Goal: Task Accomplishment & Management: Manage account settings

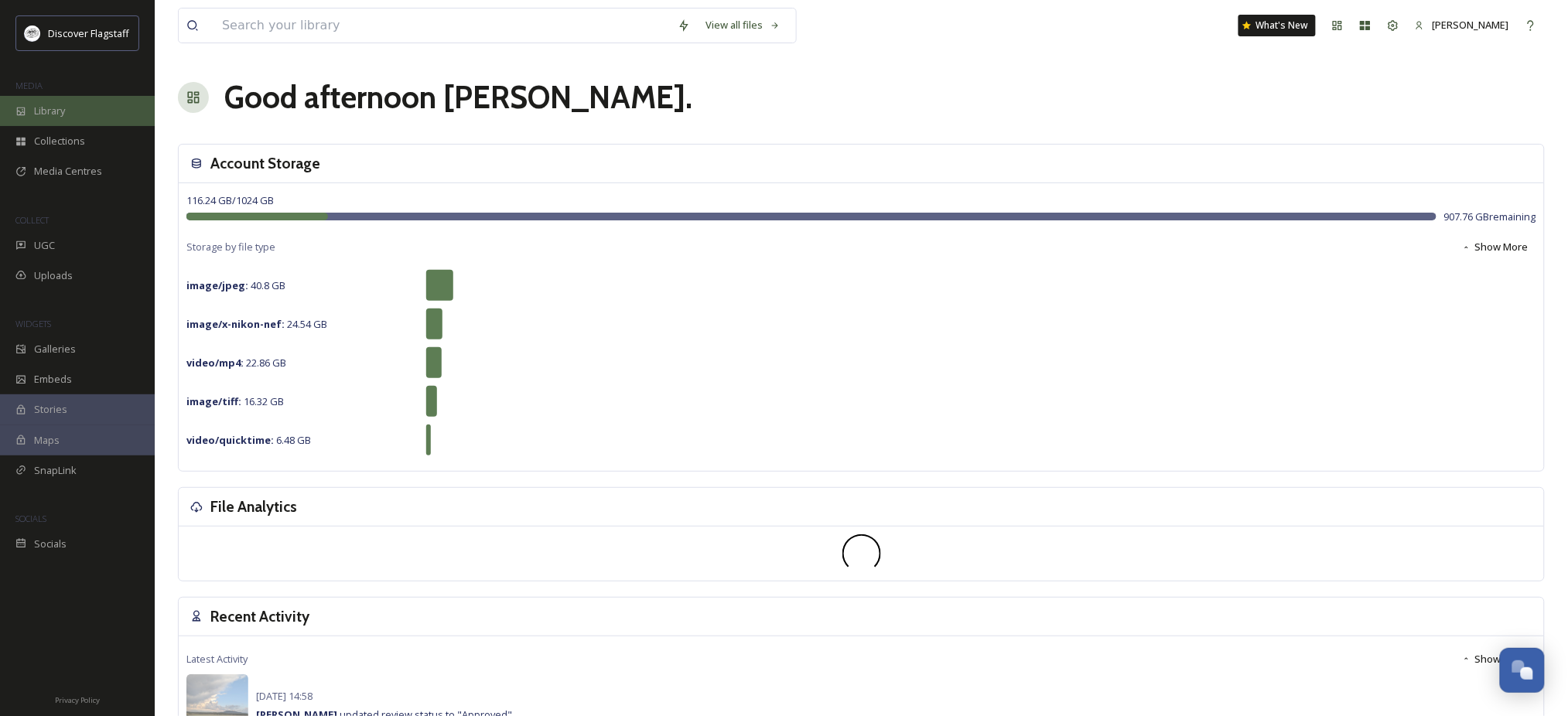
click at [65, 118] on span "Library" at bounding box center [50, 110] width 30 height 14
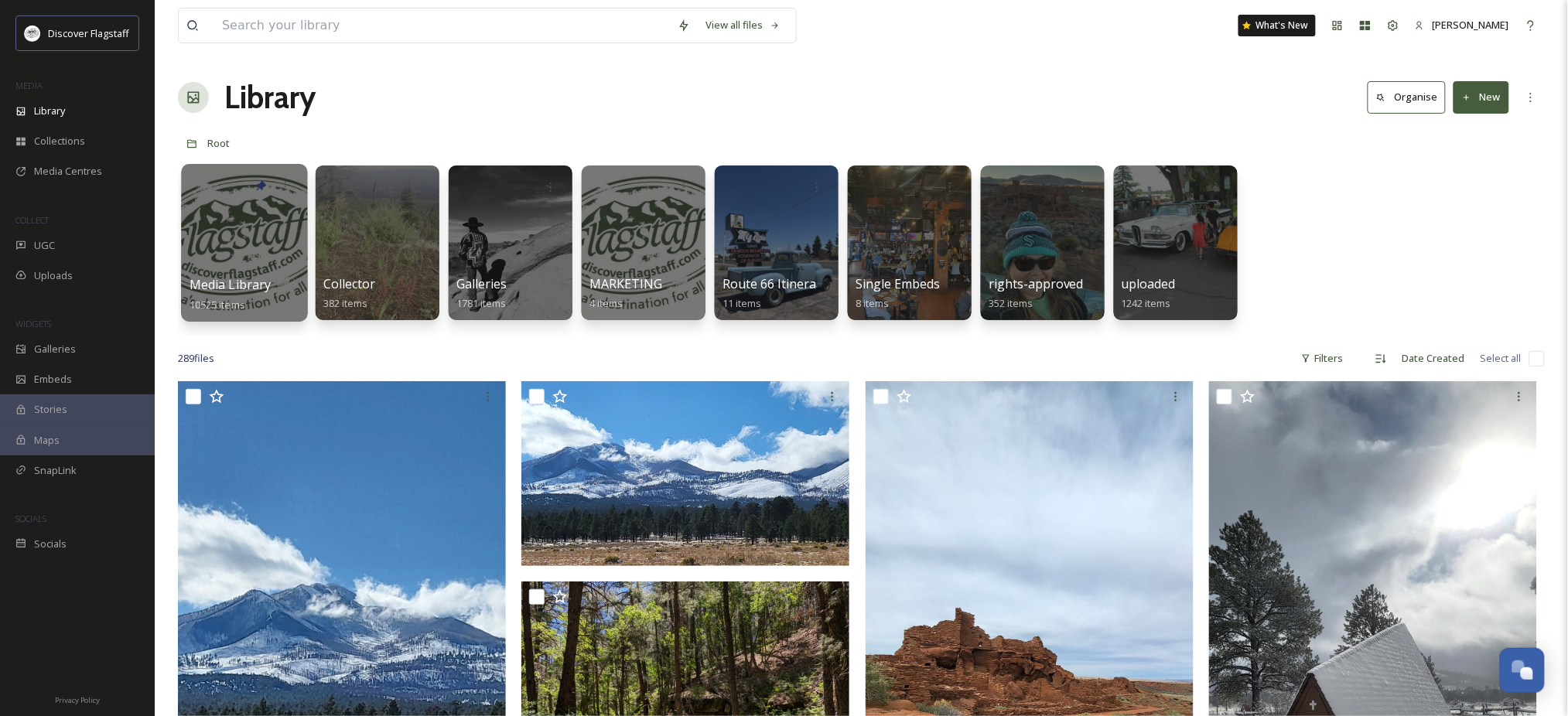
click at [225, 261] on div at bounding box center [244, 243] width 126 height 158
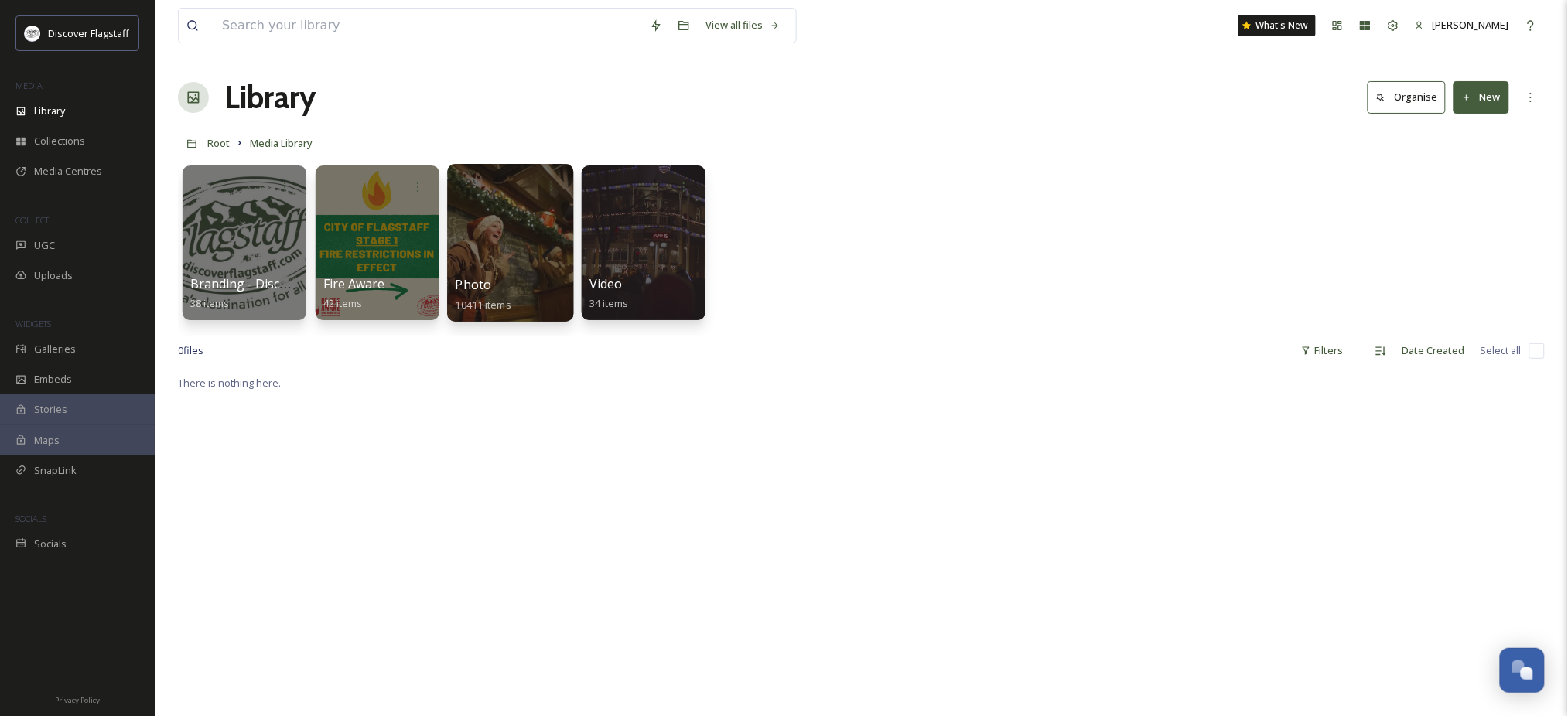
click at [517, 283] on div "Photo 10411 items" at bounding box center [510, 294] width 110 height 39
click at [516, 283] on div "Photo 10411 items" at bounding box center [510, 294] width 110 height 39
click at [514, 290] on div "Photo 10411 items" at bounding box center [510, 294] width 110 height 39
click at [490, 293] on span "Photo" at bounding box center [473, 285] width 36 height 17
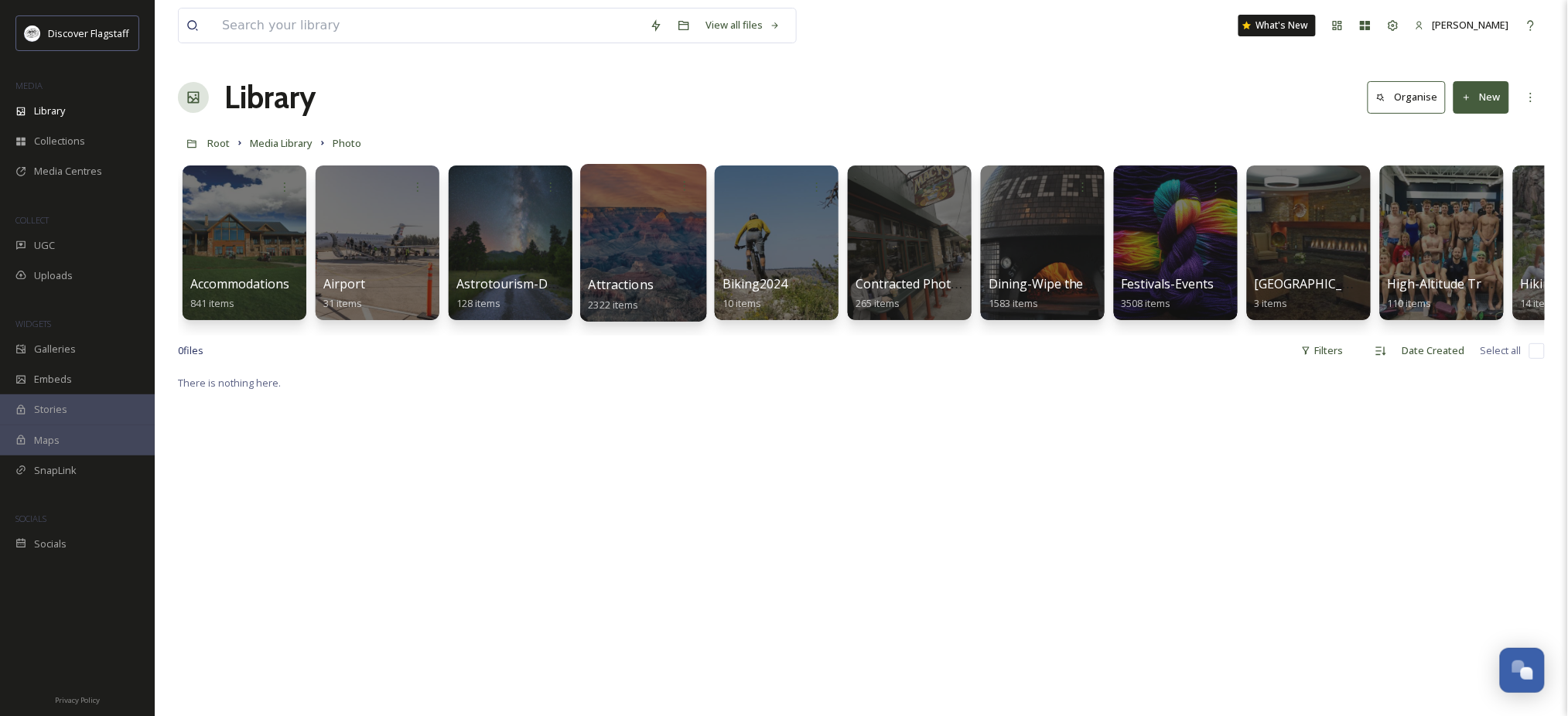
click at [637, 283] on span "Attractions" at bounding box center [621, 285] width 66 height 17
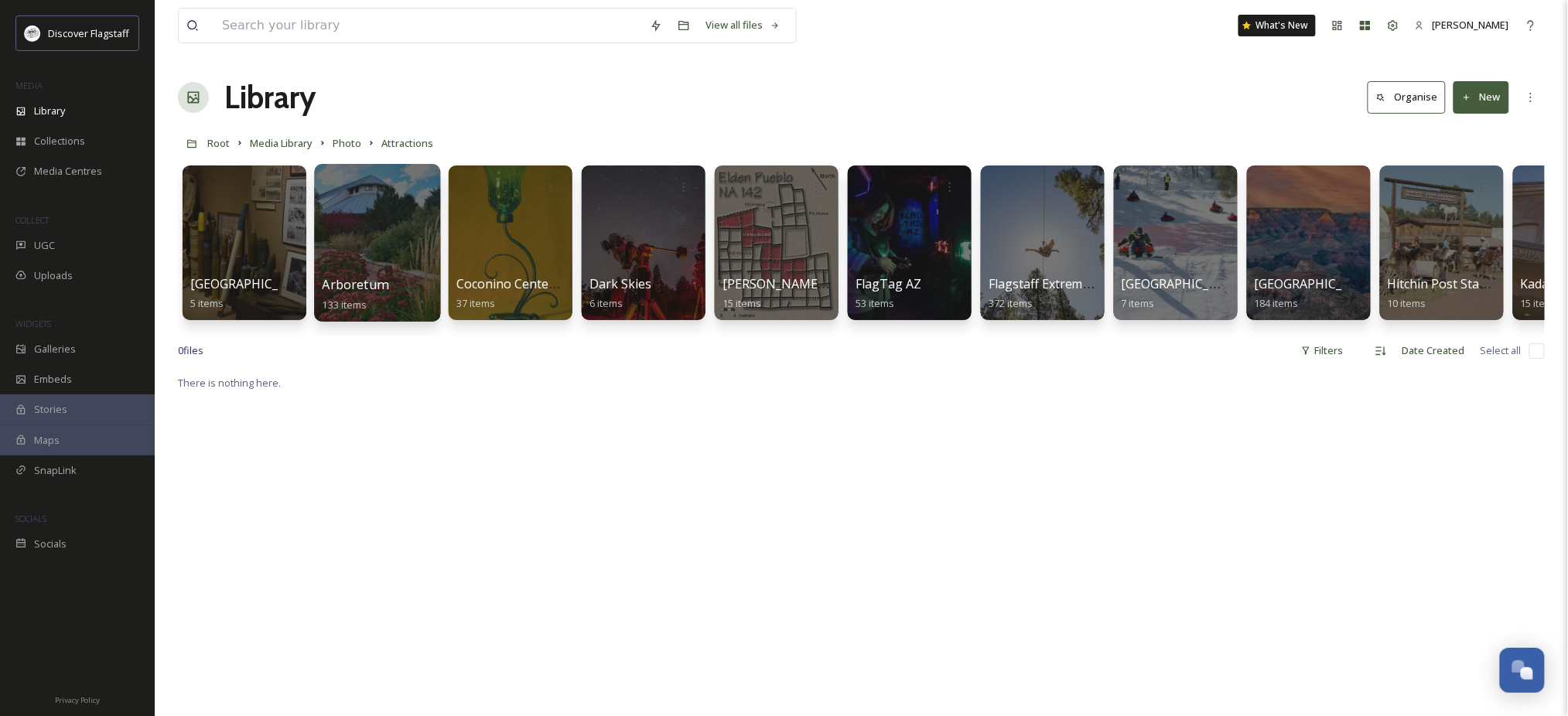
click at [400, 258] on div at bounding box center [377, 243] width 126 height 158
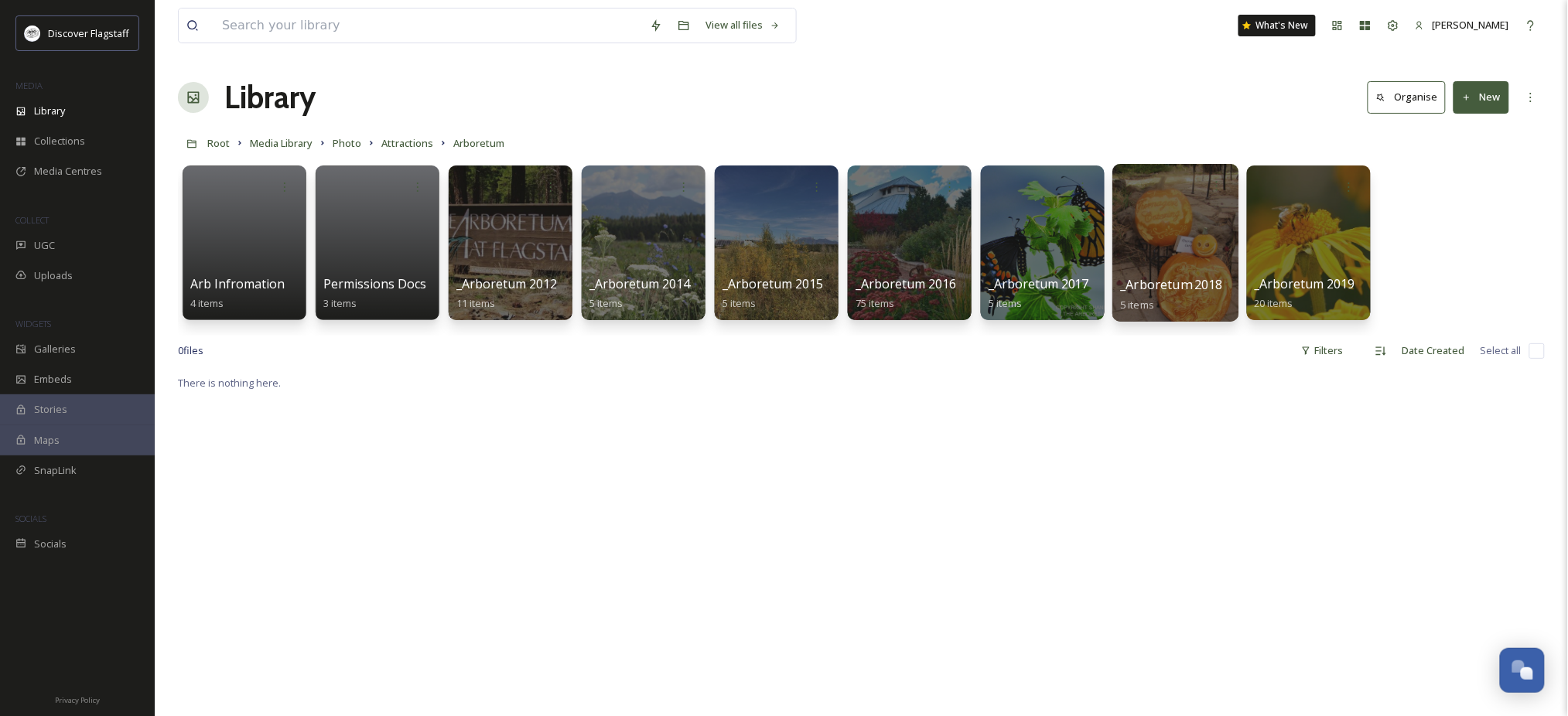
click at [1171, 233] on div at bounding box center [1175, 243] width 126 height 158
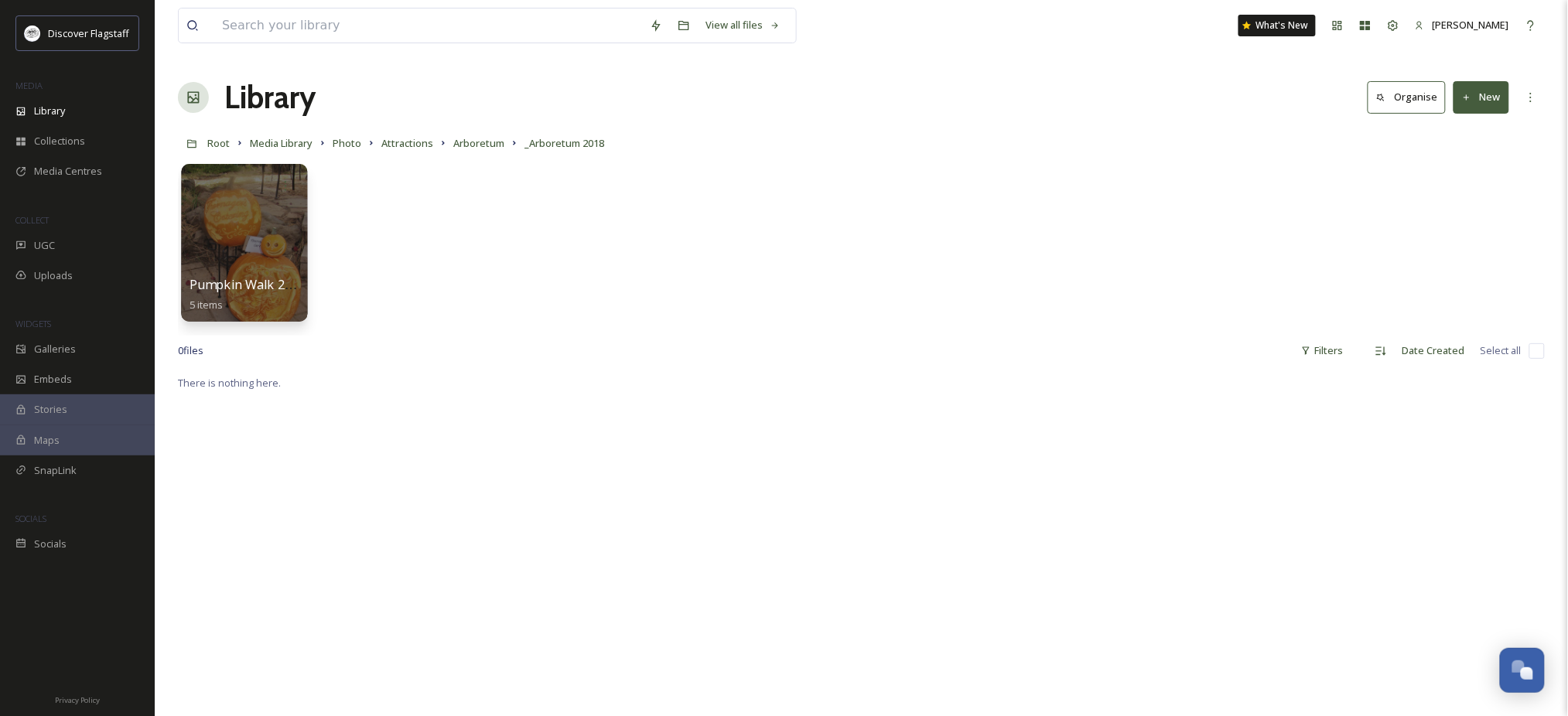
click at [221, 238] on div at bounding box center [244, 243] width 126 height 158
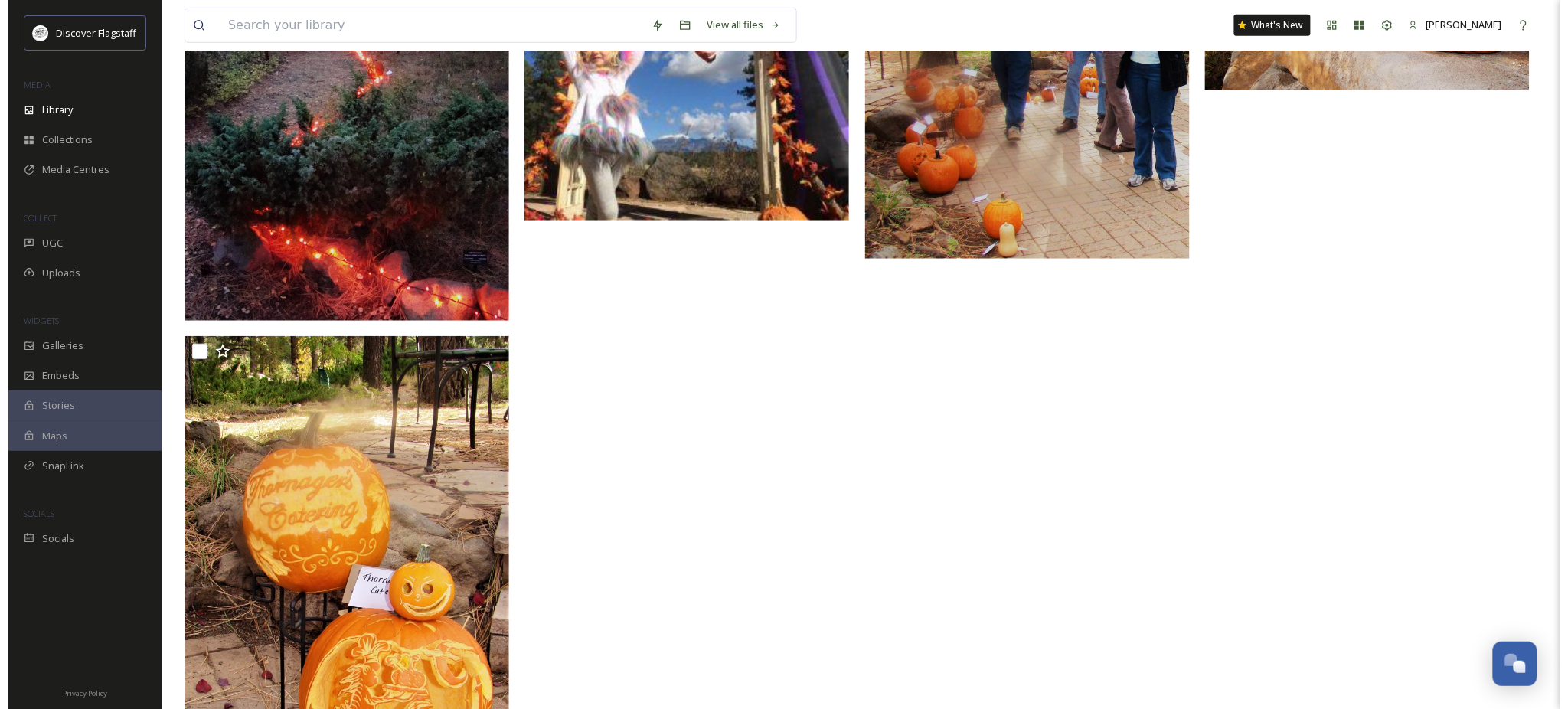
scroll to position [102, 0]
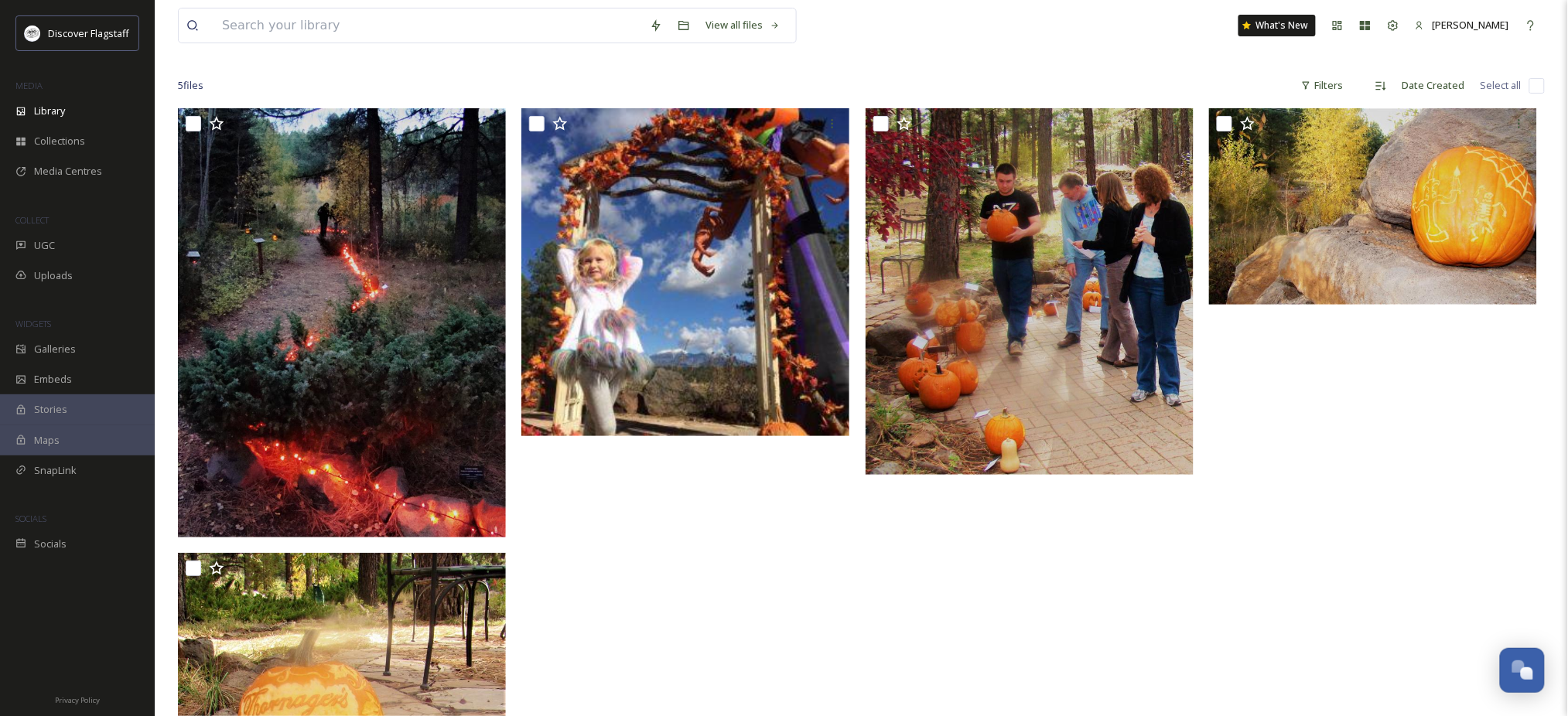
click at [1538, 93] on input "checkbox" at bounding box center [1537, 86] width 15 height 15
checkbox input "true"
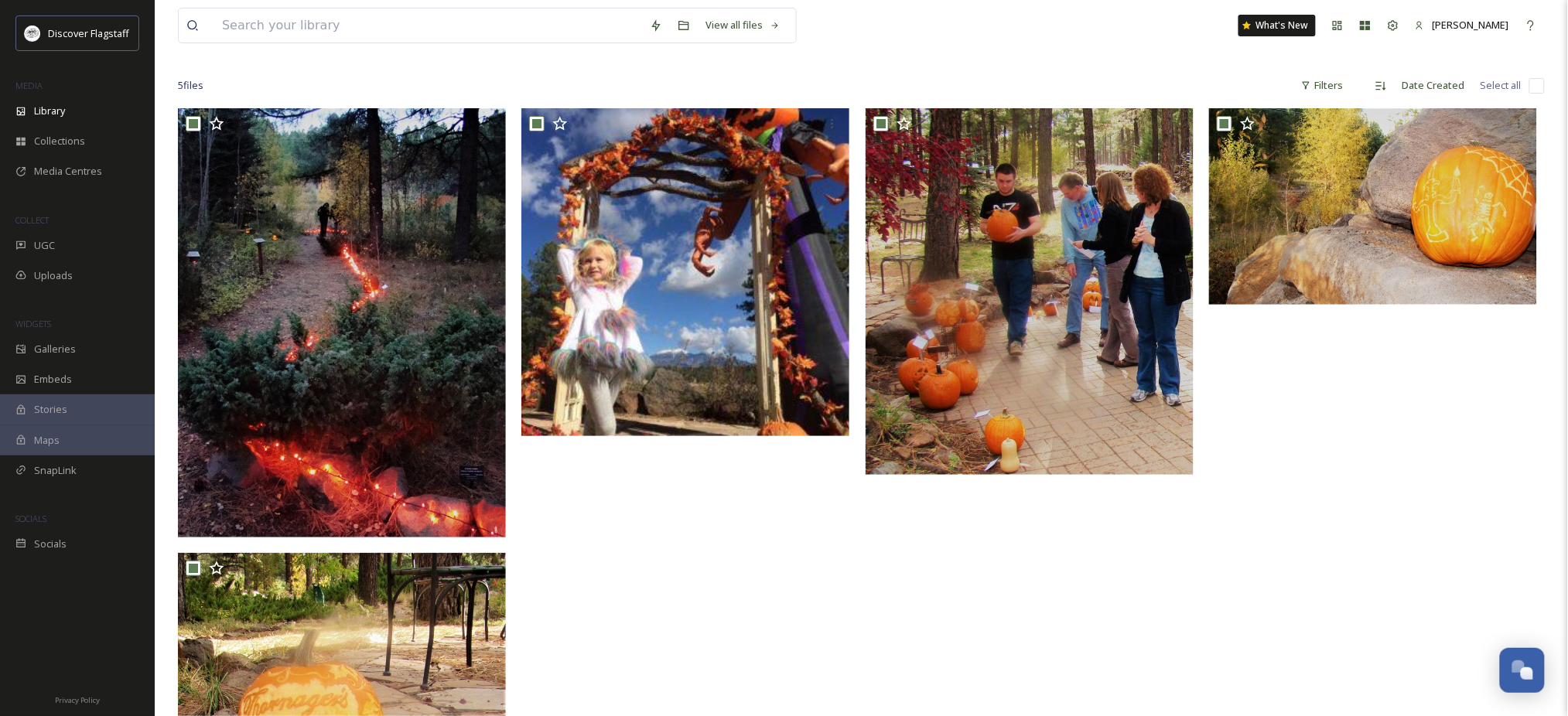
checkbox input "true"
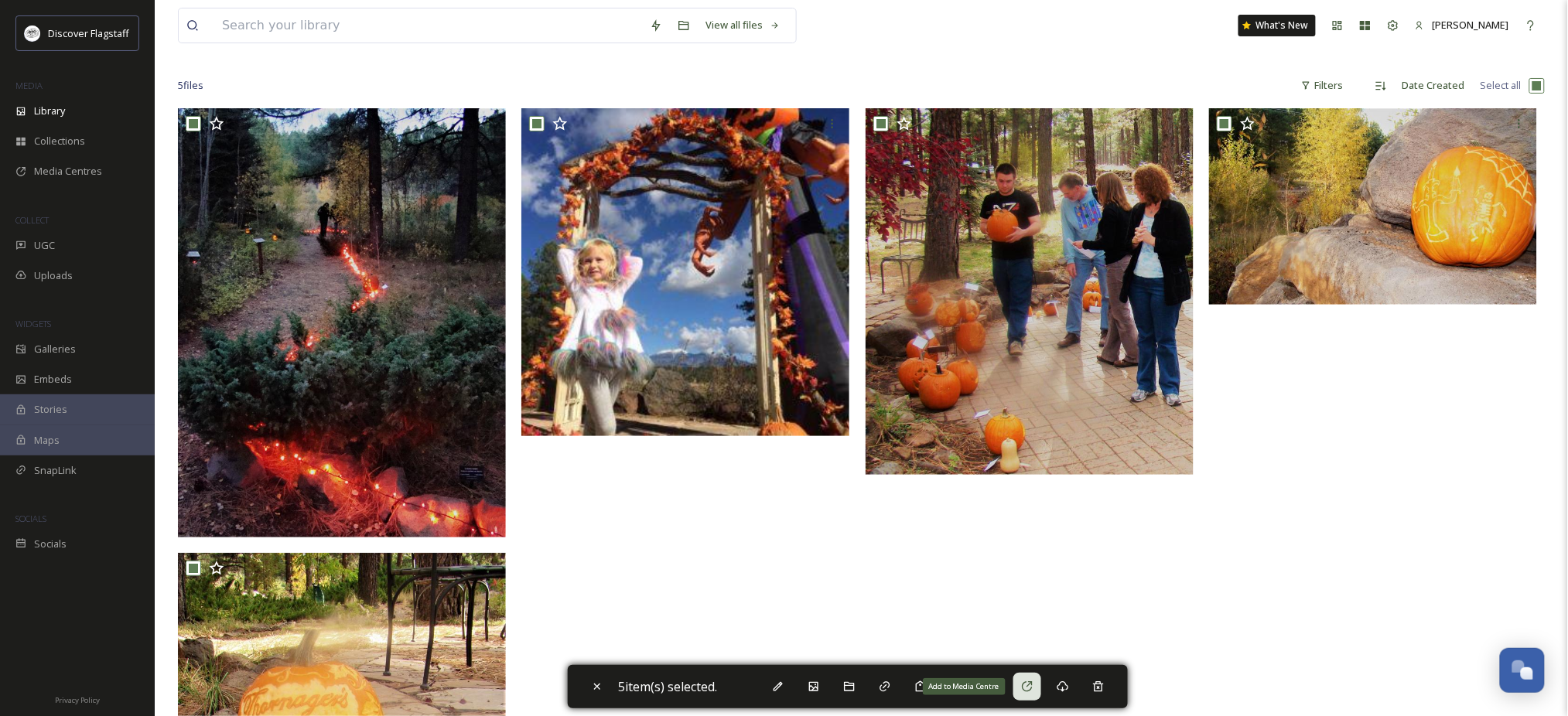
click at [1041, 687] on div "Add to Media Centre" at bounding box center [1026, 686] width 28 height 28
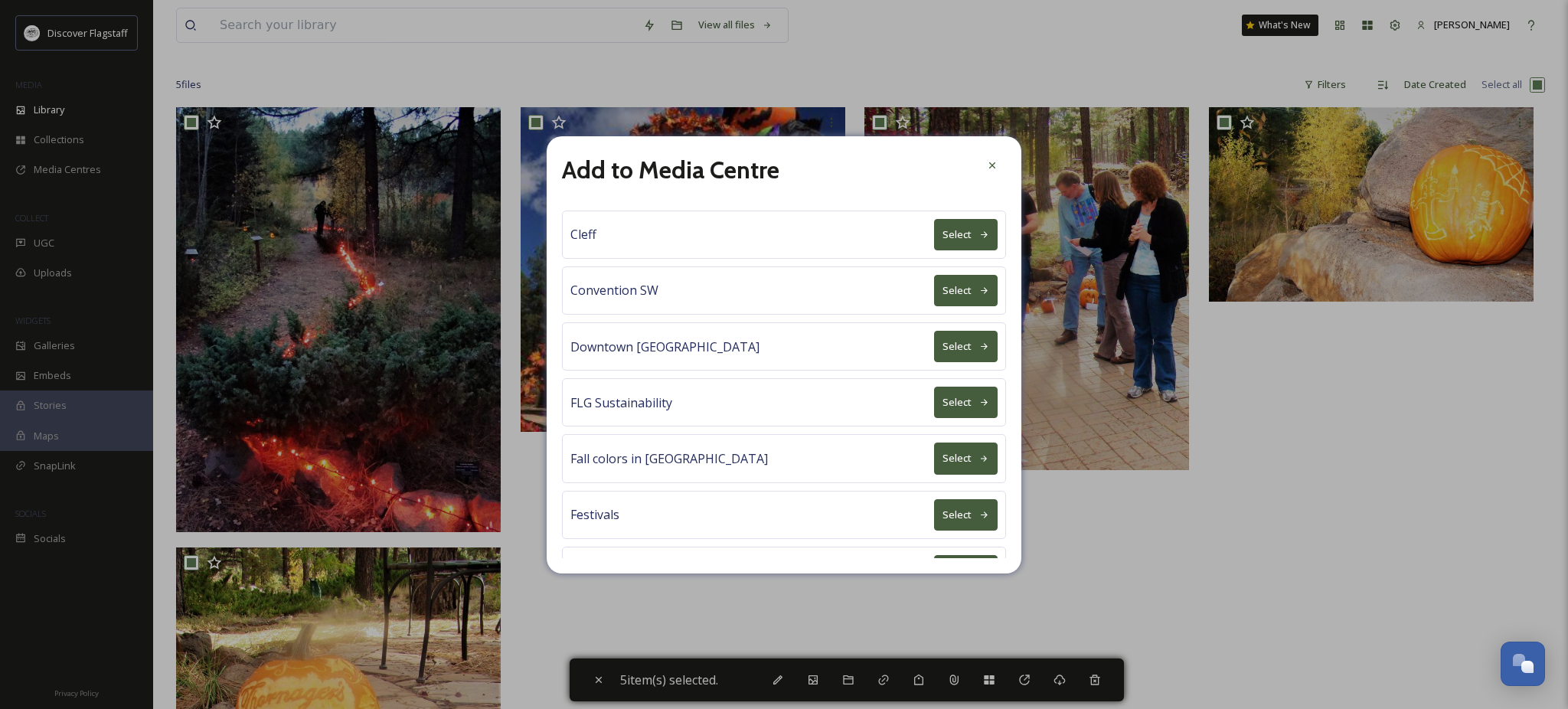
scroll to position [510, 0]
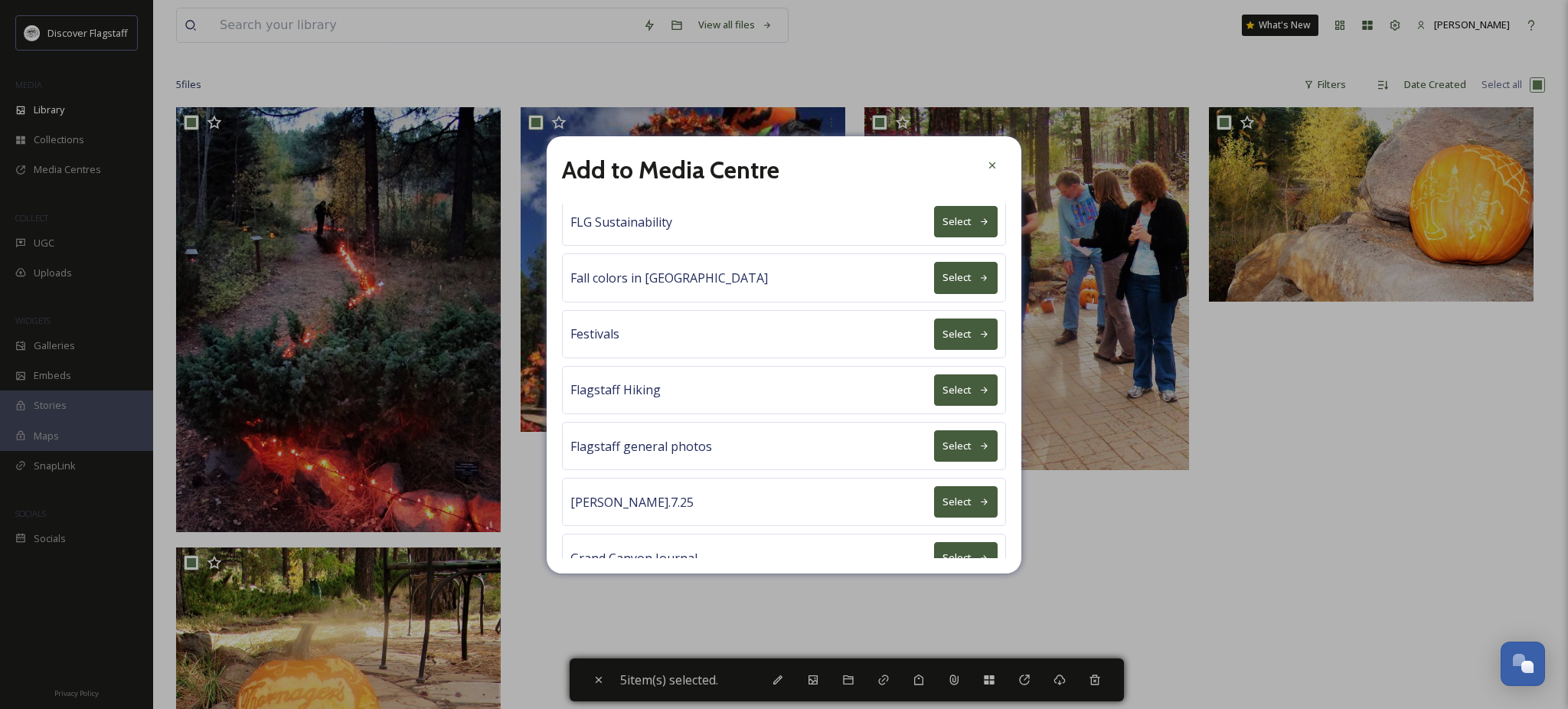
click at [937, 462] on button "Select" at bounding box center [965, 446] width 63 height 31
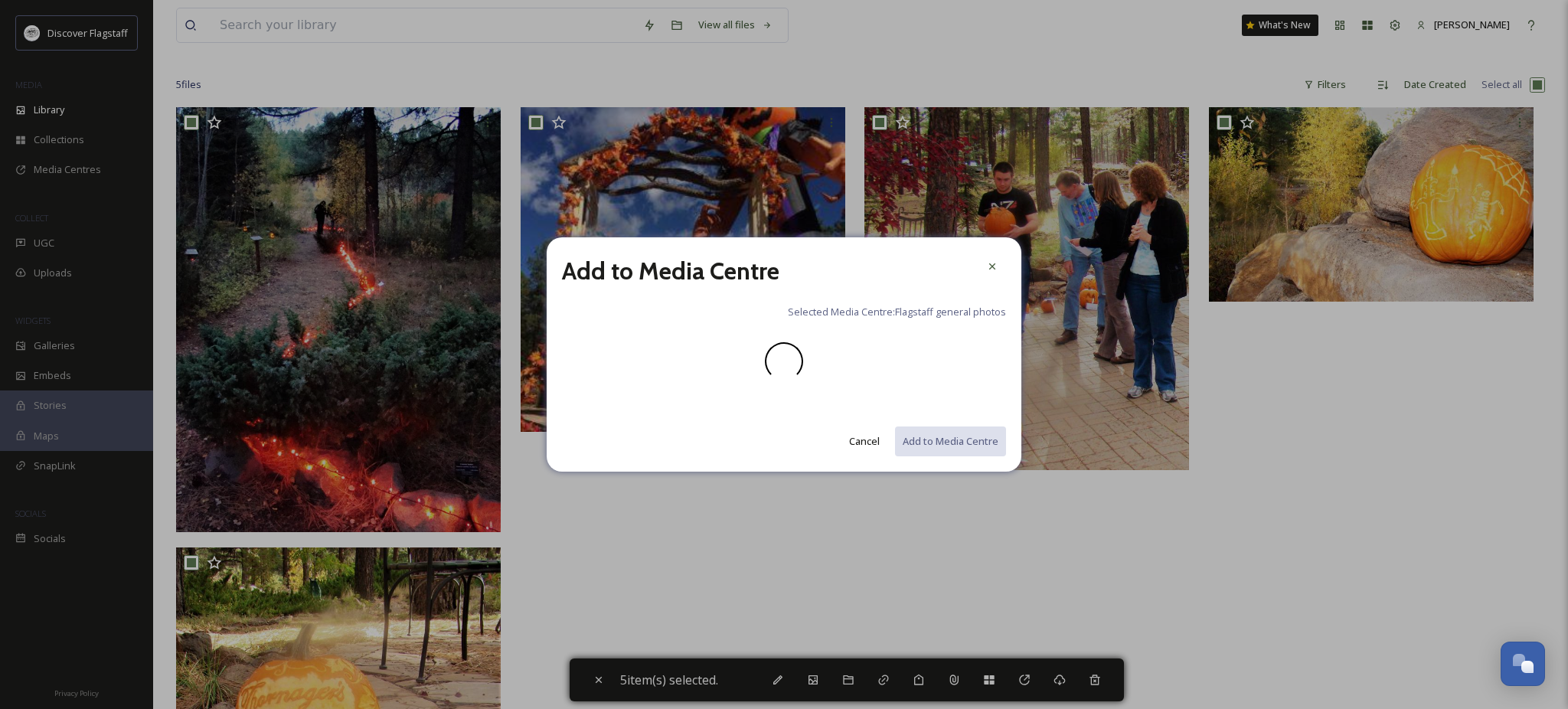
scroll to position [0, 0]
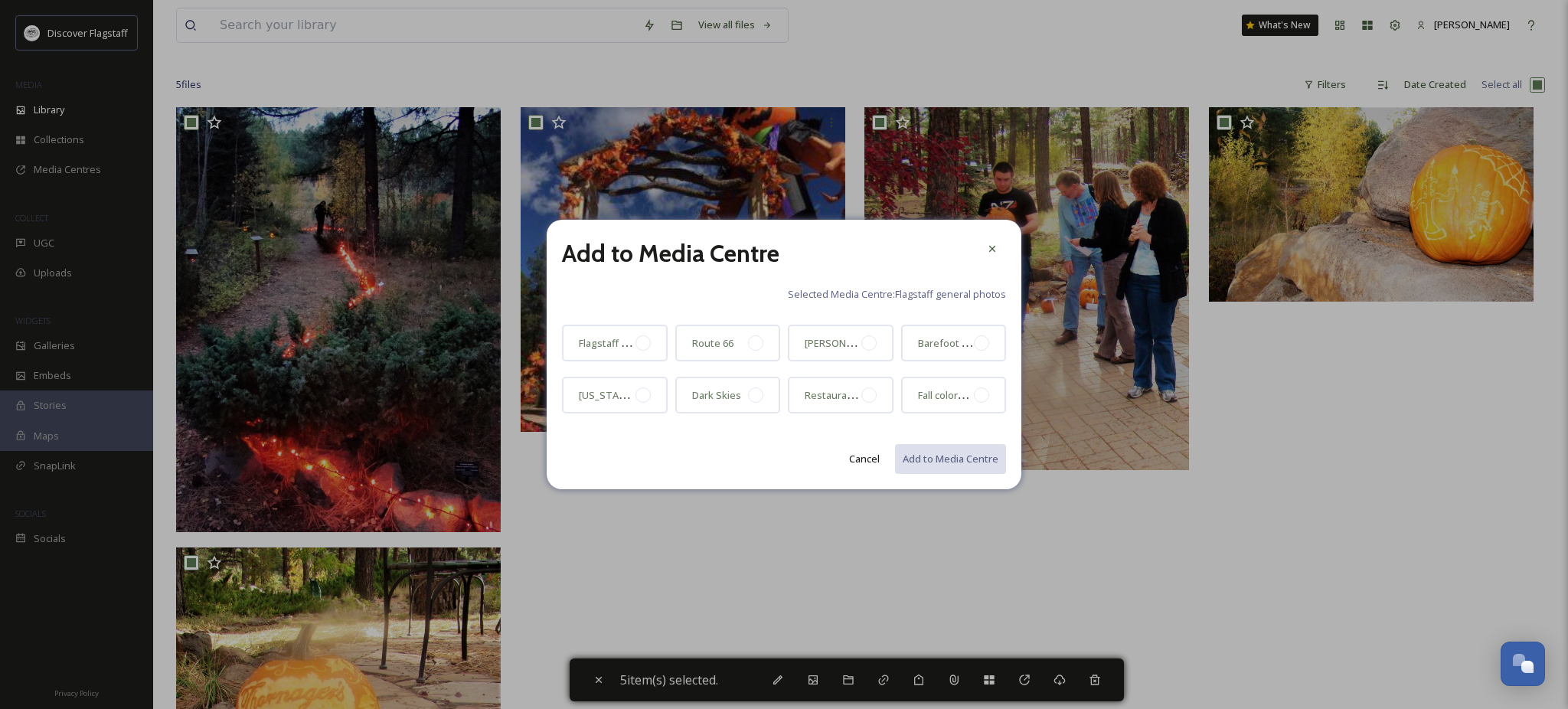
click at [841, 463] on button "Cancel" at bounding box center [864, 459] width 46 height 30
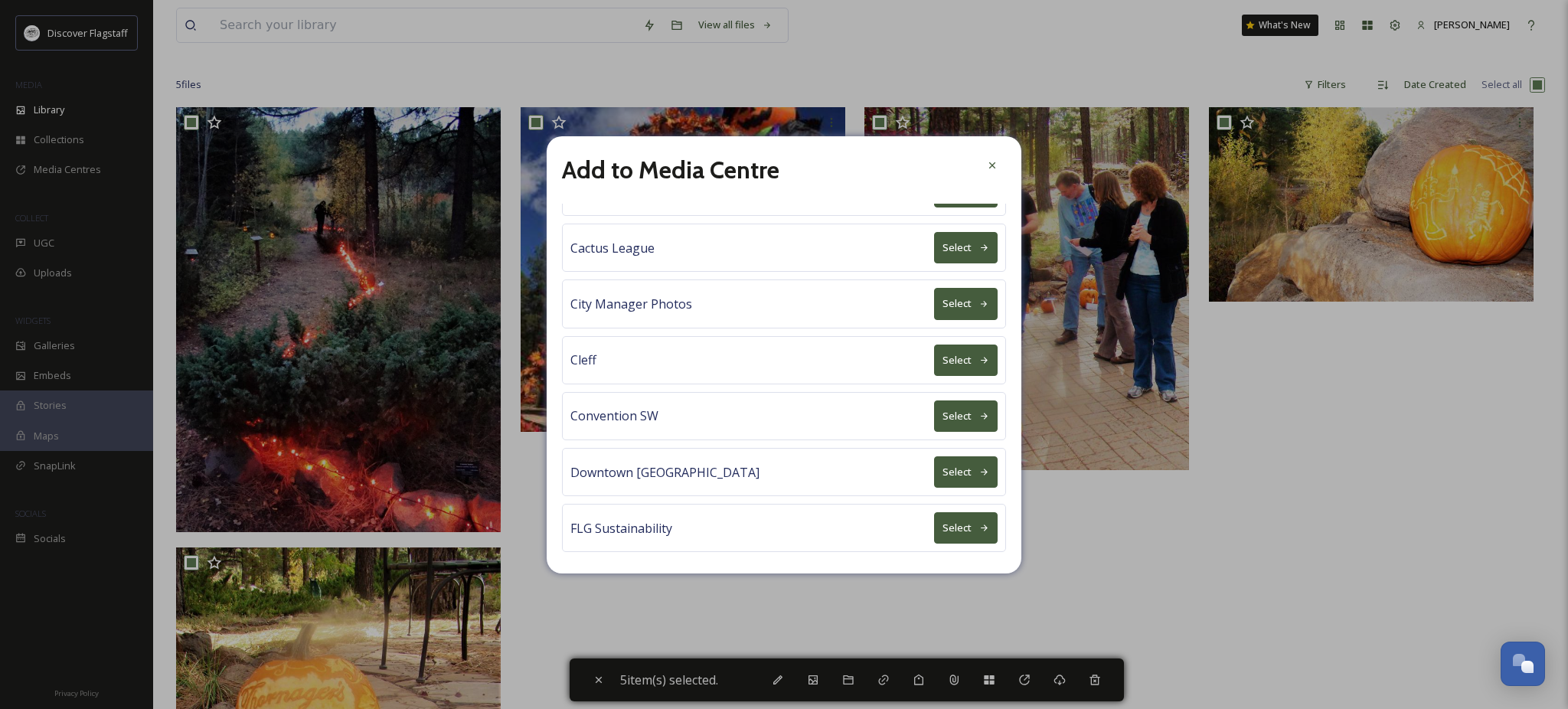
scroll to position [306, 0]
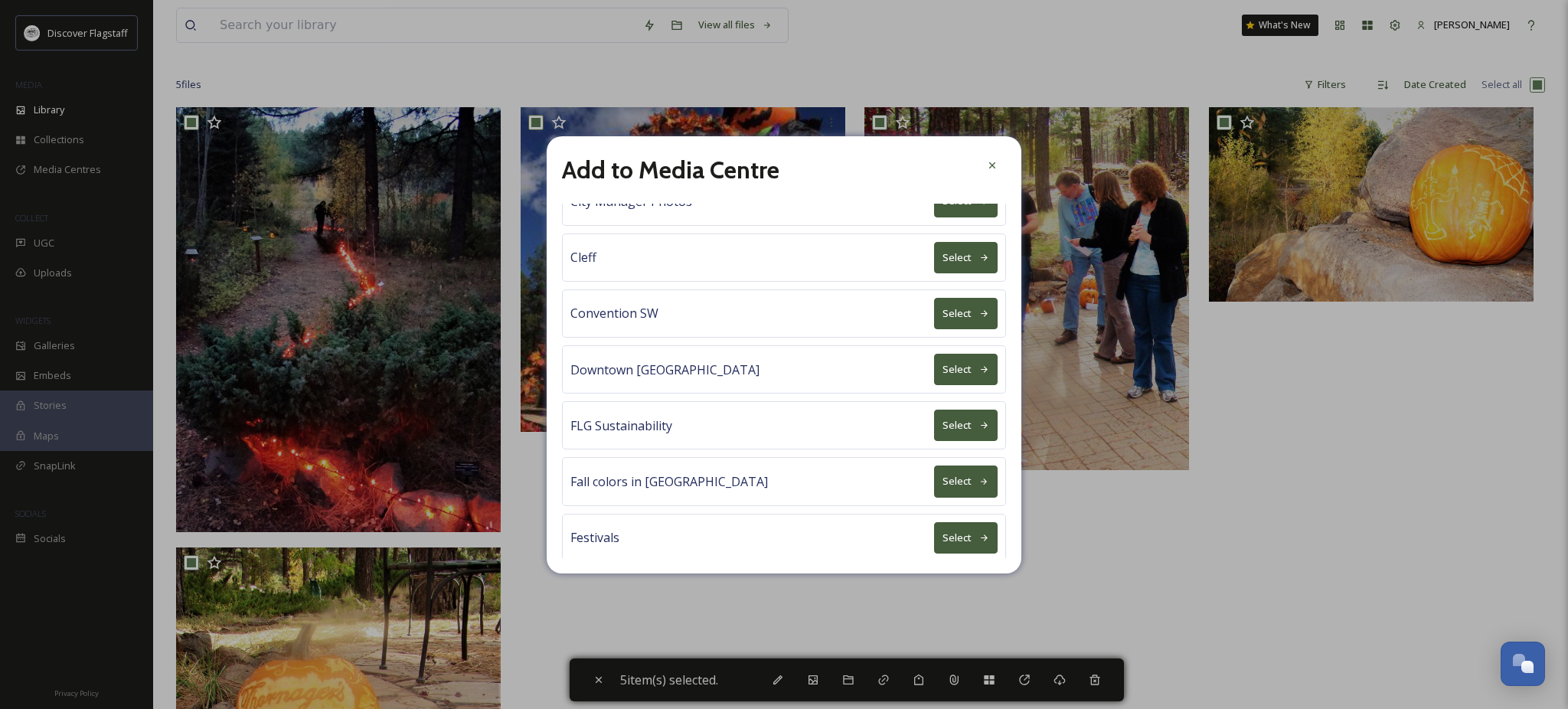
click at [934, 497] on button "Select" at bounding box center [965, 481] width 63 height 31
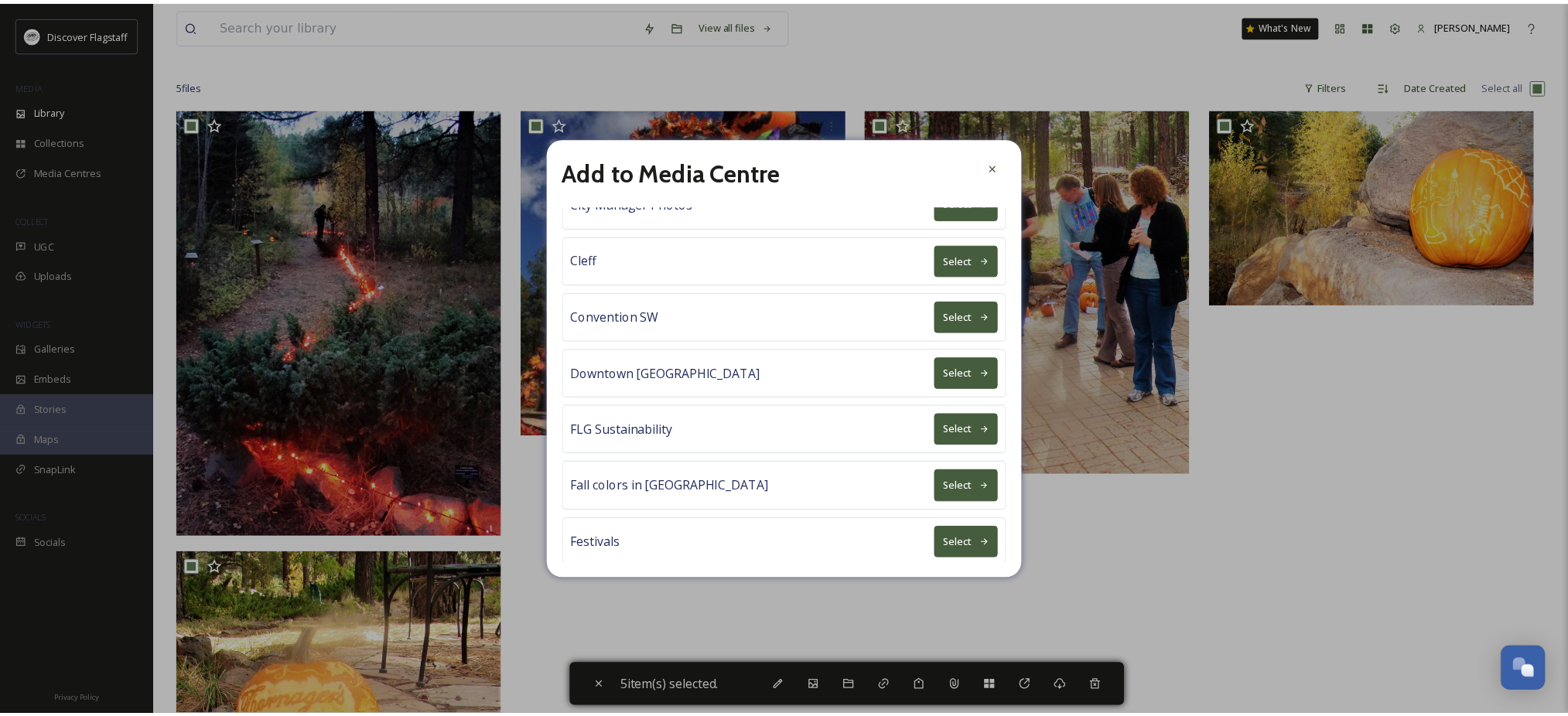
scroll to position [0, 0]
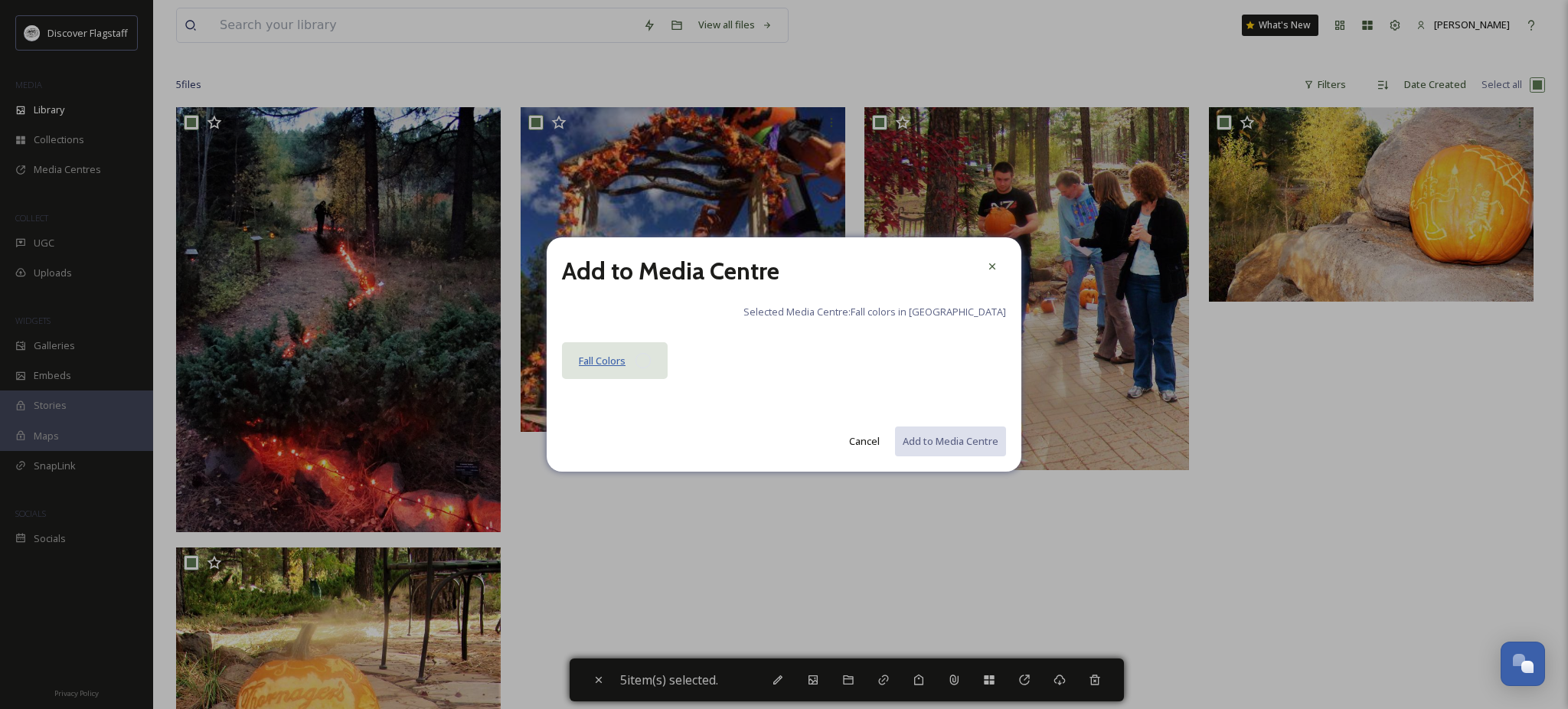
click at [626, 368] on span "Fall Colors" at bounding box center [602, 360] width 47 height 14
click at [971, 457] on button "Add to Media Centre" at bounding box center [949, 441] width 112 height 31
checkbox input "false"
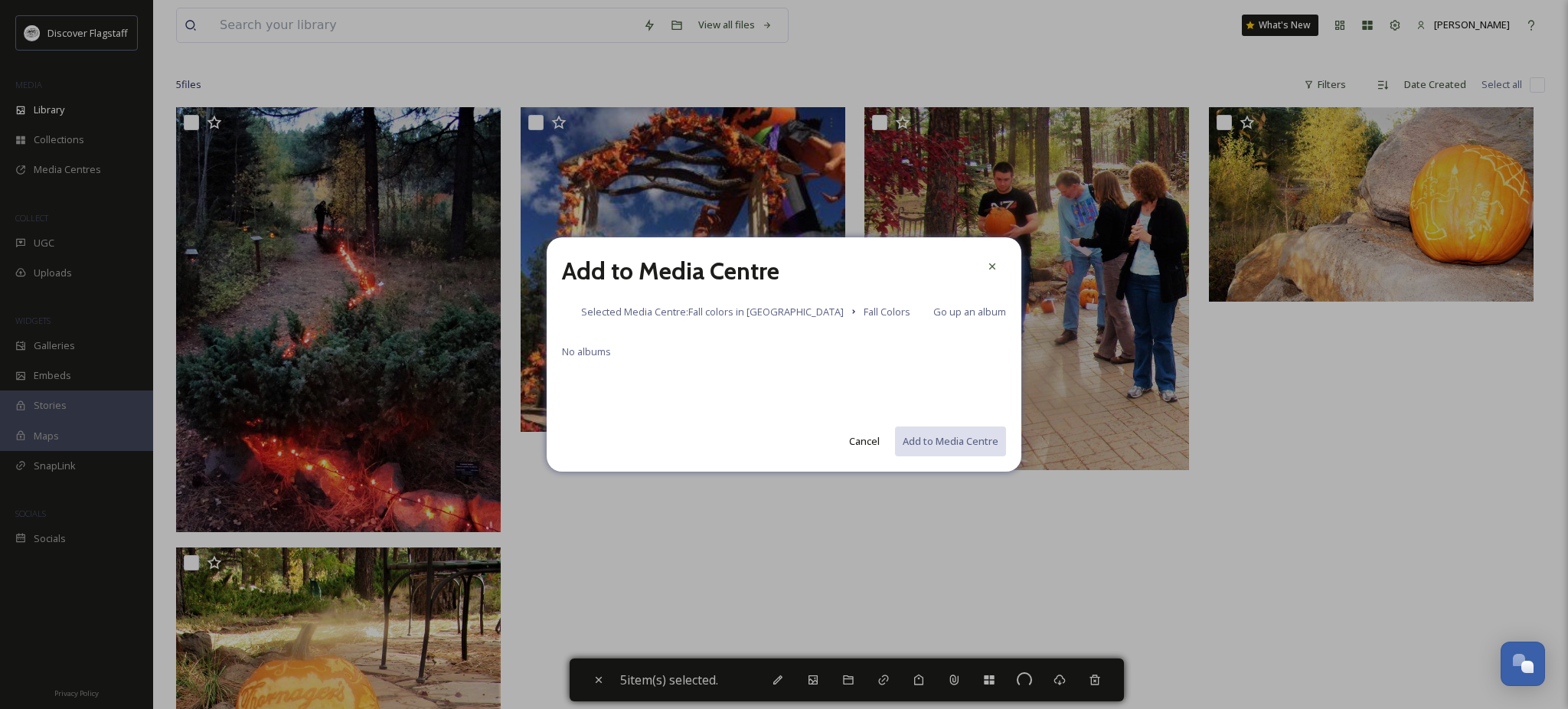
checkbox input "false"
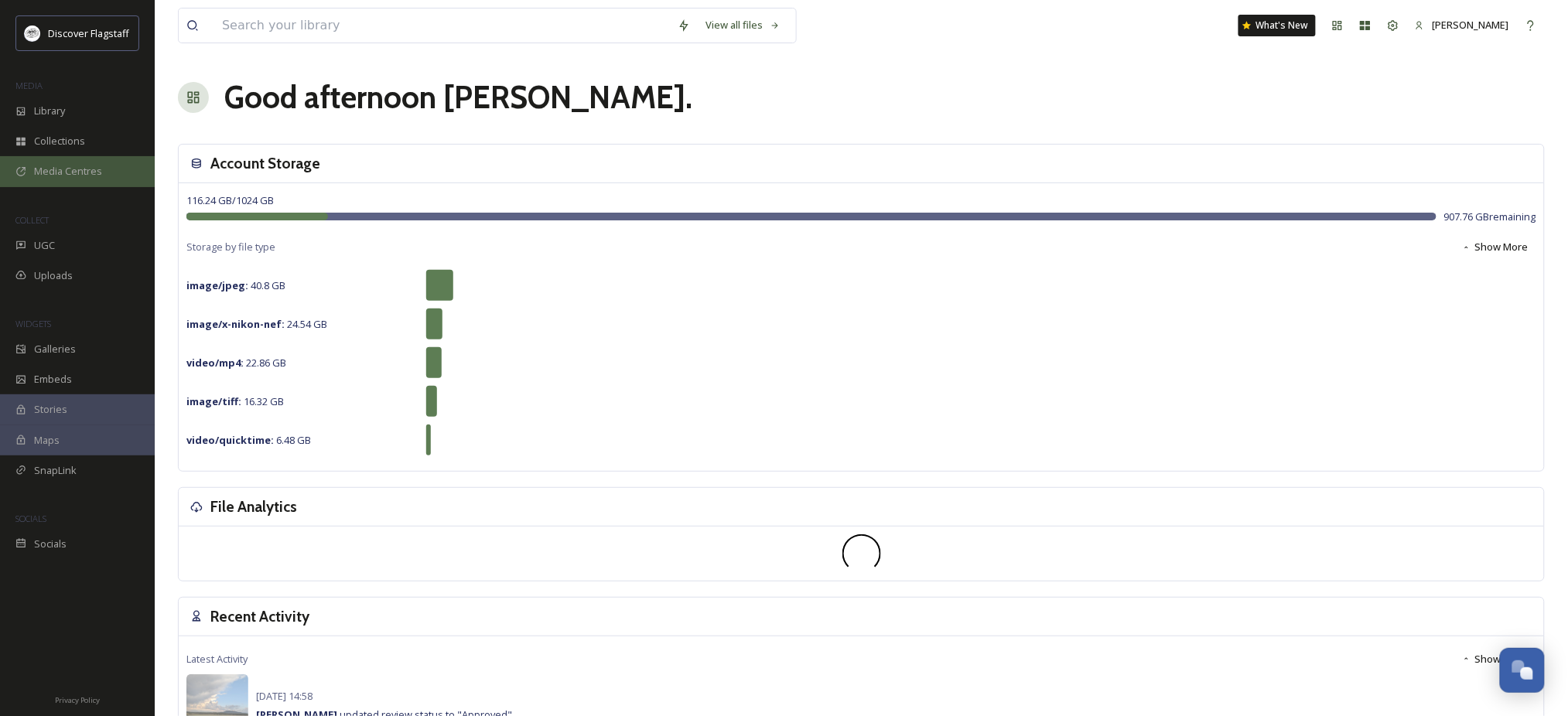
click at [83, 179] on span "Media Centres" at bounding box center [68, 170] width 68 height 14
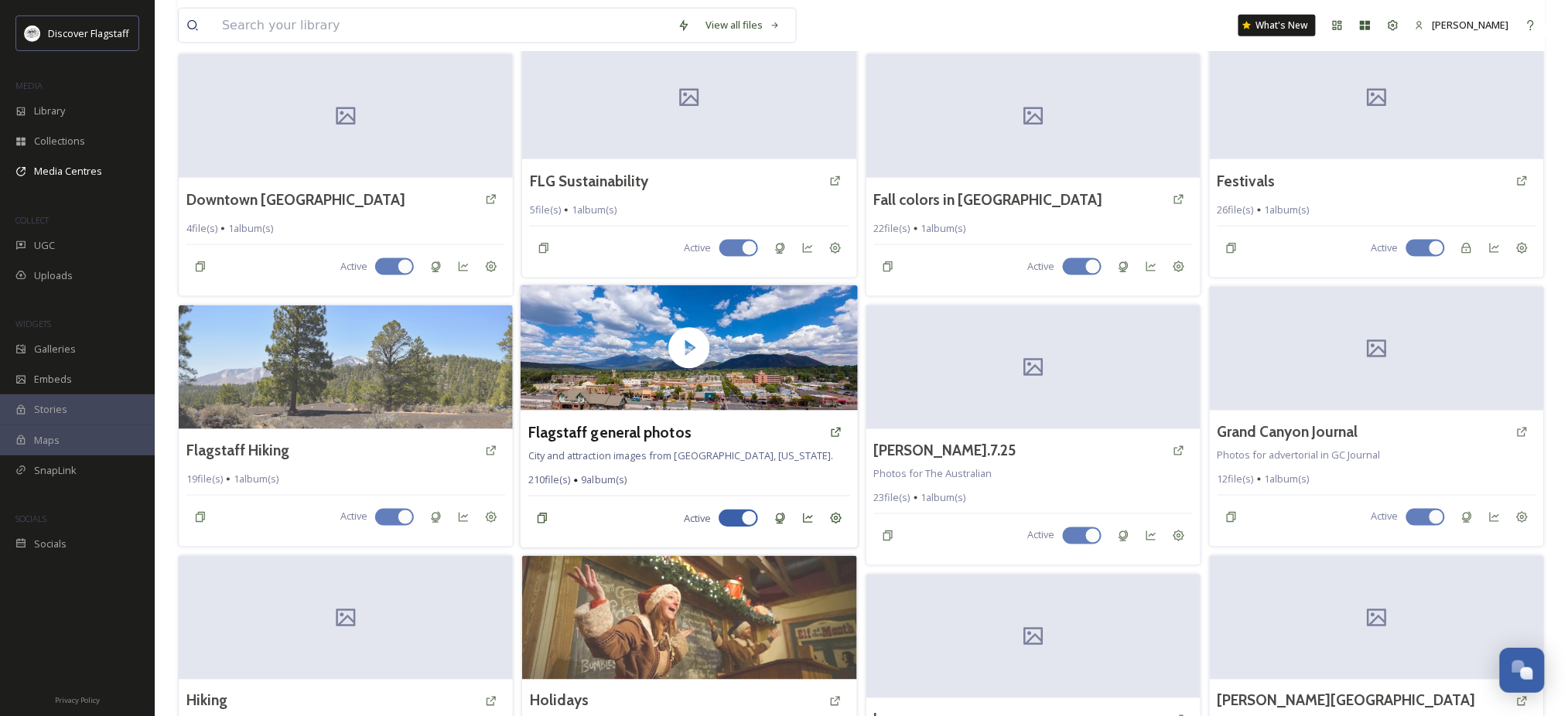
scroll to position [619, 0]
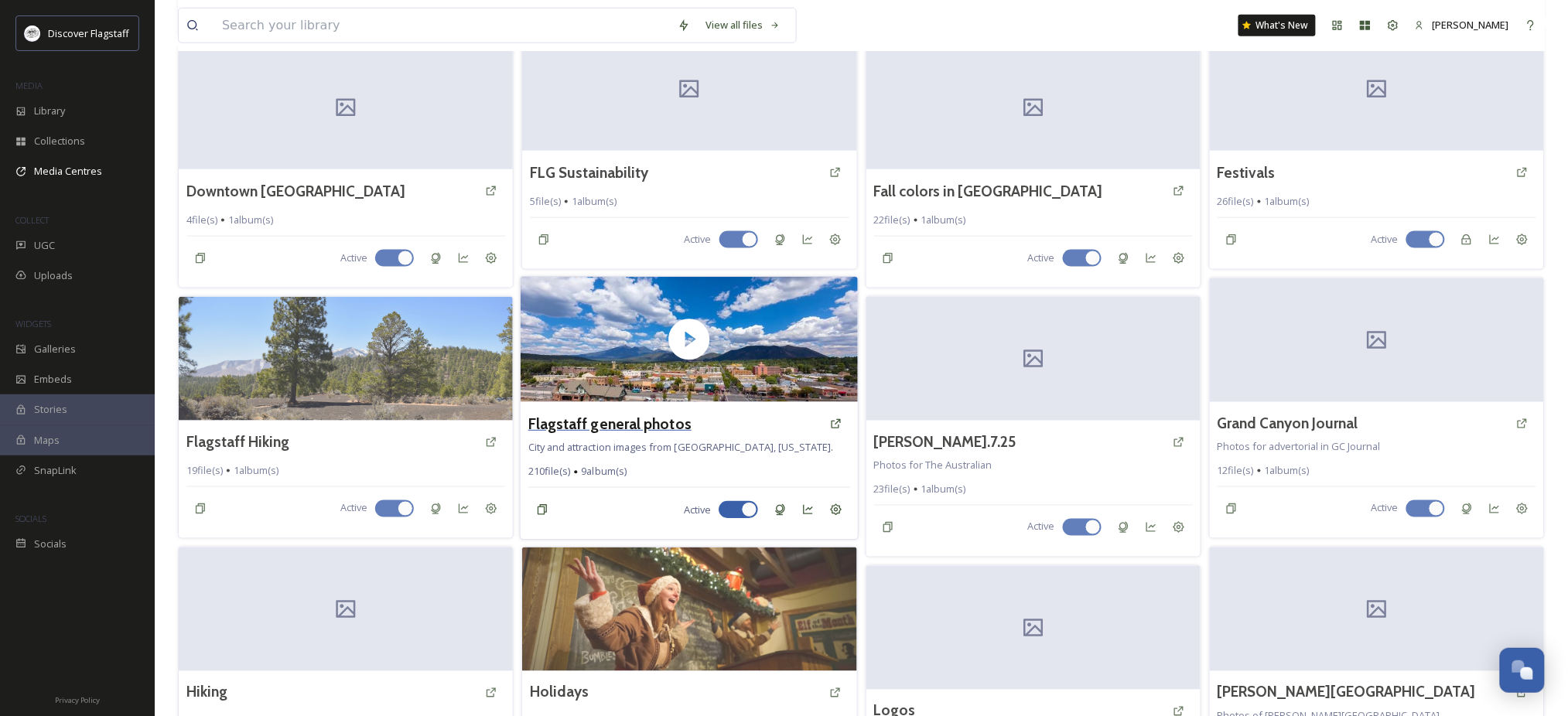
click at [612, 435] on h3 "Flagstaff general photos" at bounding box center [609, 424] width 163 height 23
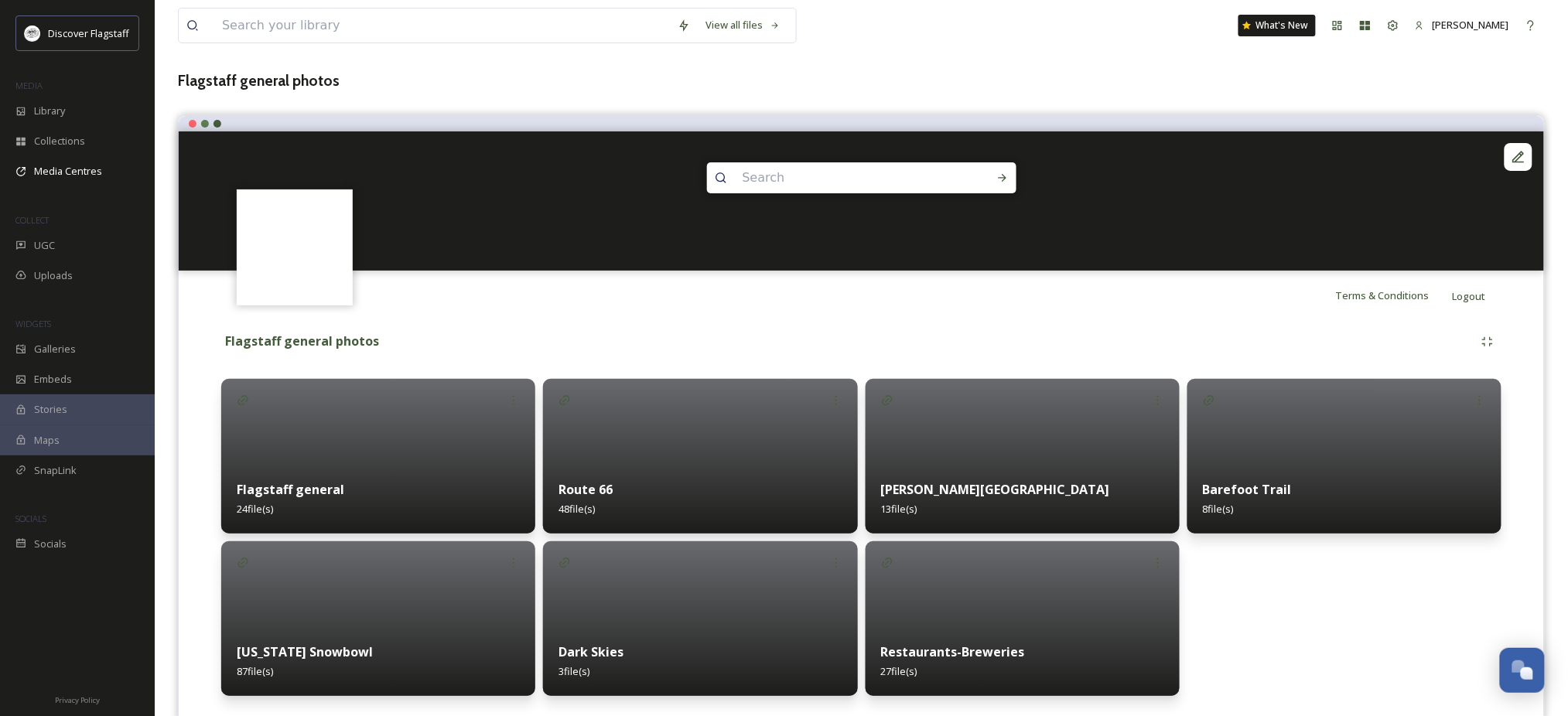
scroll to position [142, 0]
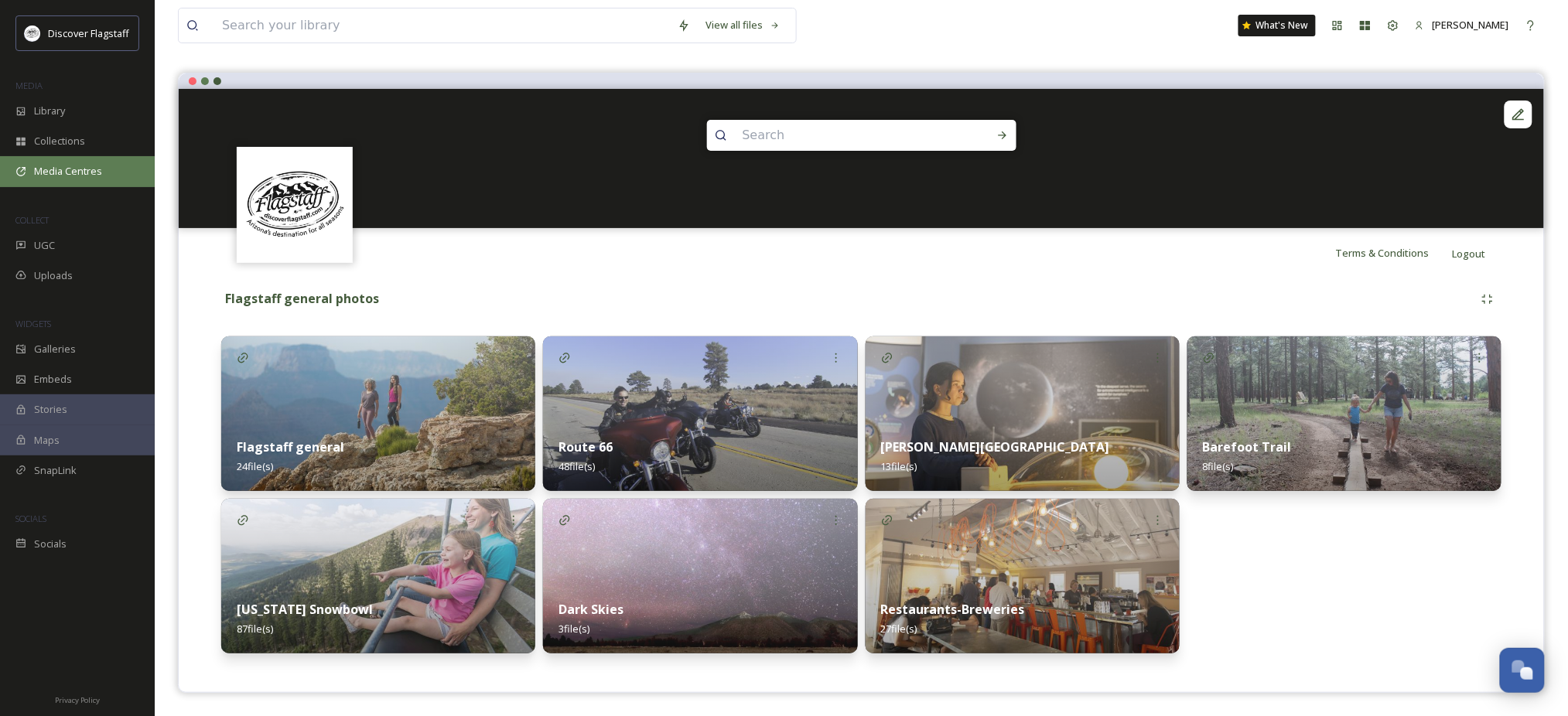
click at [84, 179] on span "Media Centres" at bounding box center [68, 170] width 68 height 14
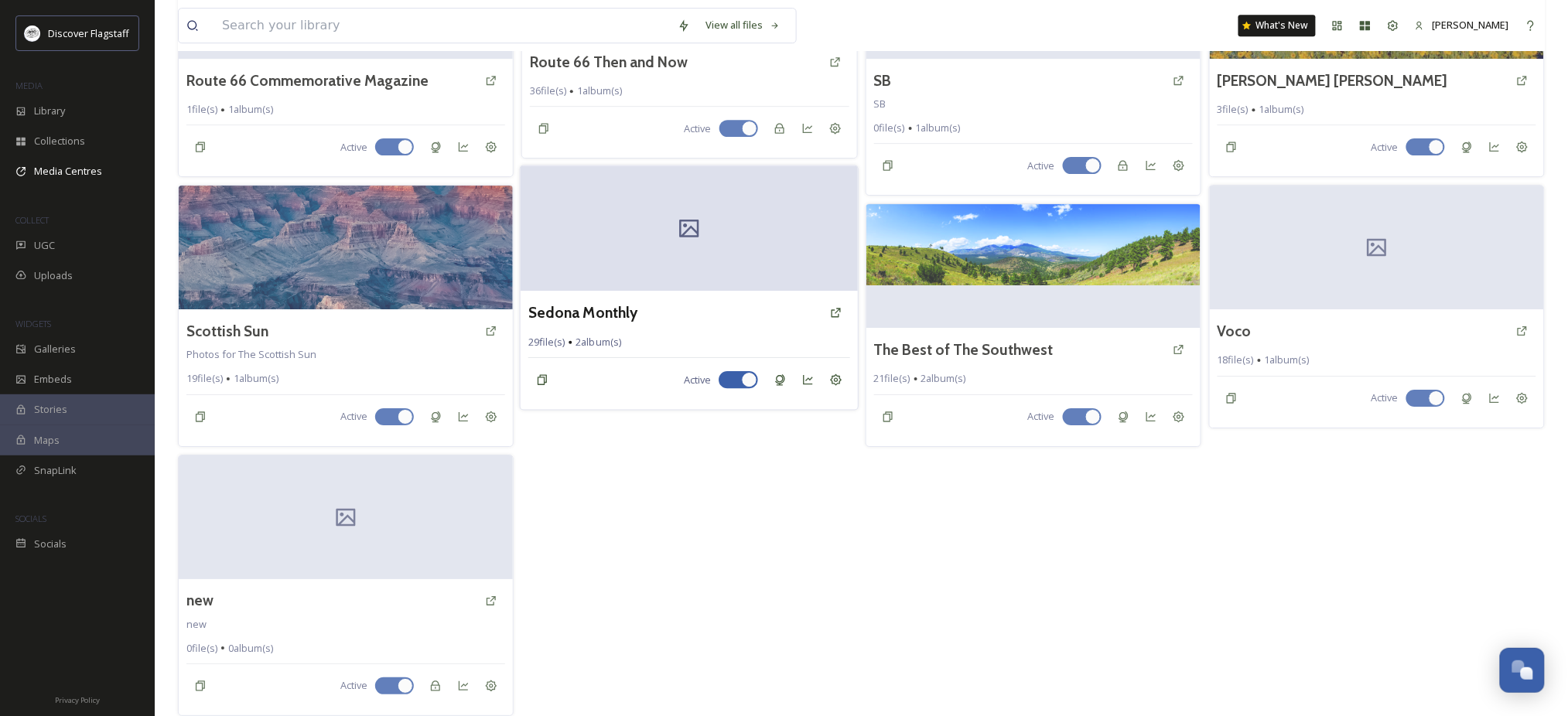
scroll to position [1857, 0]
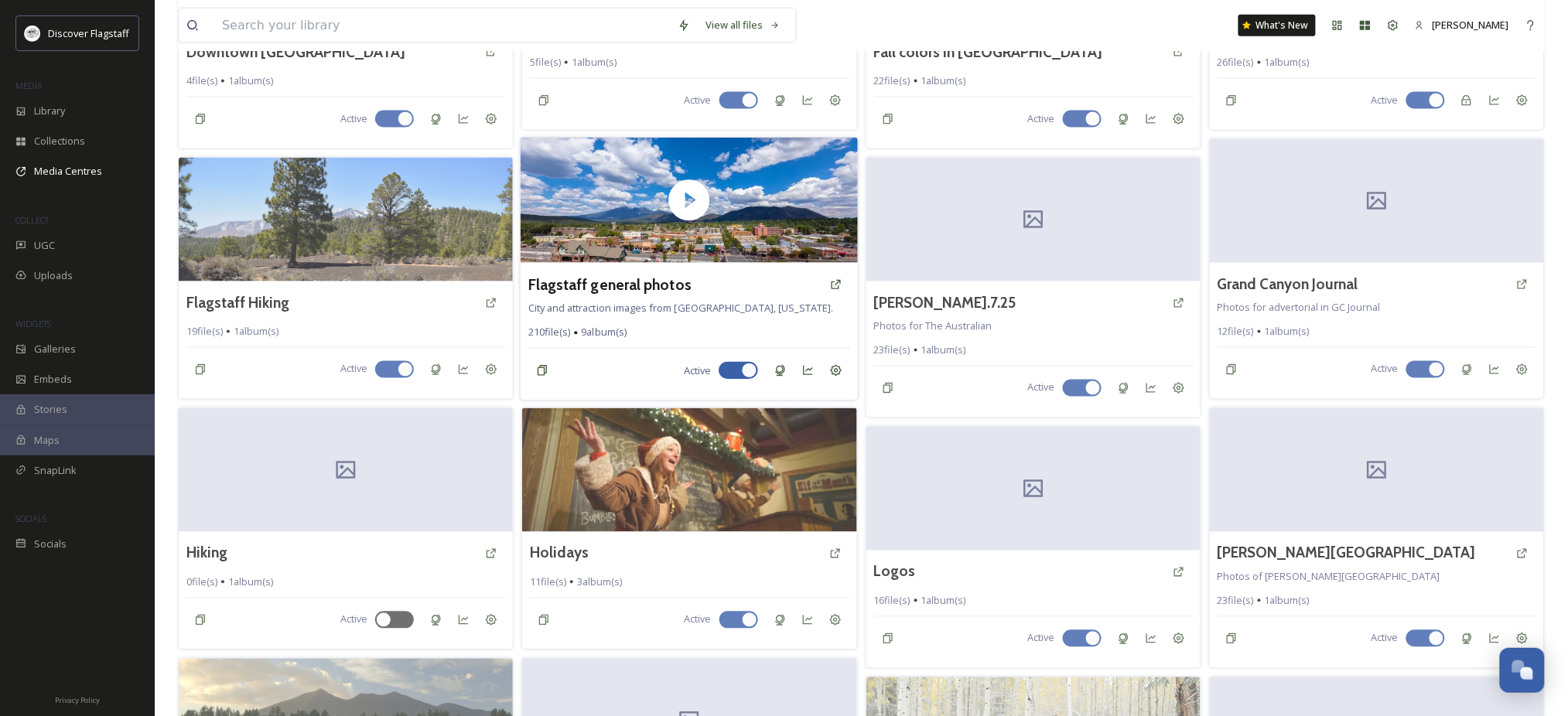
scroll to position [722, 0]
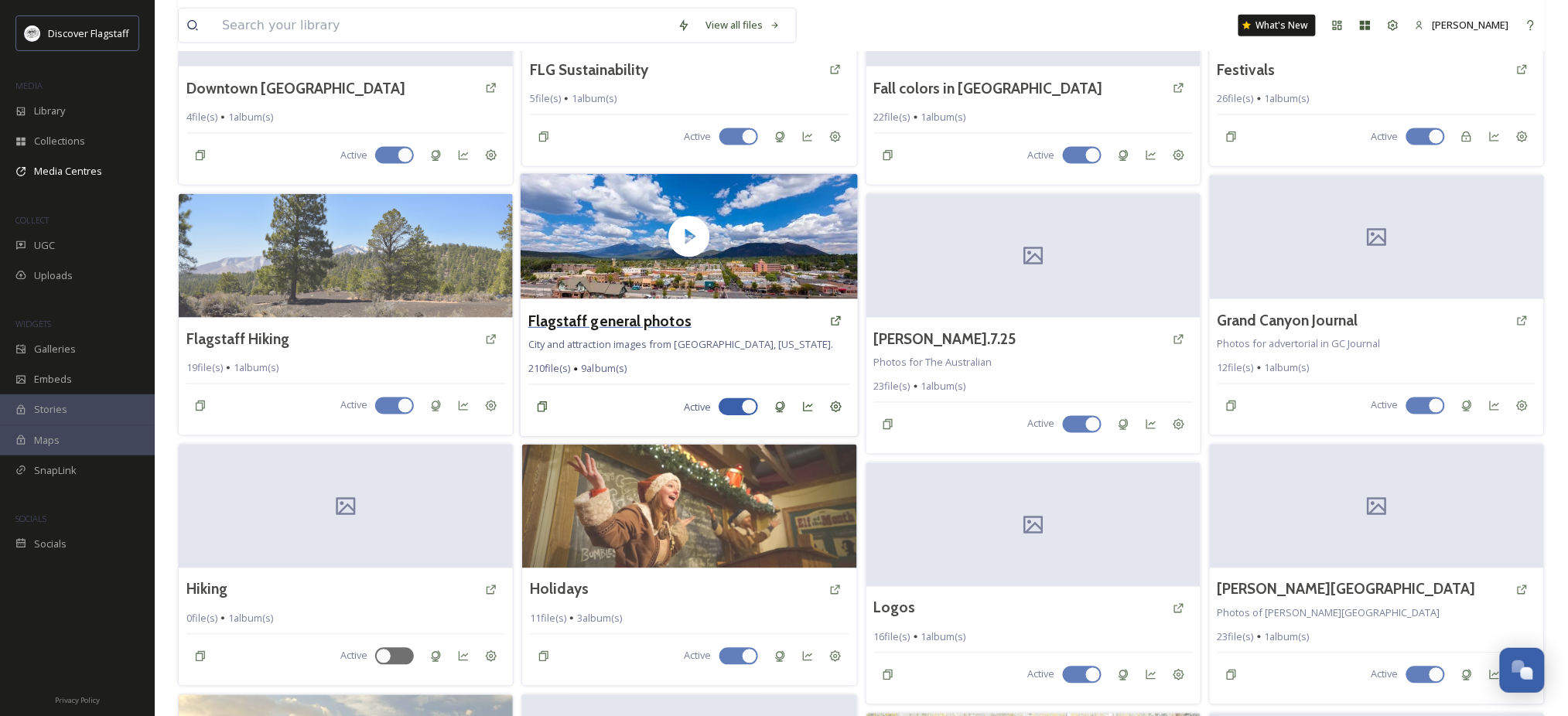
click at [595, 332] on h3 "Flagstaff general photos" at bounding box center [609, 321] width 163 height 23
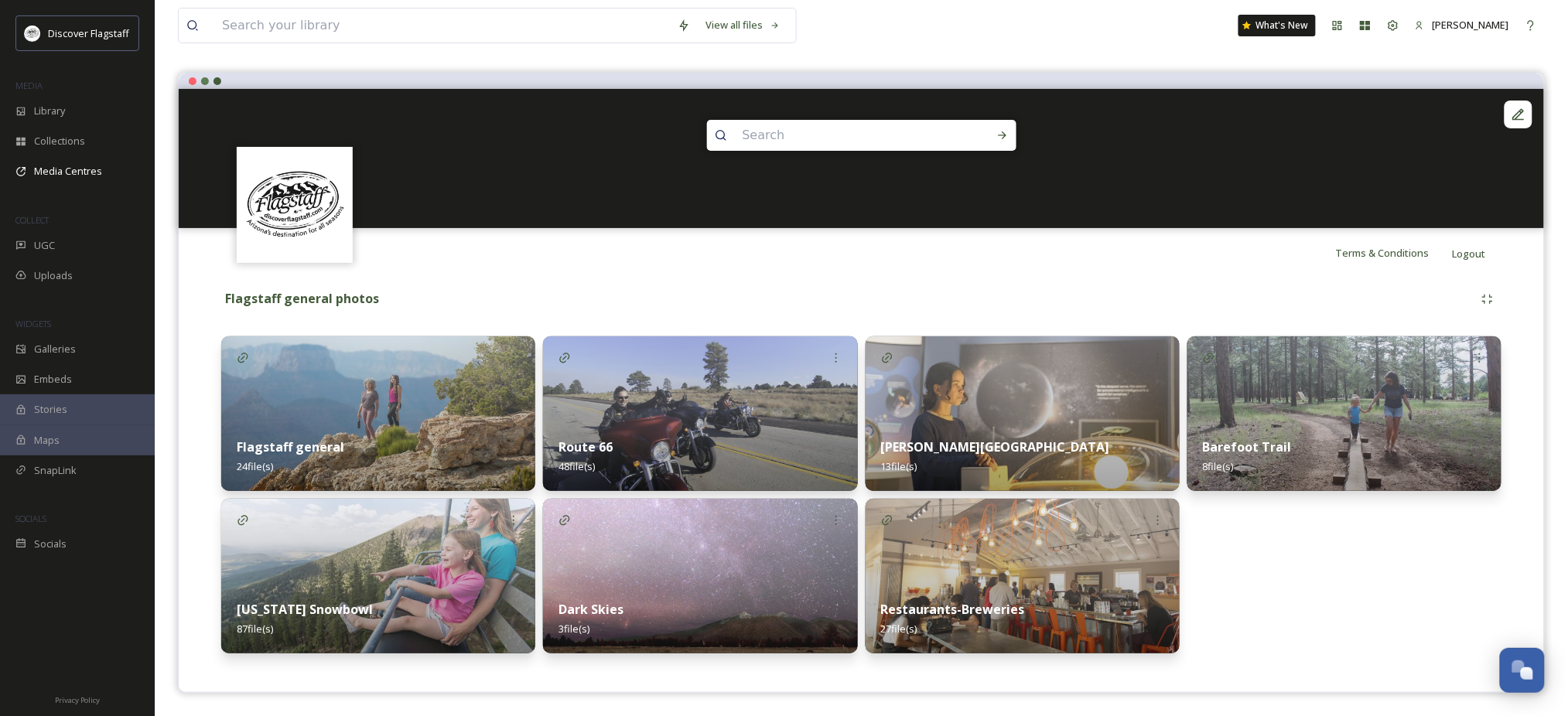
scroll to position [142, 0]
click at [1267, 552] on div "Barefoot Trail 8 file(s)" at bounding box center [1344, 494] width 314 height 317
click at [1513, 107] on icon at bounding box center [1518, 114] width 15 height 15
click at [1102, 44] on div "View all files What's New [PERSON_NAME]" at bounding box center [861, 26] width 1366 height 51
click at [1292, 562] on div "Barefoot Trail 8 file(s)" at bounding box center [1344, 494] width 314 height 317
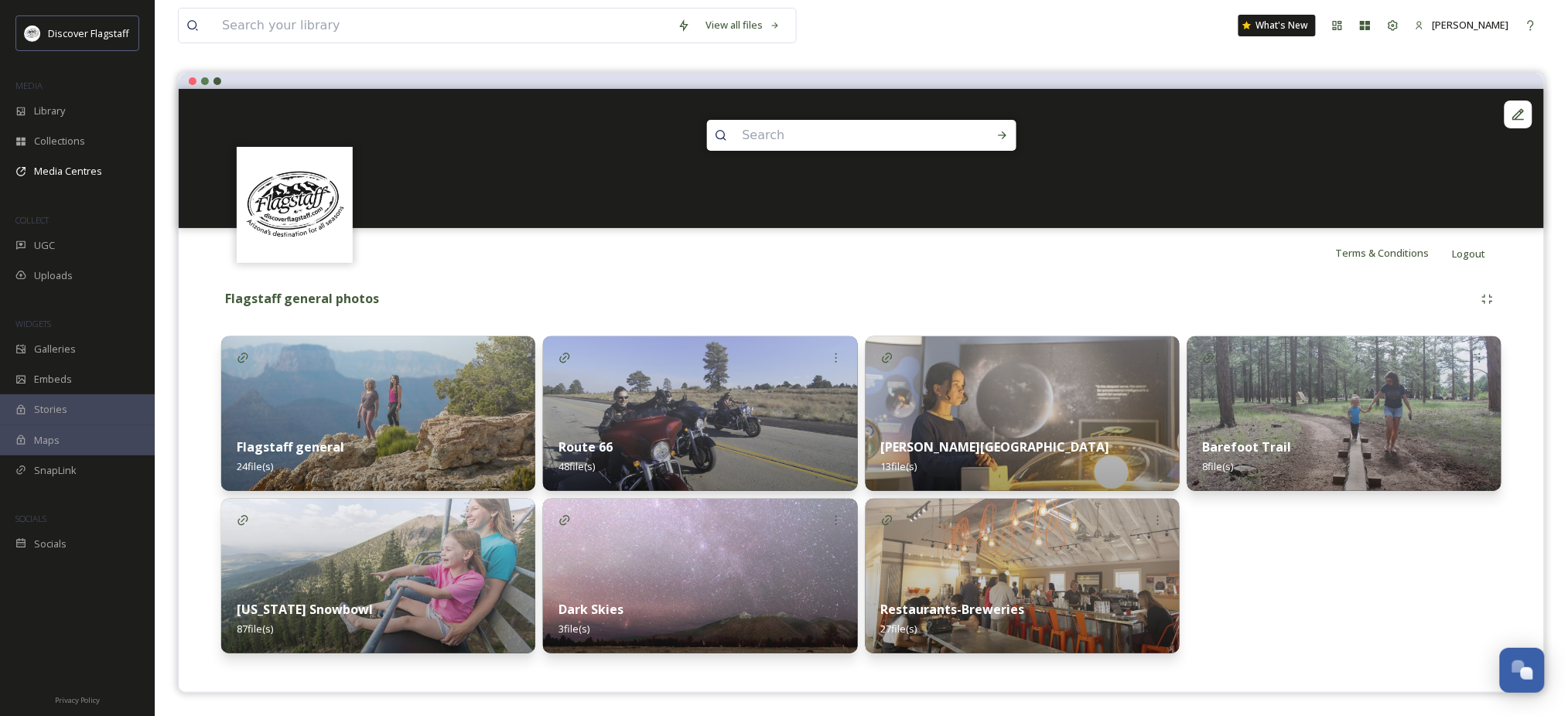
click at [1284, 573] on div "Barefoot Trail 8 file(s)" at bounding box center [1344, 494] width 314 height 317
click at [342, 304] on strong "Flagstaff general photos" at bounding box center [302, 299] width 154 height 17
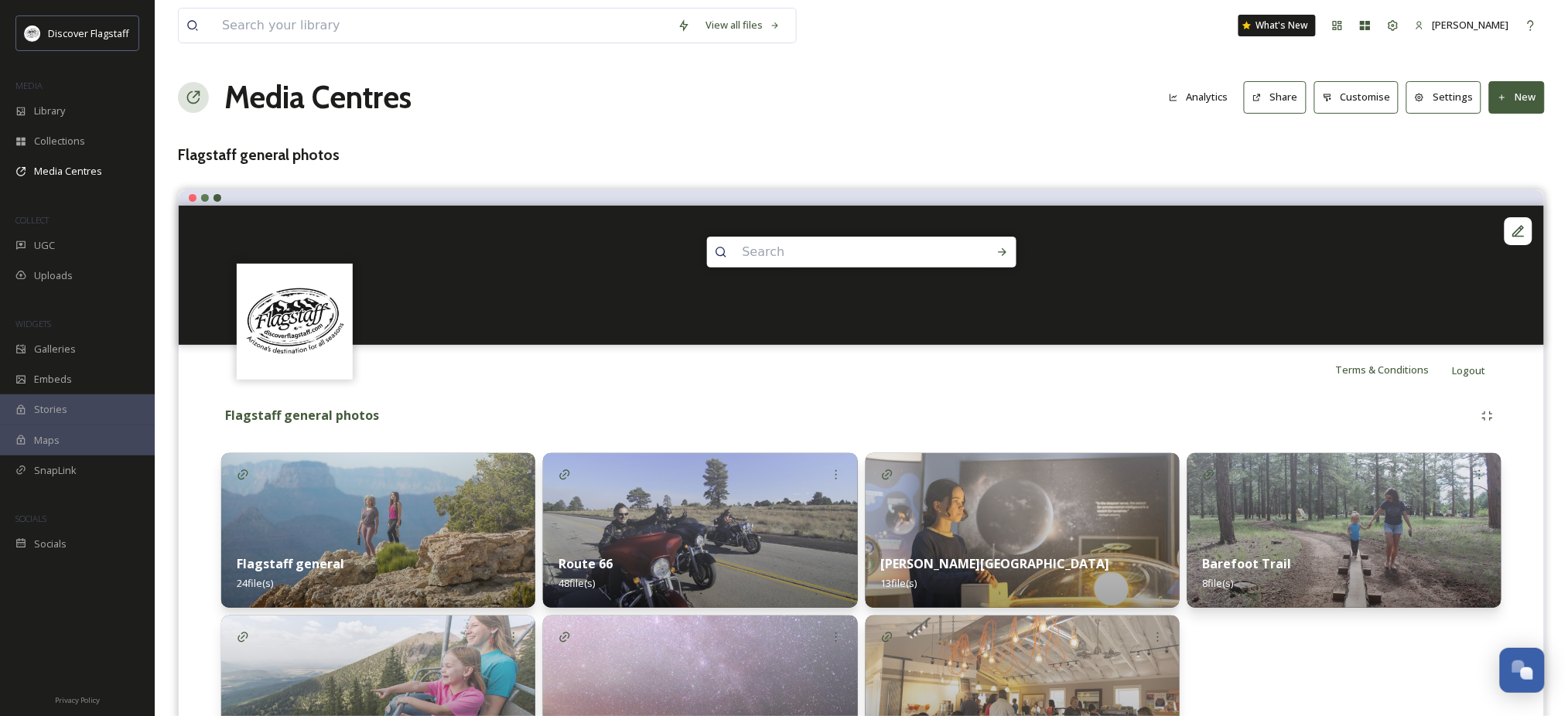
click at [1505, 108] on button "New" at bounding box center [1517, 96] width 55 height 31
click at [1495, 171] on span "Add Album" at bounding box center [1511, 163] width 50 height 14
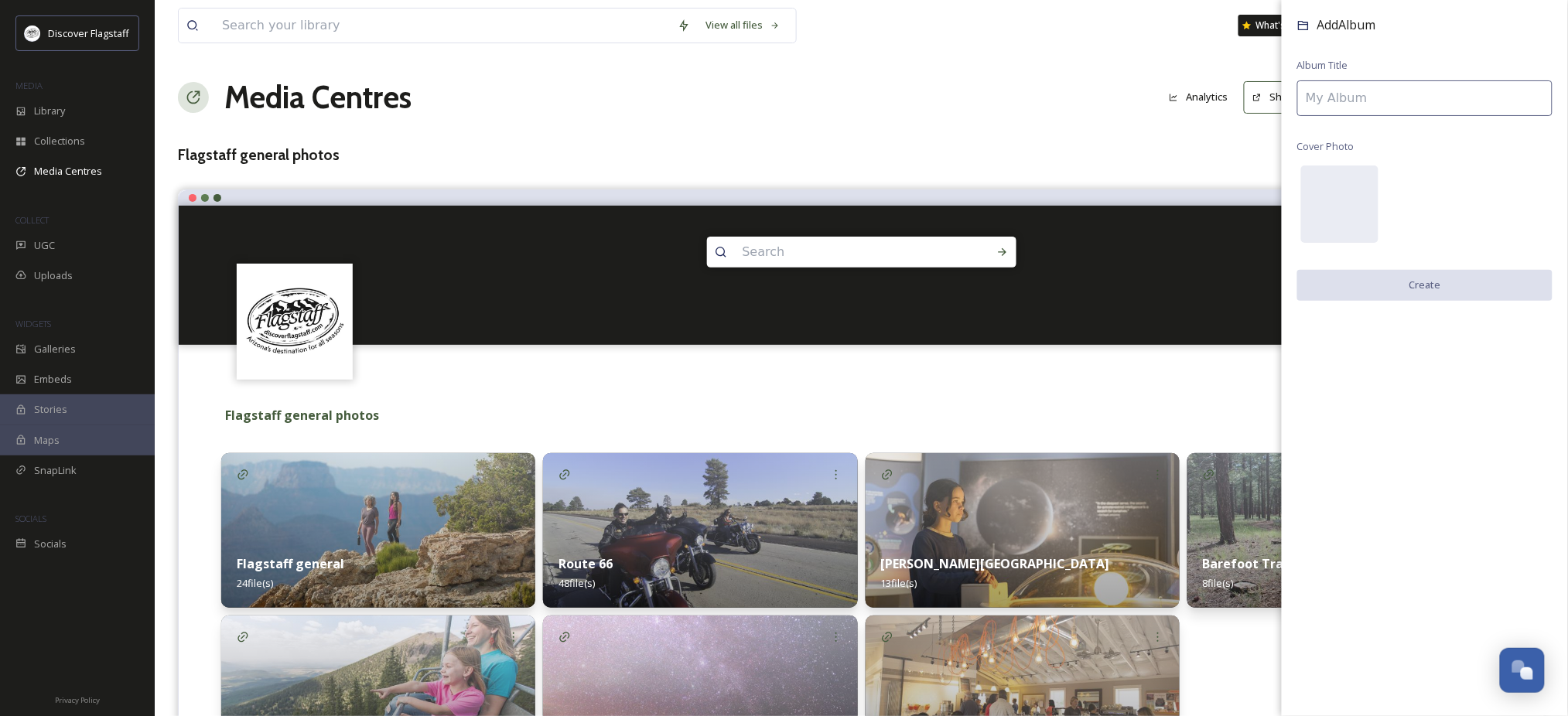
click at [1427, 115] on input at bounding box center [1424, 97] width 255 height 35
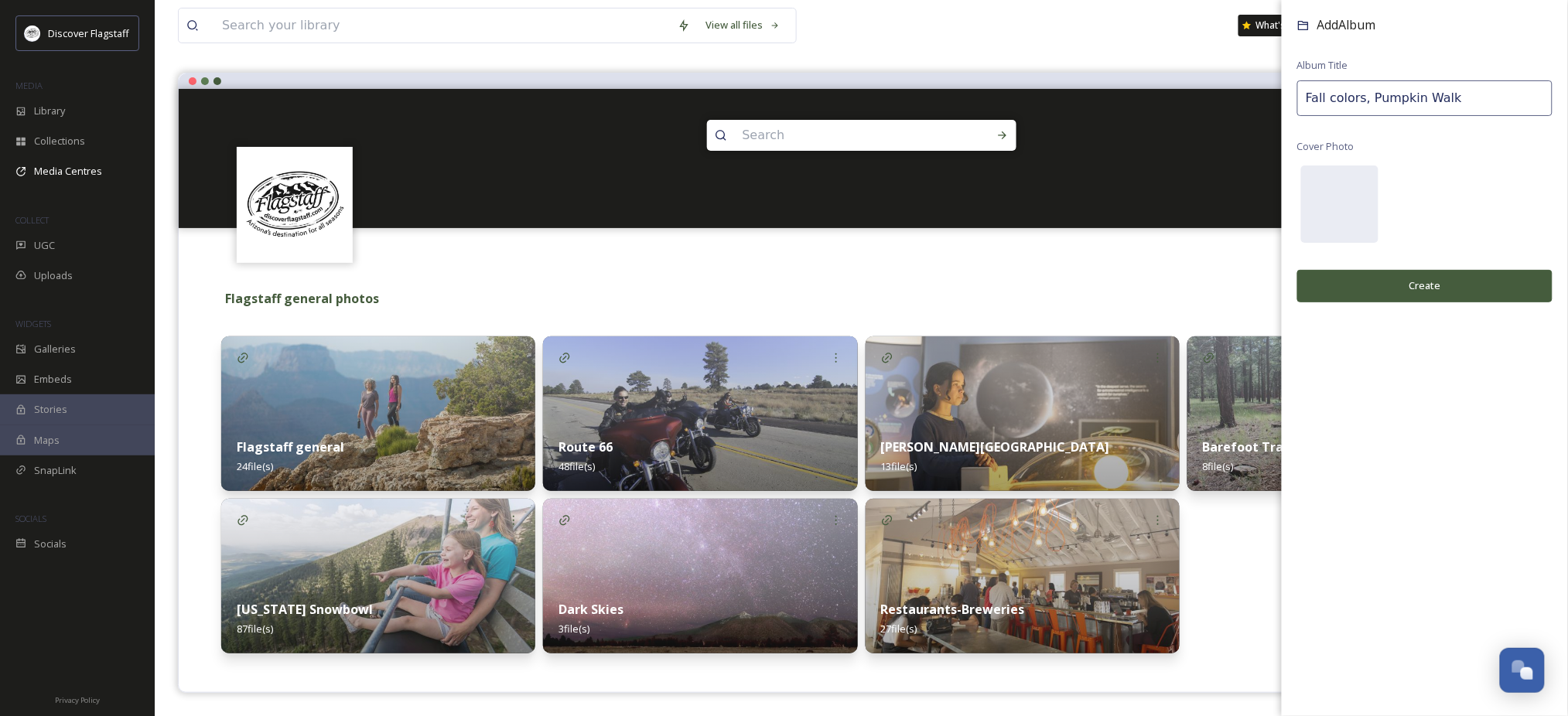
scroll to position [142, 0]
type input "Fall colors, Pumpkin Walk"
click at [1437, 302] on button "Create" at bounding box center [1424, 286] width 255 height 31
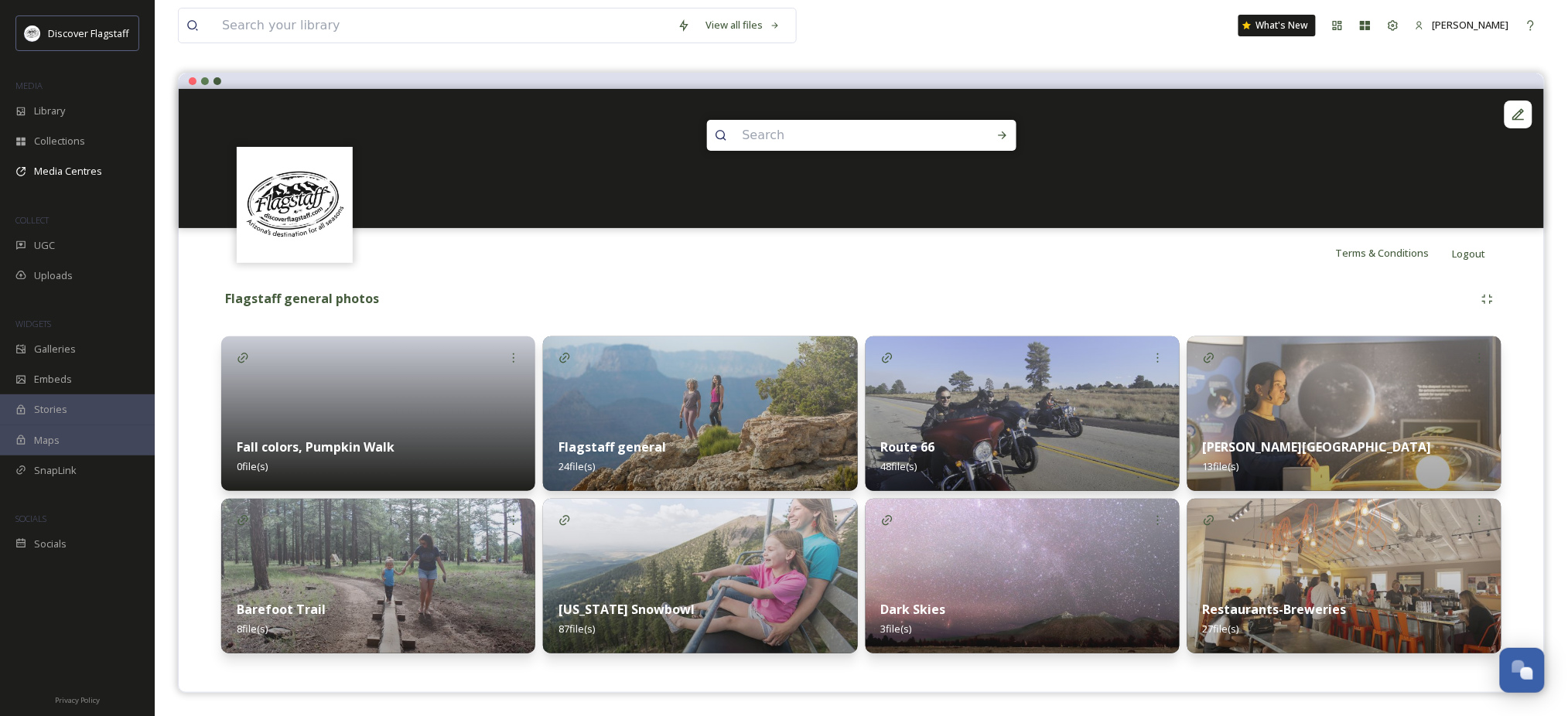
click at [334, 428] on div "Fall colors, Pumpkin Walk 0 file(s)" at bounding box center [378, 457] width 314 height 69
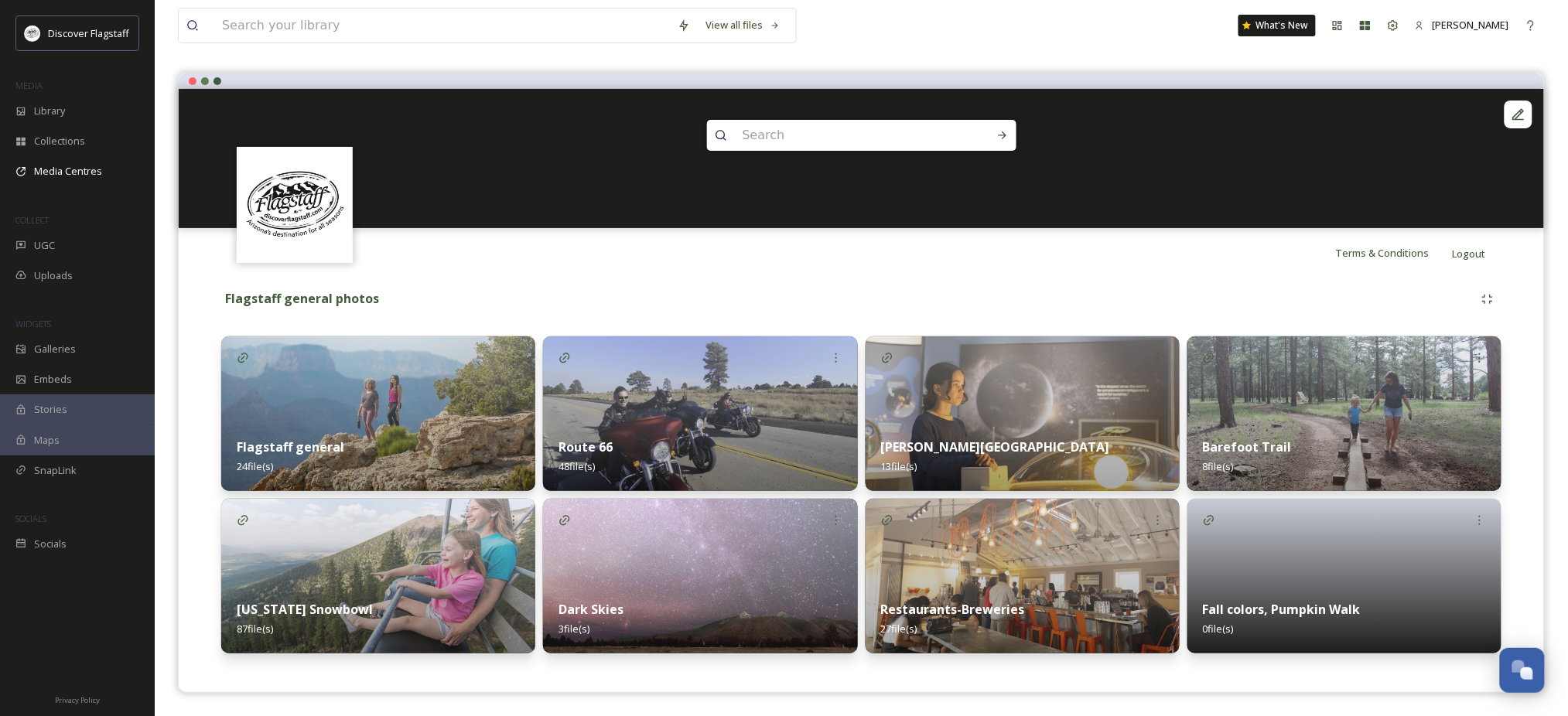
scroll to position [142, 0]
click at [1474, 524] on icon at bounding box center [1479, 520] width 12 height 12
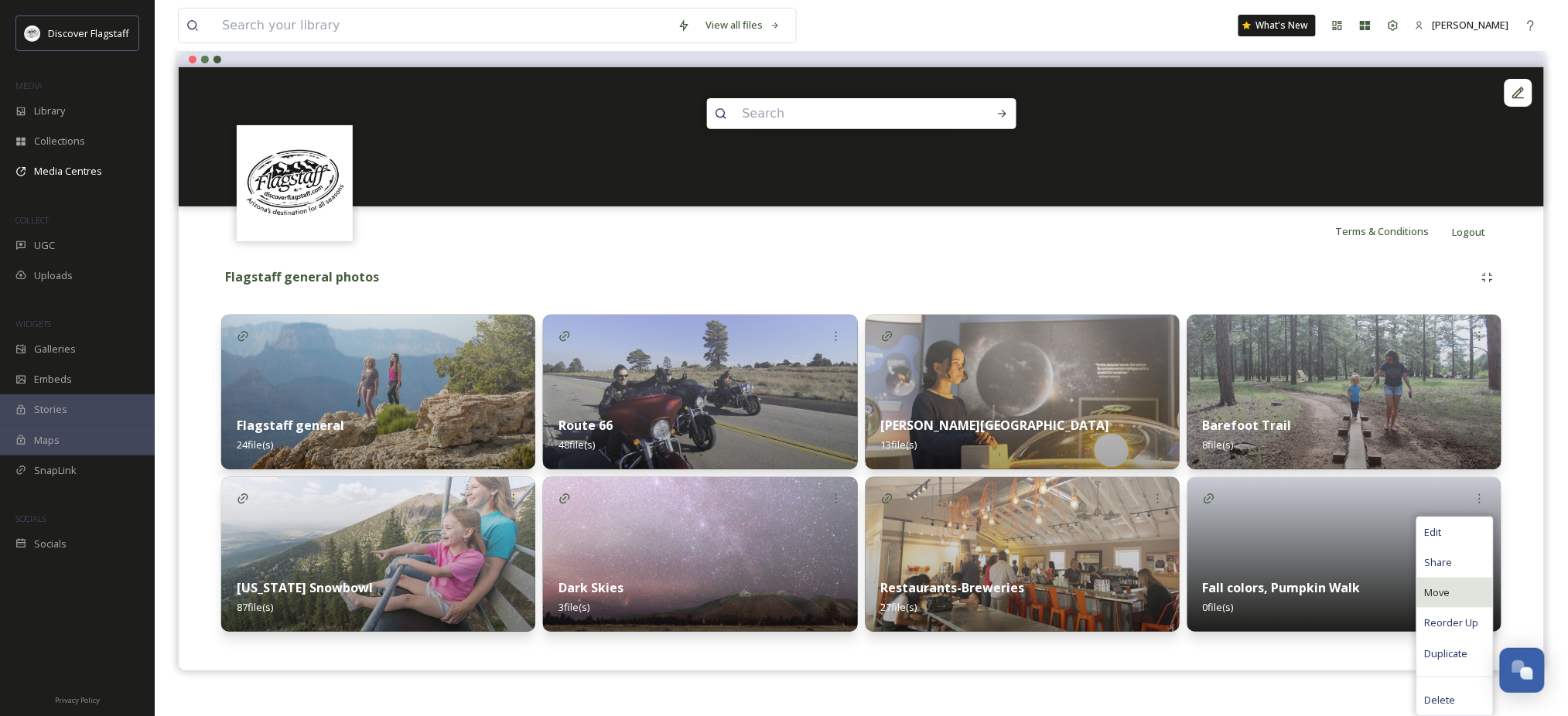
scroll to position [187, 0]
click at [1436, 693] on span "Delete" at bounding box center [1439, 700] width 30 height 14
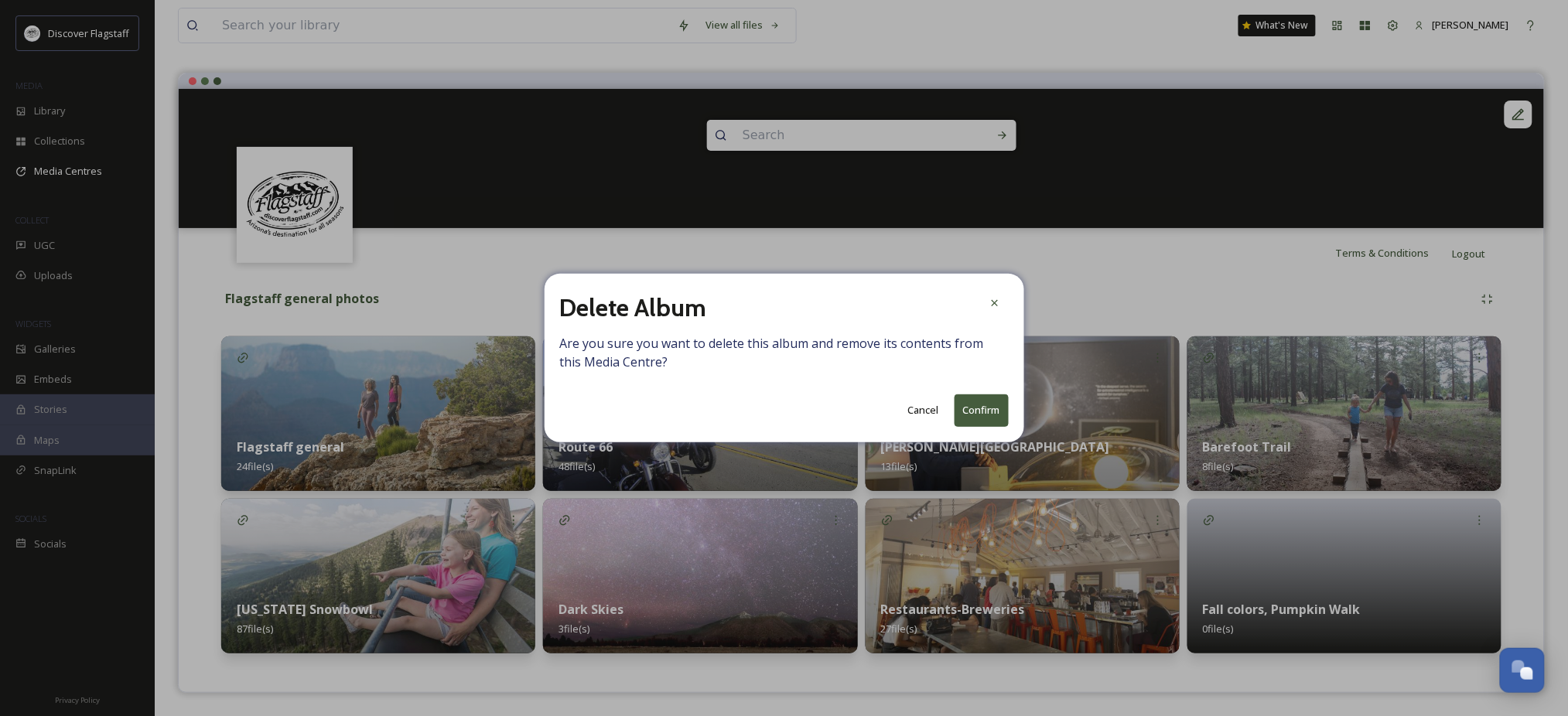
scroll to position [142, 0]
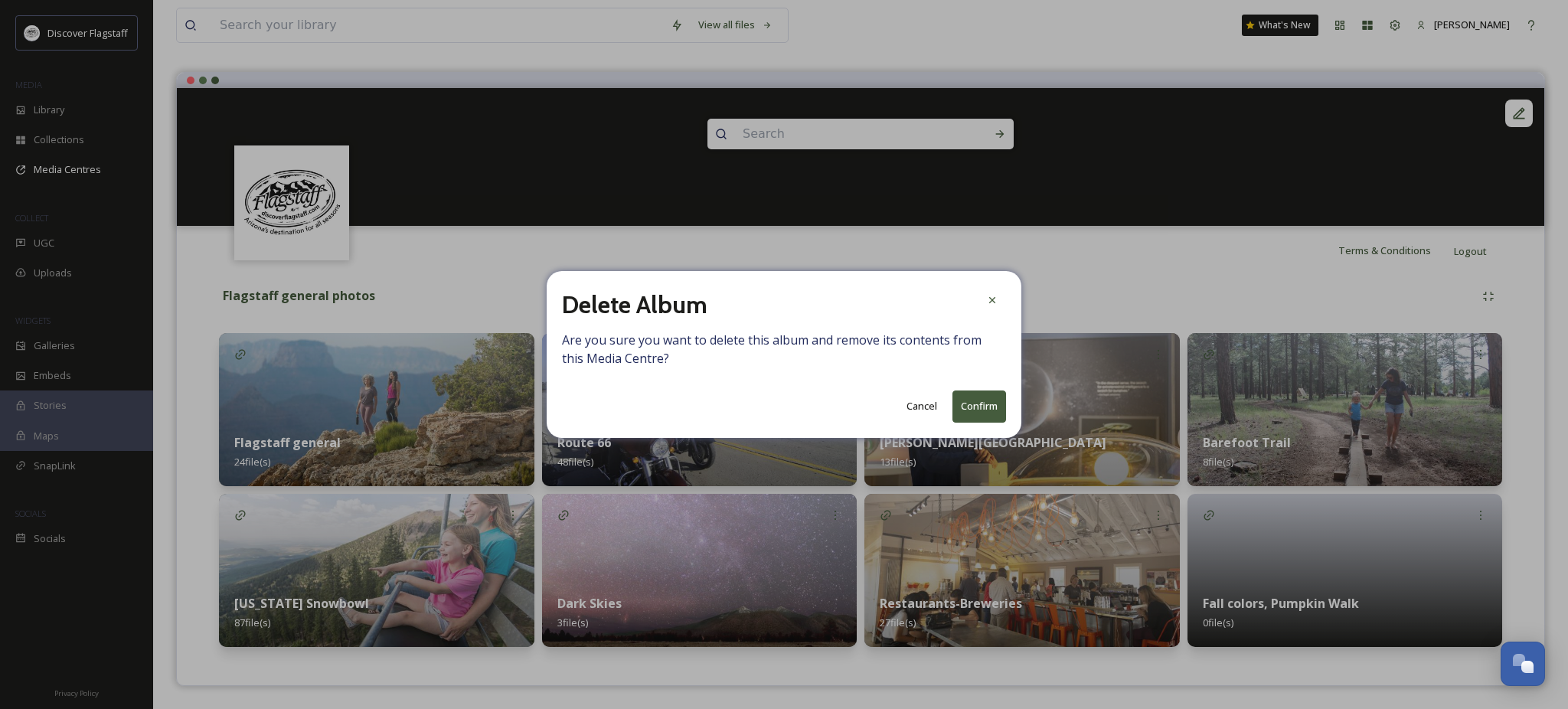
click at [965, 411] on button "Confirm" at bounding box center [979, 405] width 54 height 31
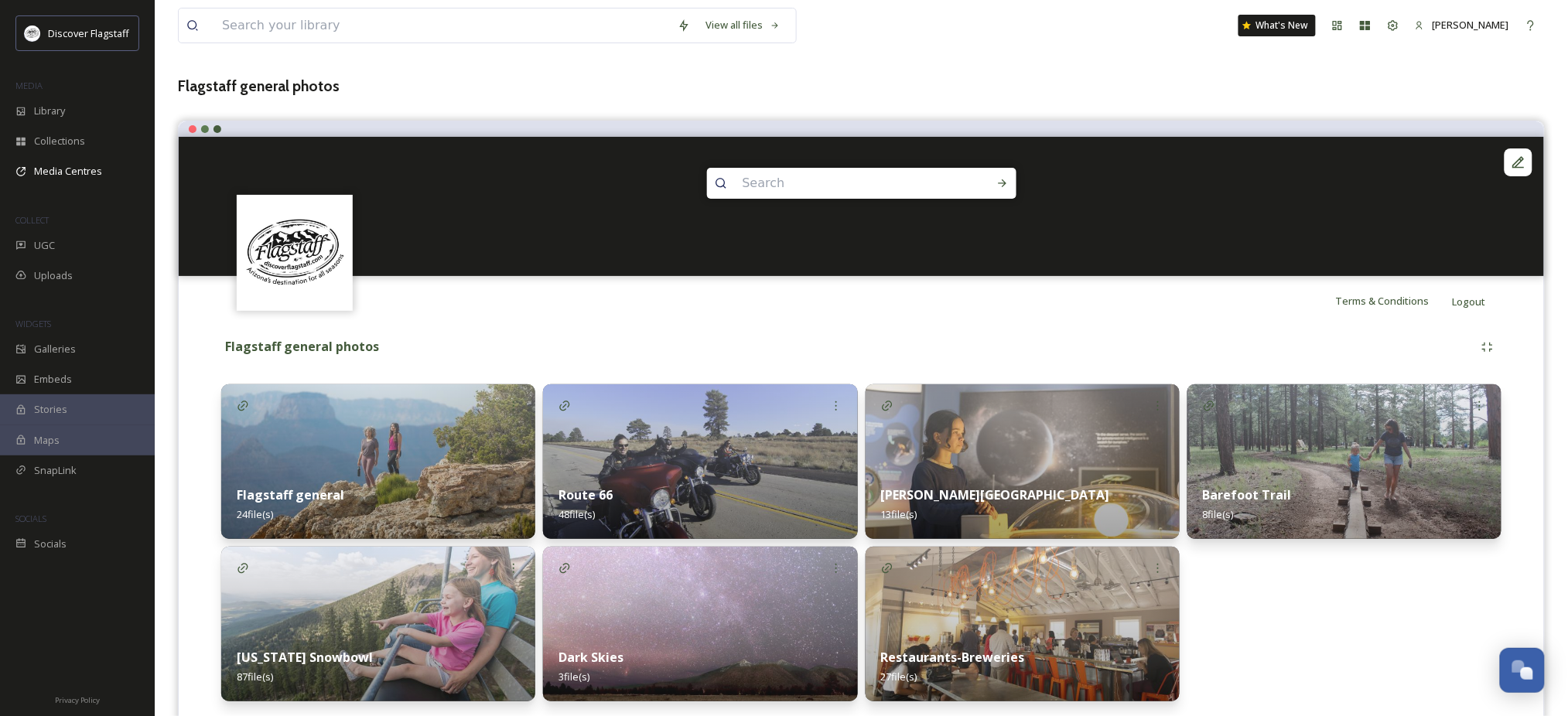
scroll to position [142, 0]
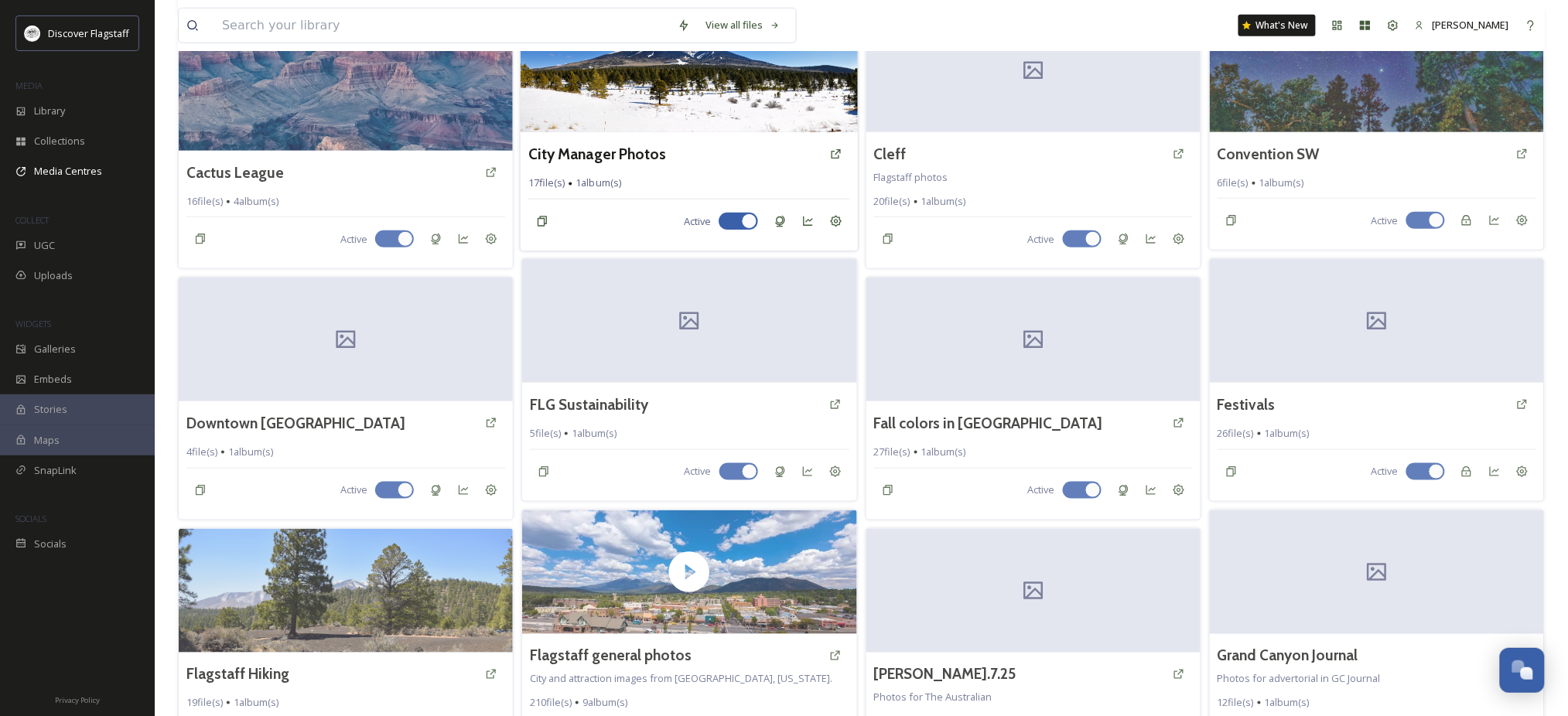
scroll to position [412, 0]
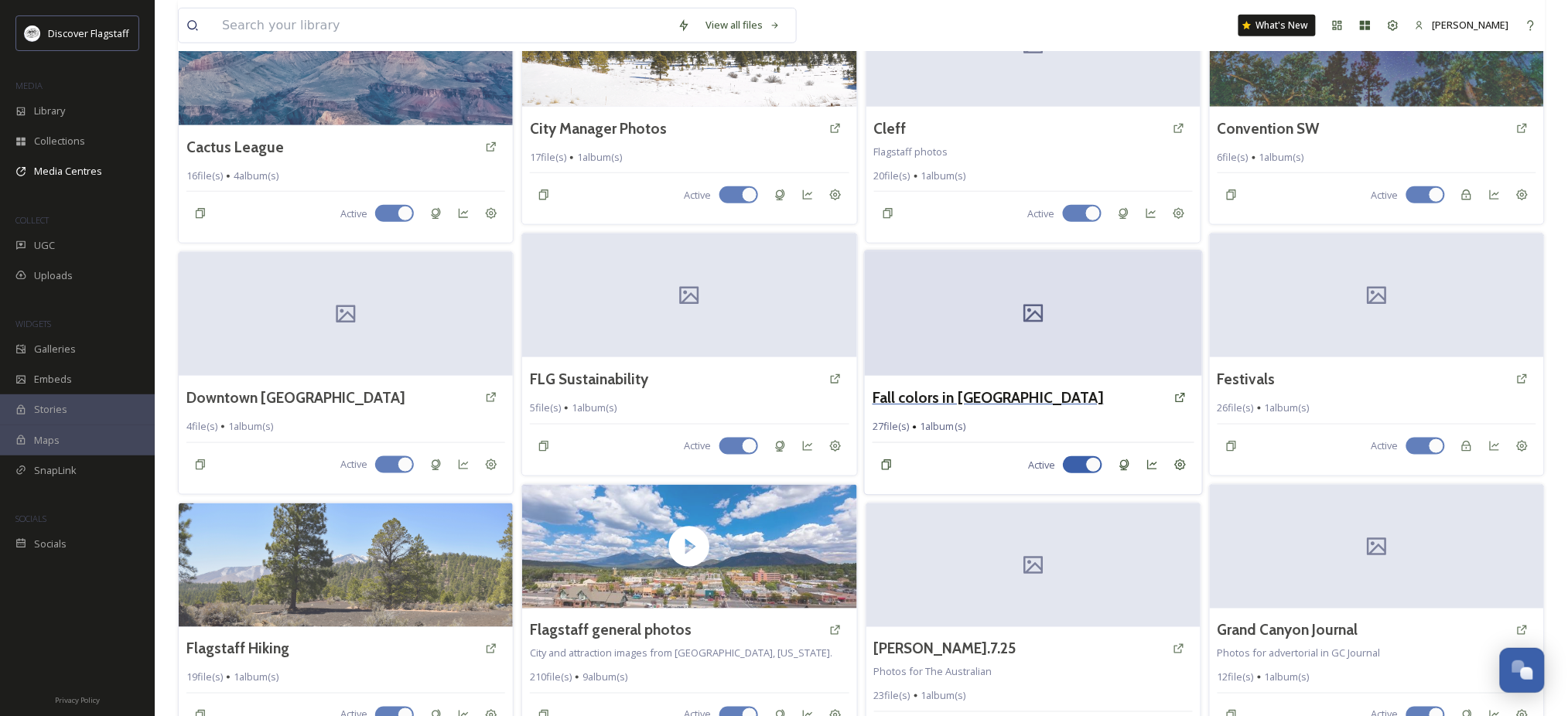
click at [965, 409] on h3 "Fall colors in [GEOGRAPHIC_DATA]" at bounding box center [987, 398] width 231 height 23
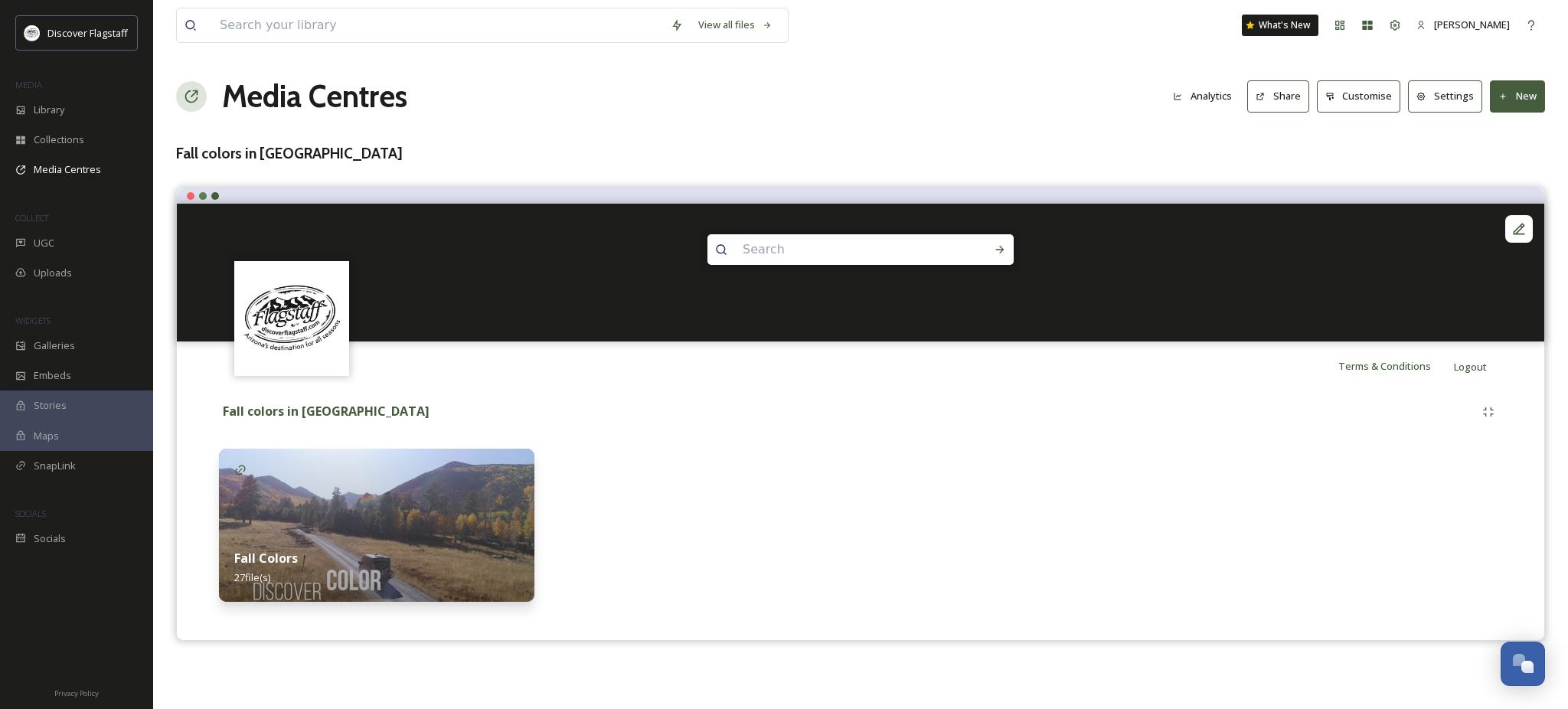
click at [372, 516] on img at bounding box center [376, 525] width 316 height 153
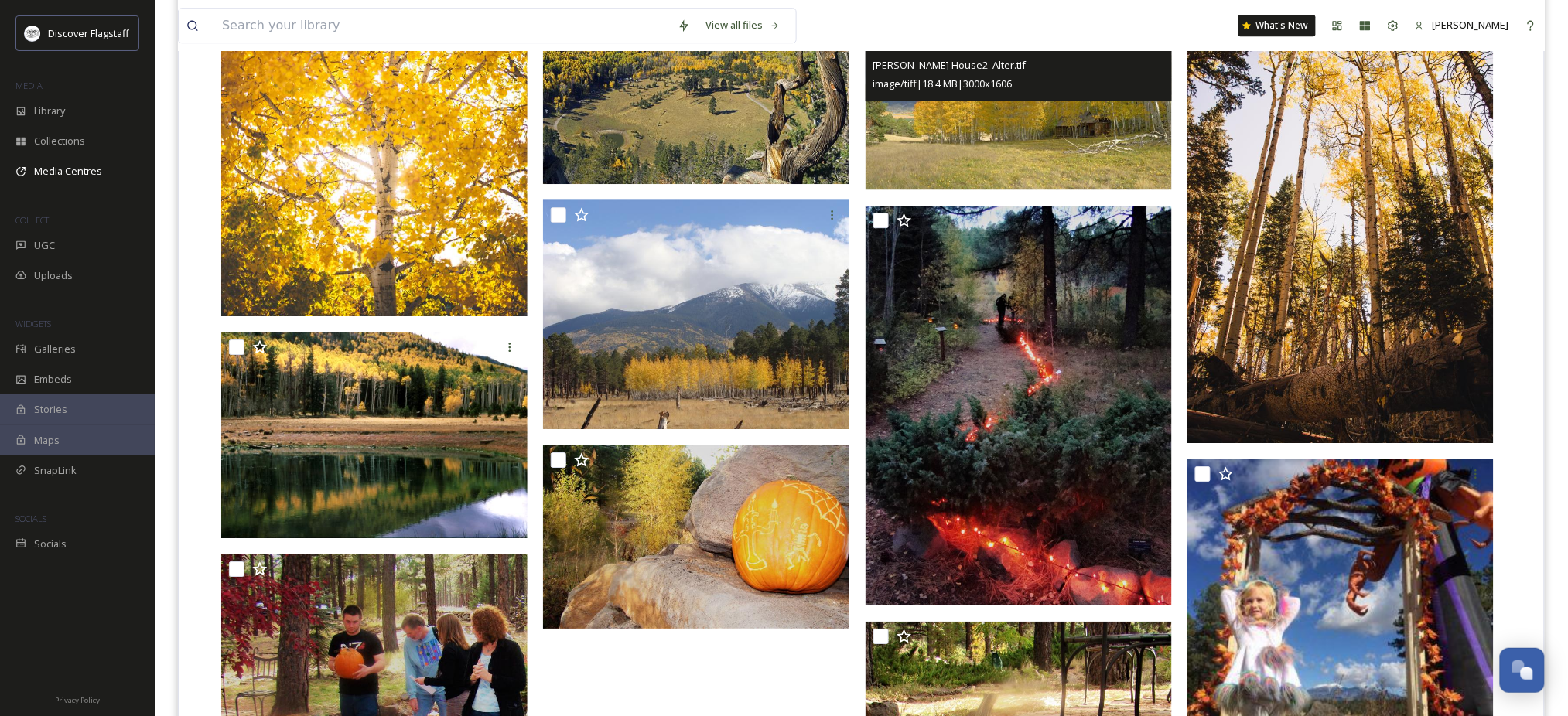
scroll to position [1650, 0]
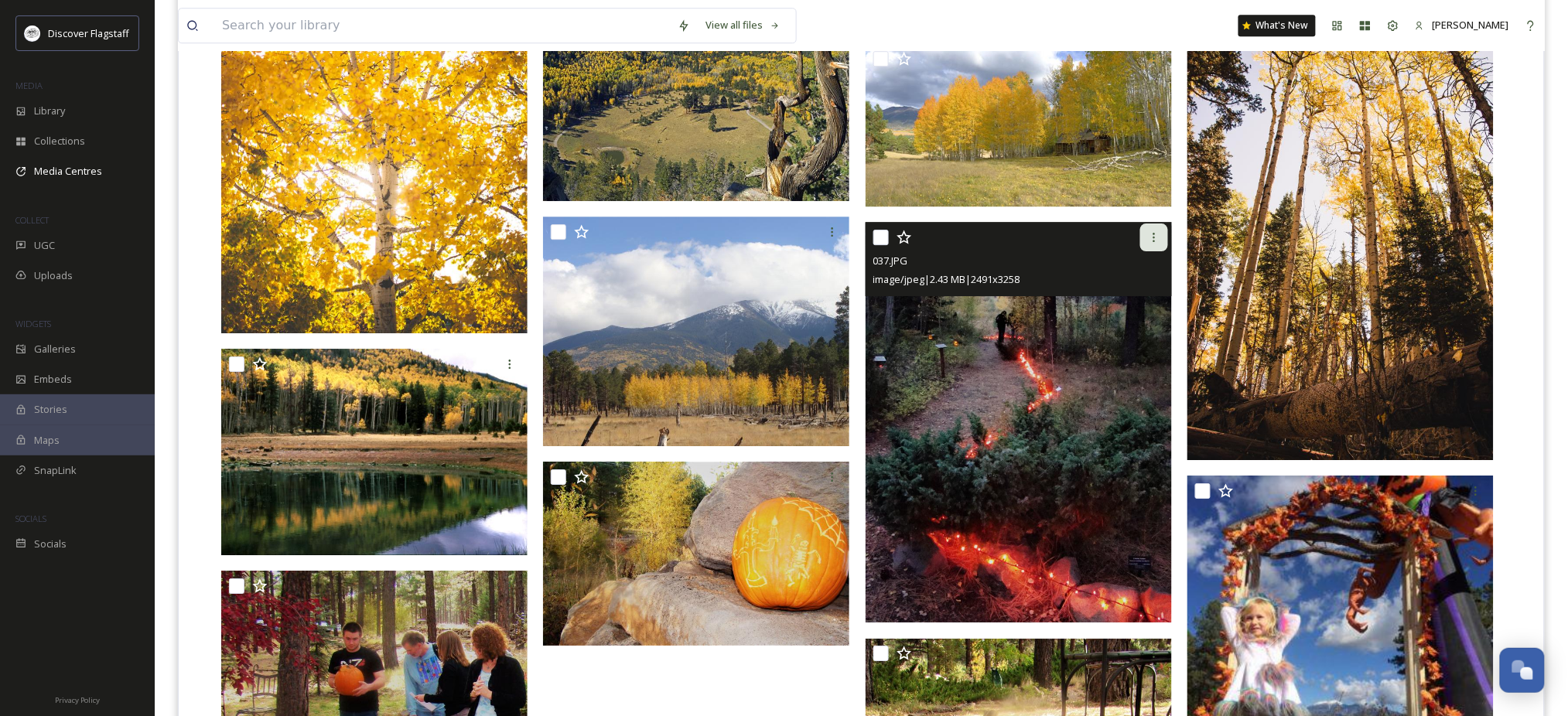
click at [1153, 244] on icon at bounding box center [1154, 237] width 12 height 12
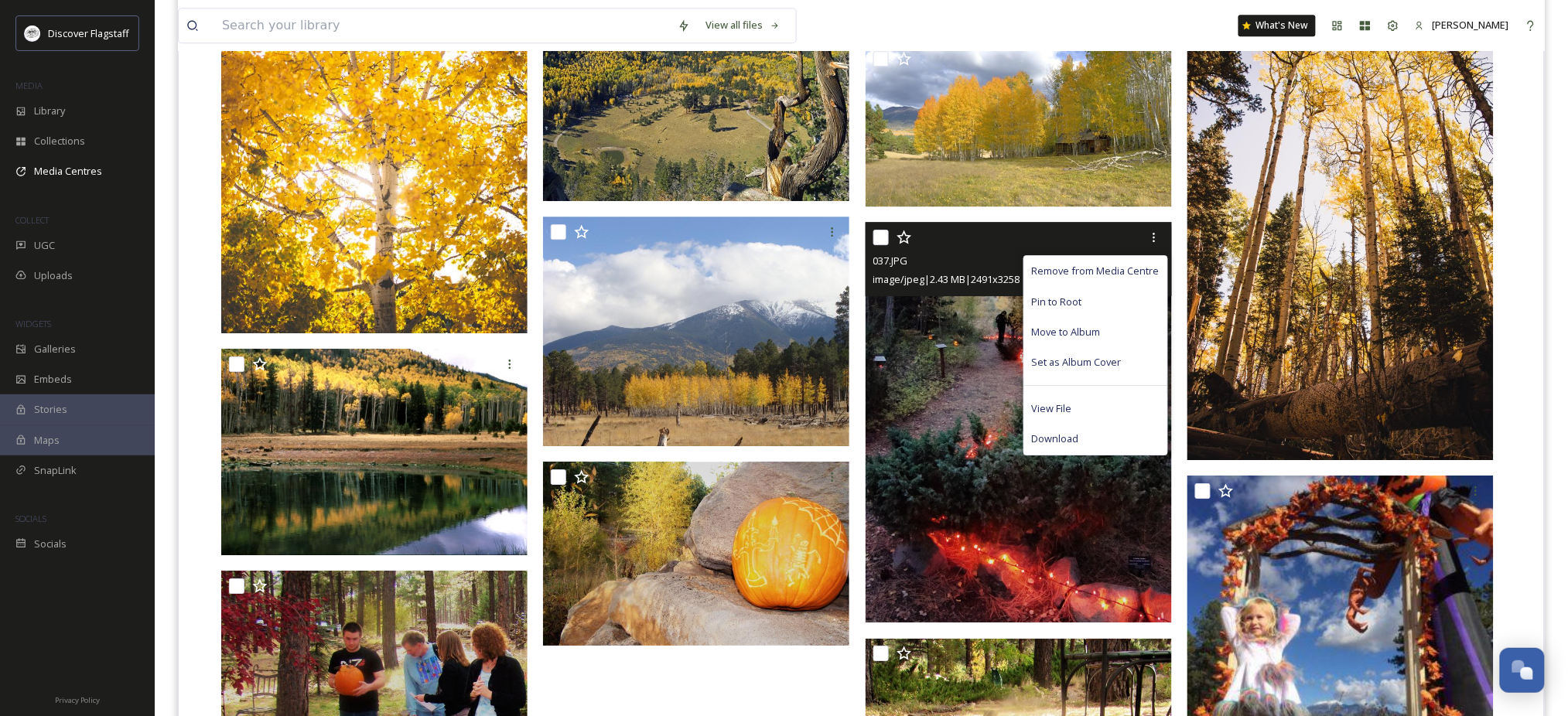
click at [883, 425] on img at bounding box center [1019, 423] width 307 height 401
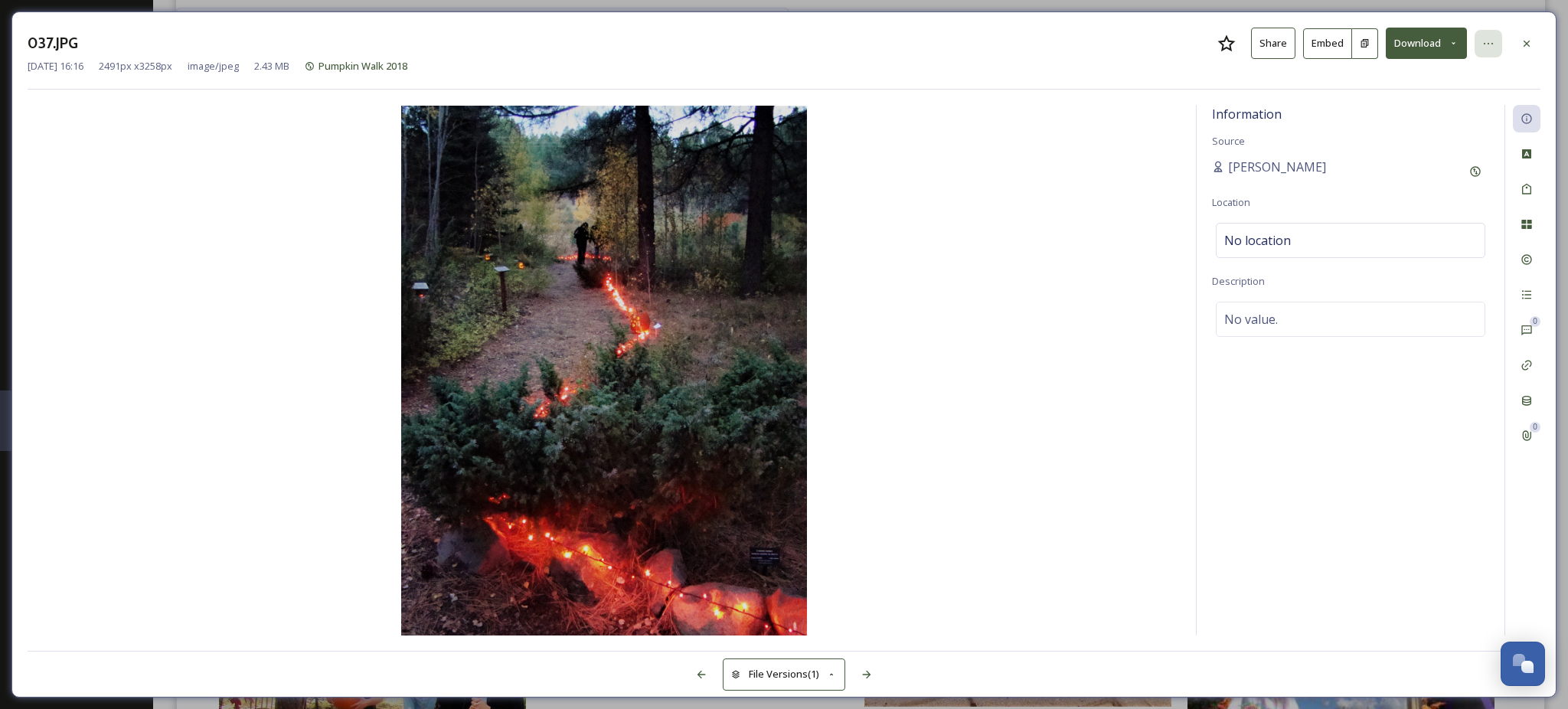
click at [1483, 47] on icon at bounding box center [1488, 43] width 12 height 12
click at [1438, 90] on div "Rename File" at bounding box center [1413, 77] width 182 height 30
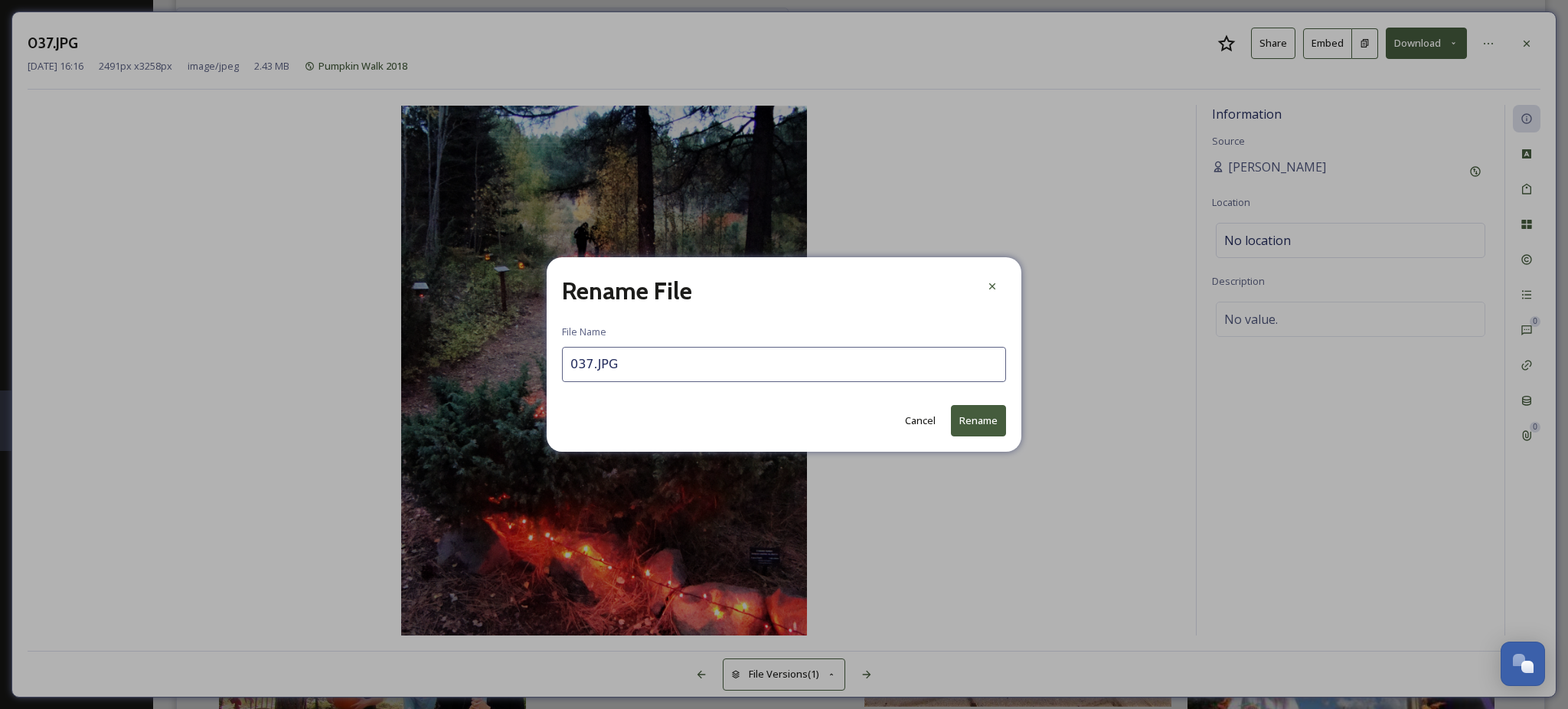
click at [568, 366] on input "037.JPG" at bounding box center [783, 364] width 444 height 35
type input "Pumpkin Walk.JPG"
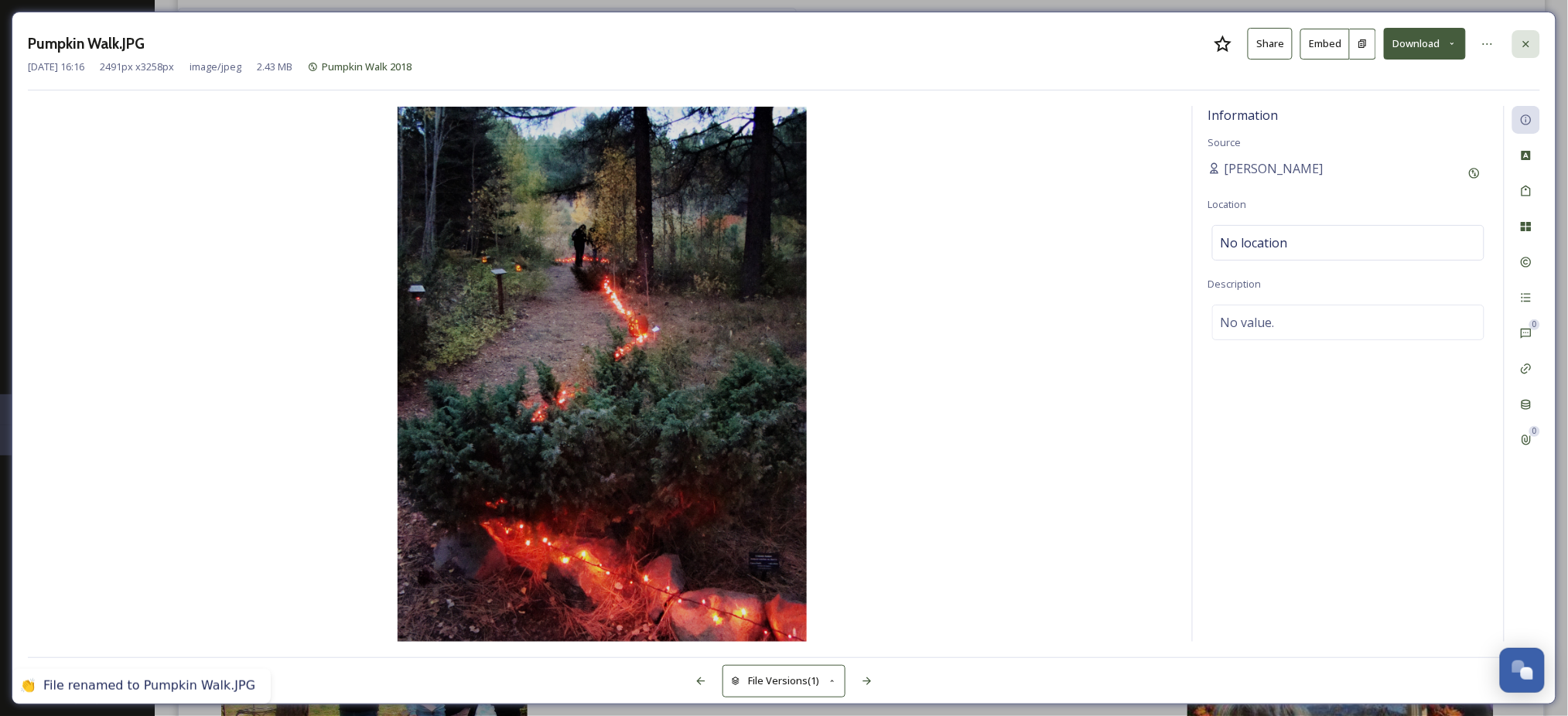
click at [1525, 38] on icon at bounding box center [1525, 44] width 12 height 12
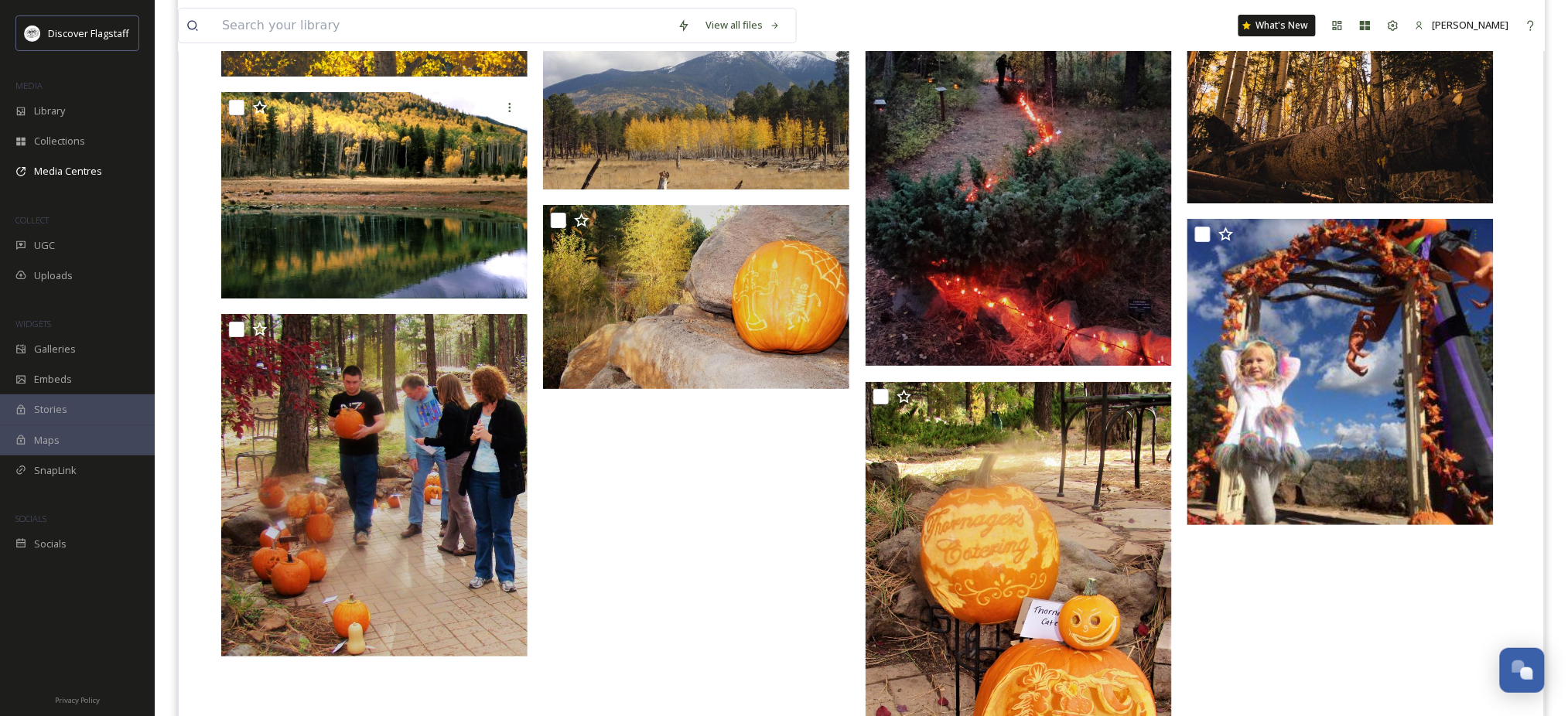
scroll to position [1959, 0]
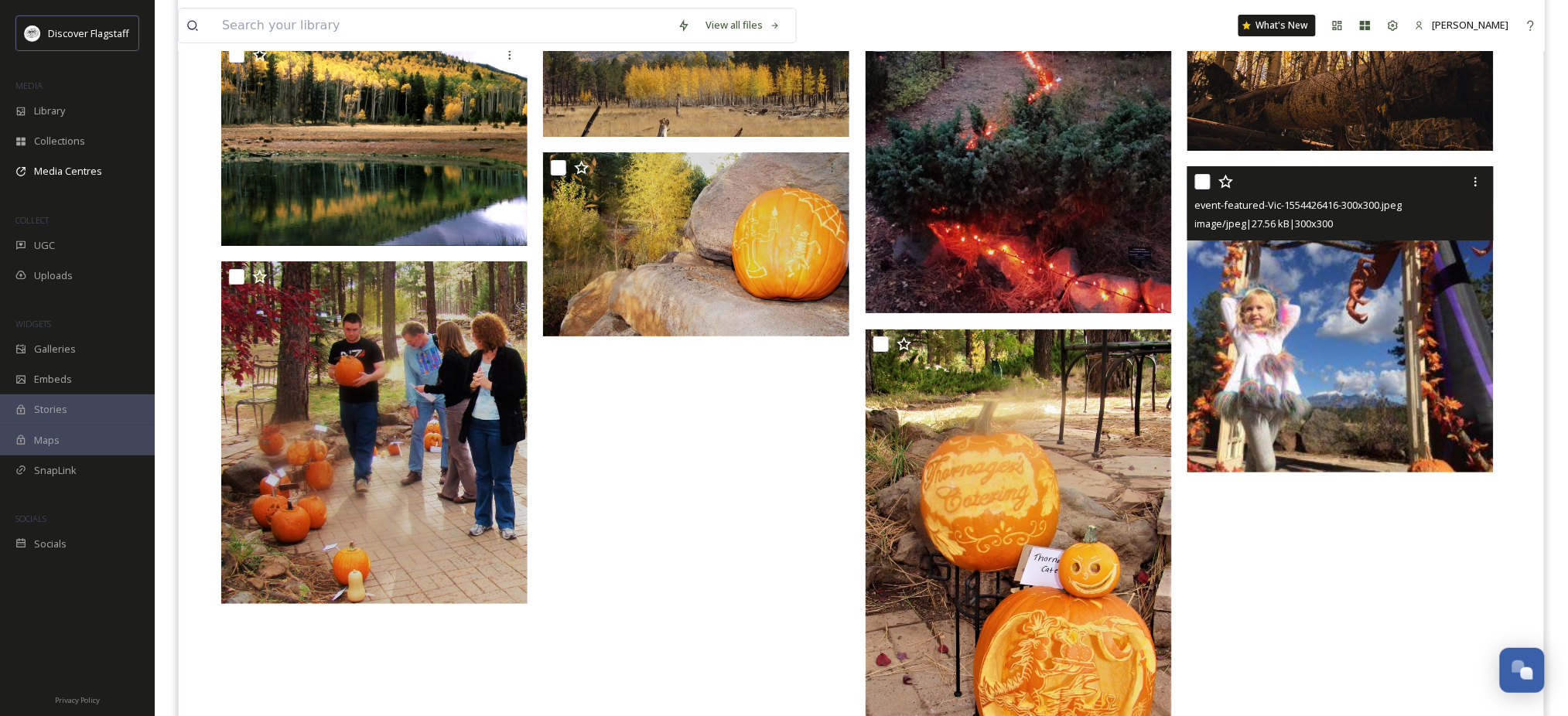
click at [1283, 378] on img at bounding box center [1340, 320] width 307 height 307
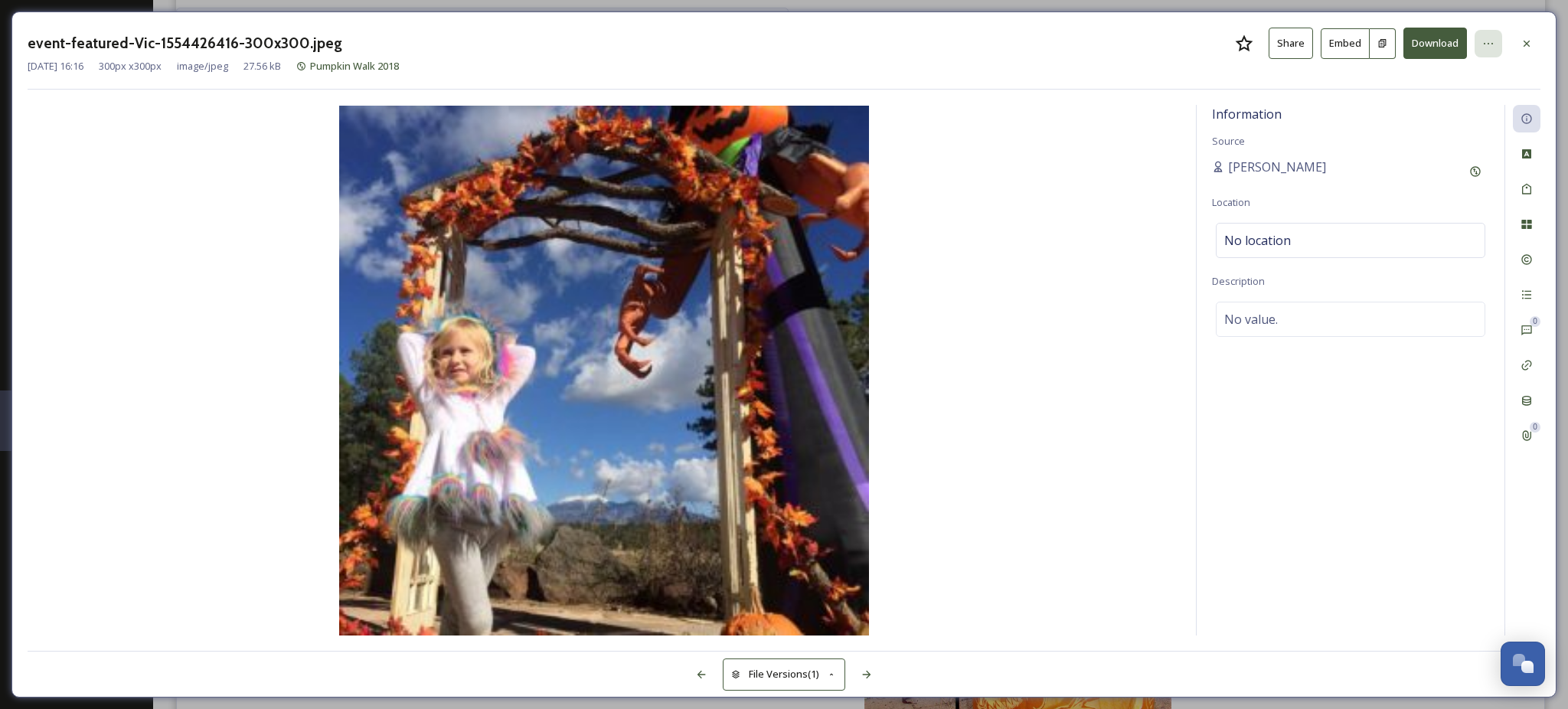
click at [1483, 42] on icon at bounding box center [1488, 43] width 12 height 12
click at [1441, 89] on div "Rename File" at bounding box center [1413, 77] width 182 height 30
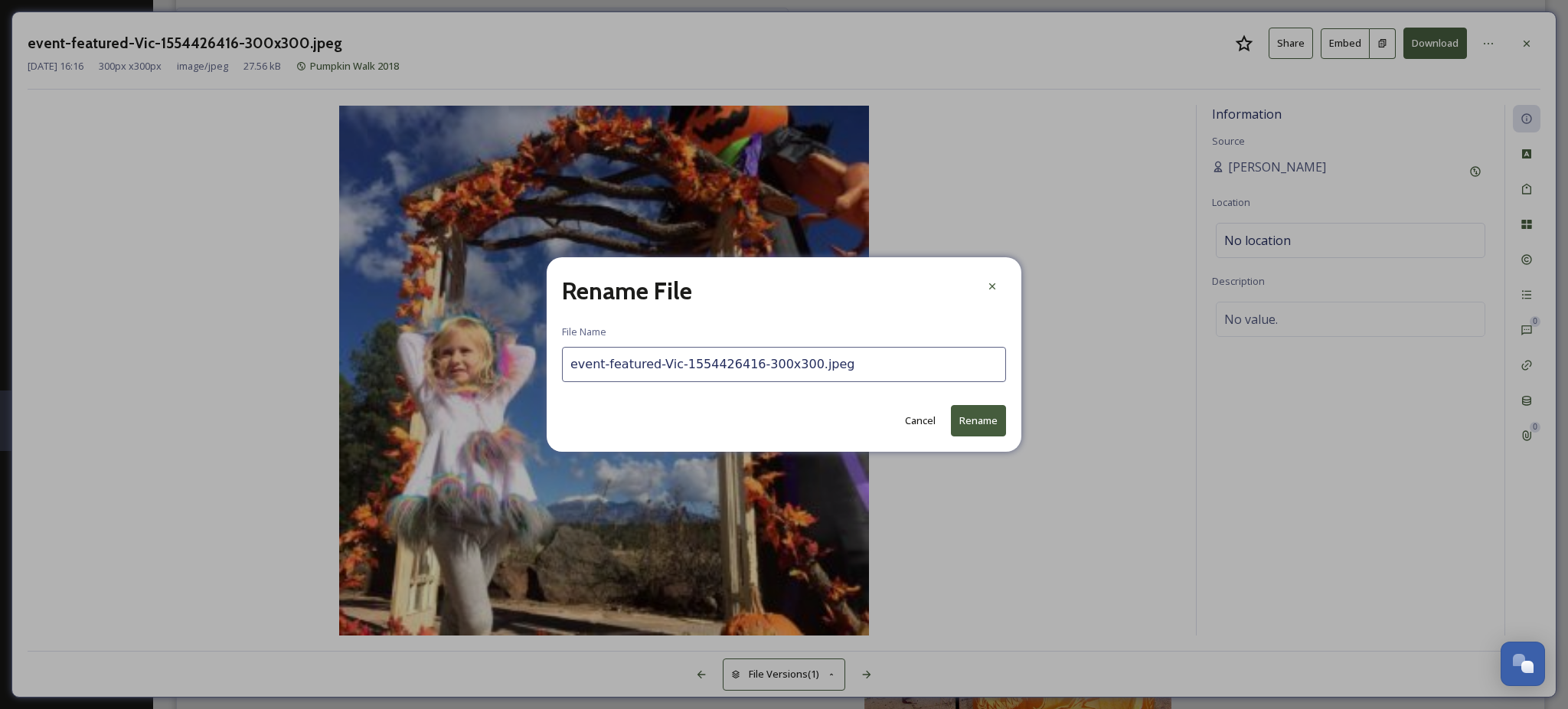
drag, startPoint x: 569, startPoint y: 363, endPoint x: 845, endPoint y: 372, distance: 276.1
click at [845, 372] on input "event-featured-Vic-1554426416-300x300.jpeg" at bounding box center [783, 364] width 444 height 35
type input "Pumpkin Walk.jpeg"
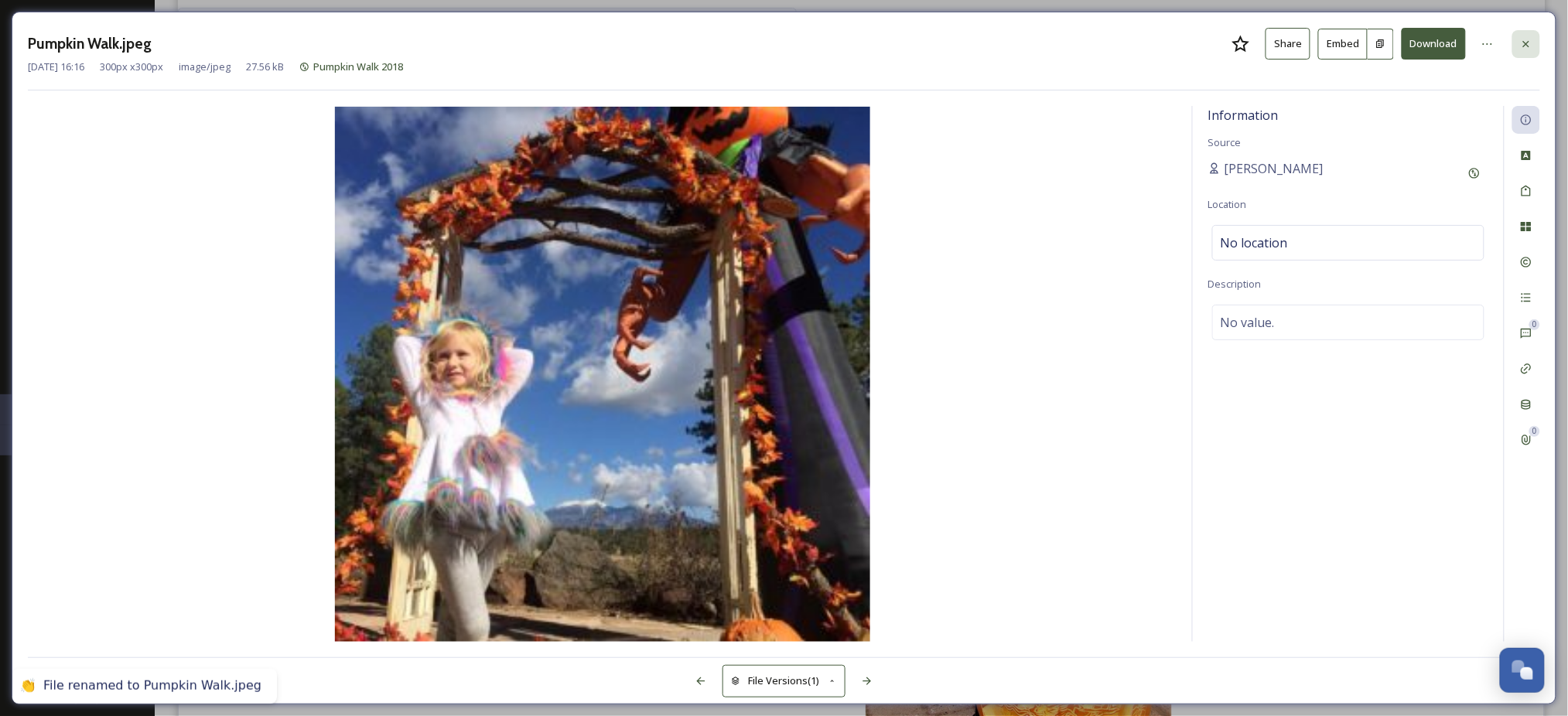
click at [1522, 43] on icon at bounding box center [1525, 44] width 12 height 12
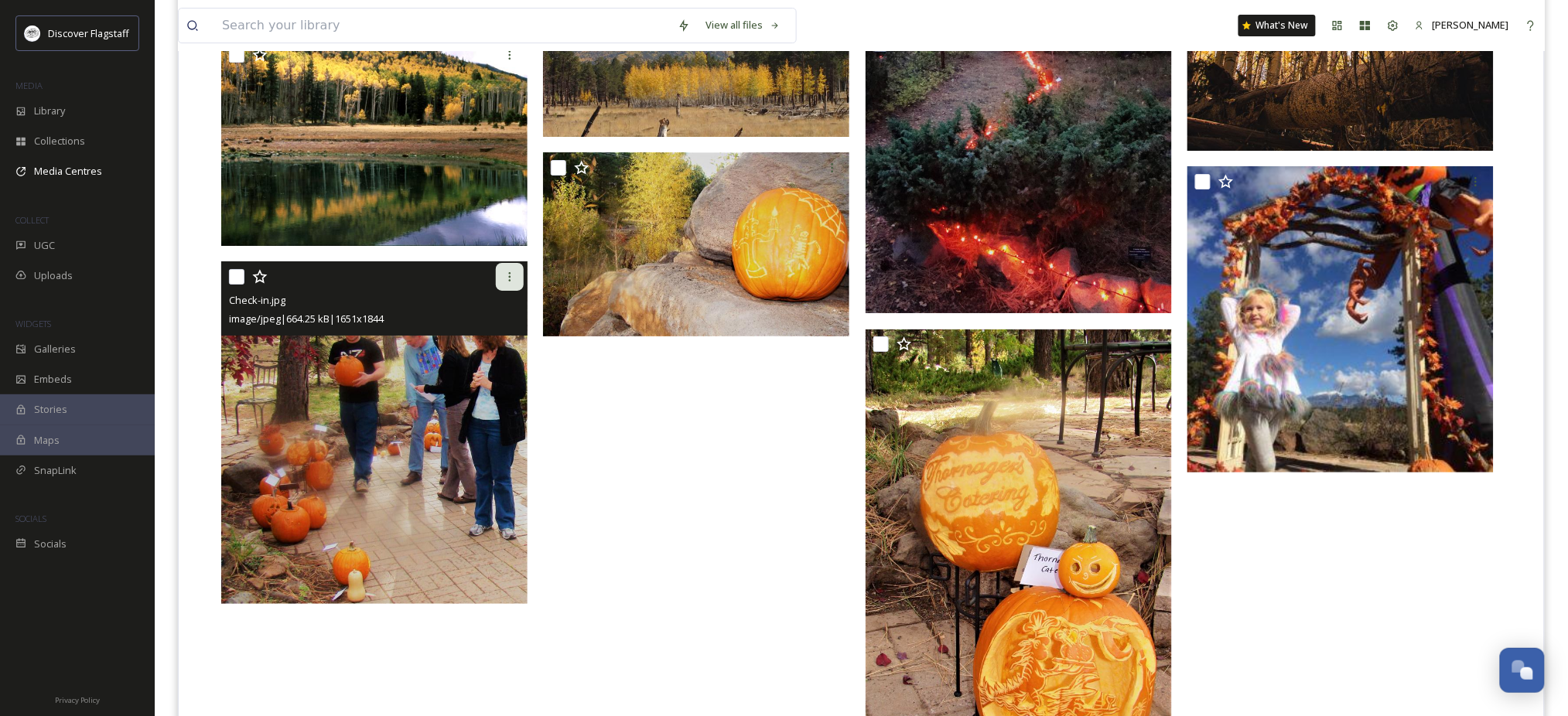
click at [505, 283] on icon at bounding box center [509, 276] width 12 height 12
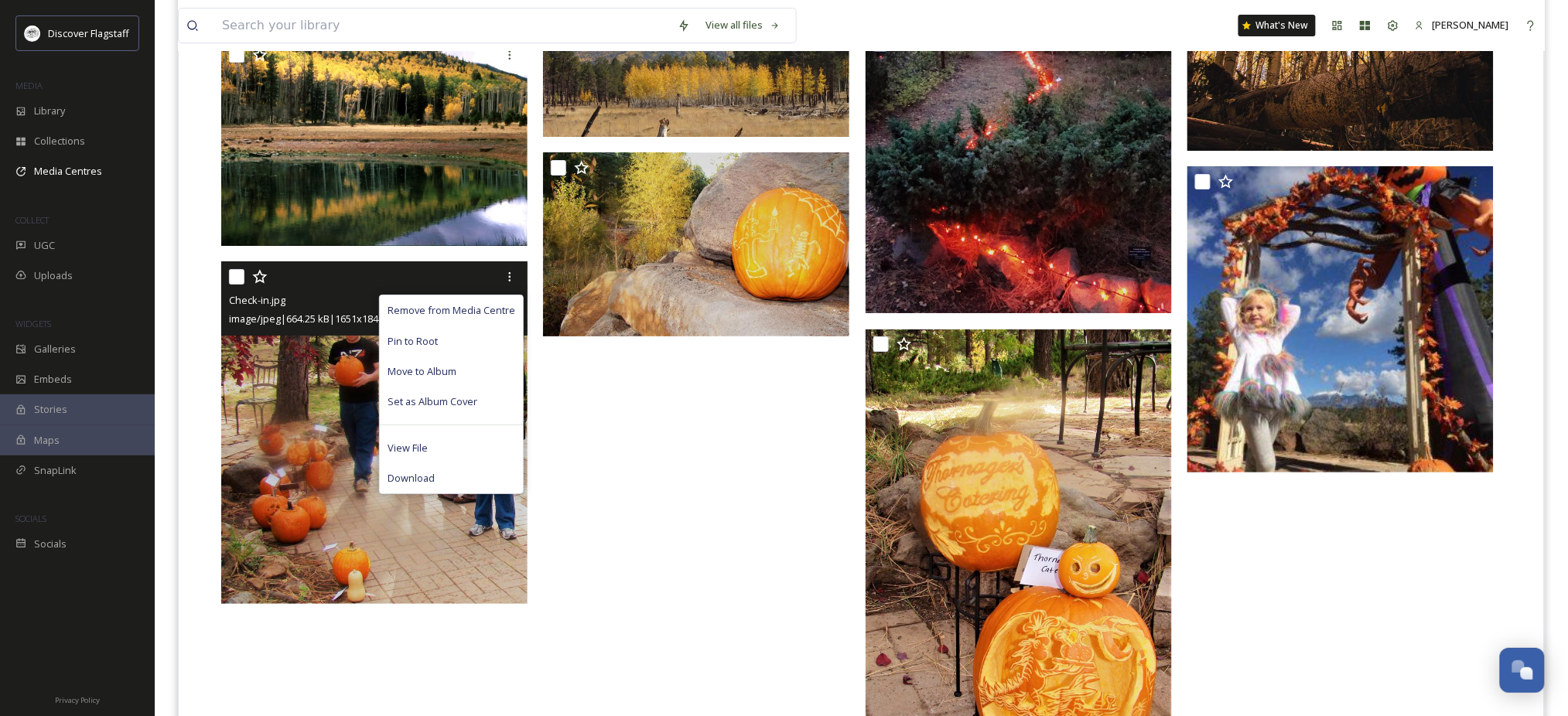
click at [282, 445] on img at bounding box center [374, 432] width 307 height 342
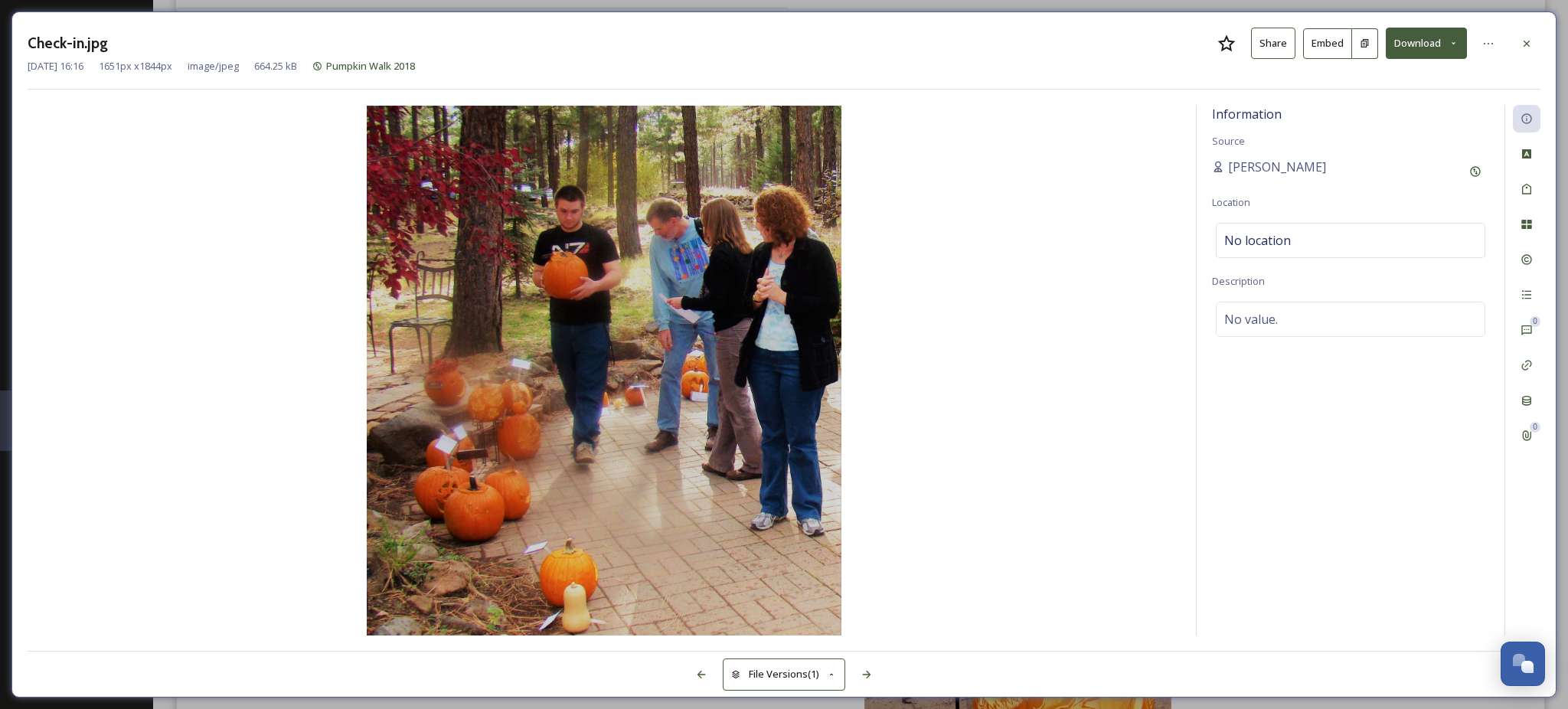
click at [1503, 42] on div at bounding box center [1490, 43] width 30 height 27
click at [1492, 47] on icon at bounding box center [1488, 43] width 12 height 12
click at [1429, 89] on div "Rename File" at bounding box center [1413, 77] width 182 height 30
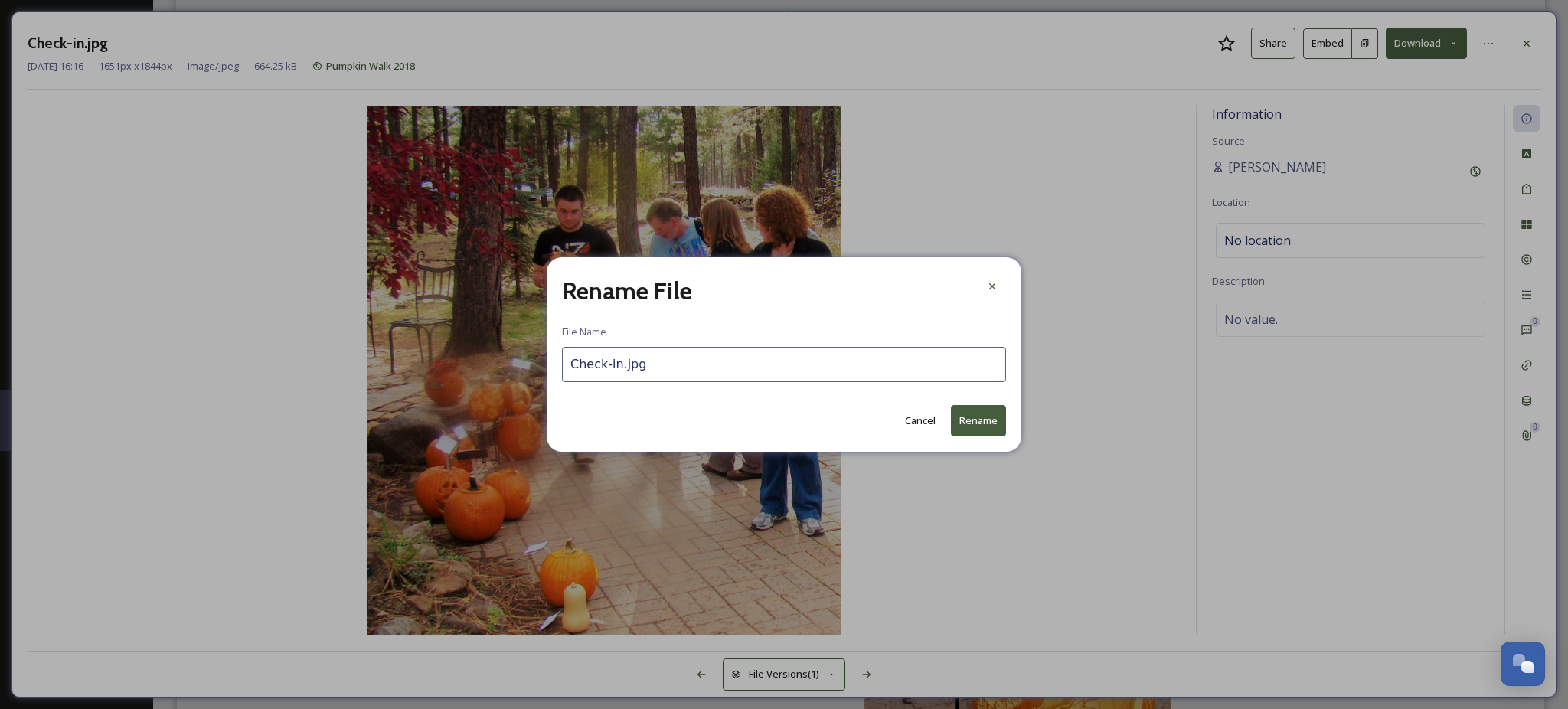
drag, startPoint x: 574, startPoint y: 361, endPoint x: 626, endPoint y: 365, distance: 52.2
click at [626, 365] on input "Check-in.jpg" at bounding box center [783, 364] width 444 height 35
type input "Pumpkin Walk.jpg"
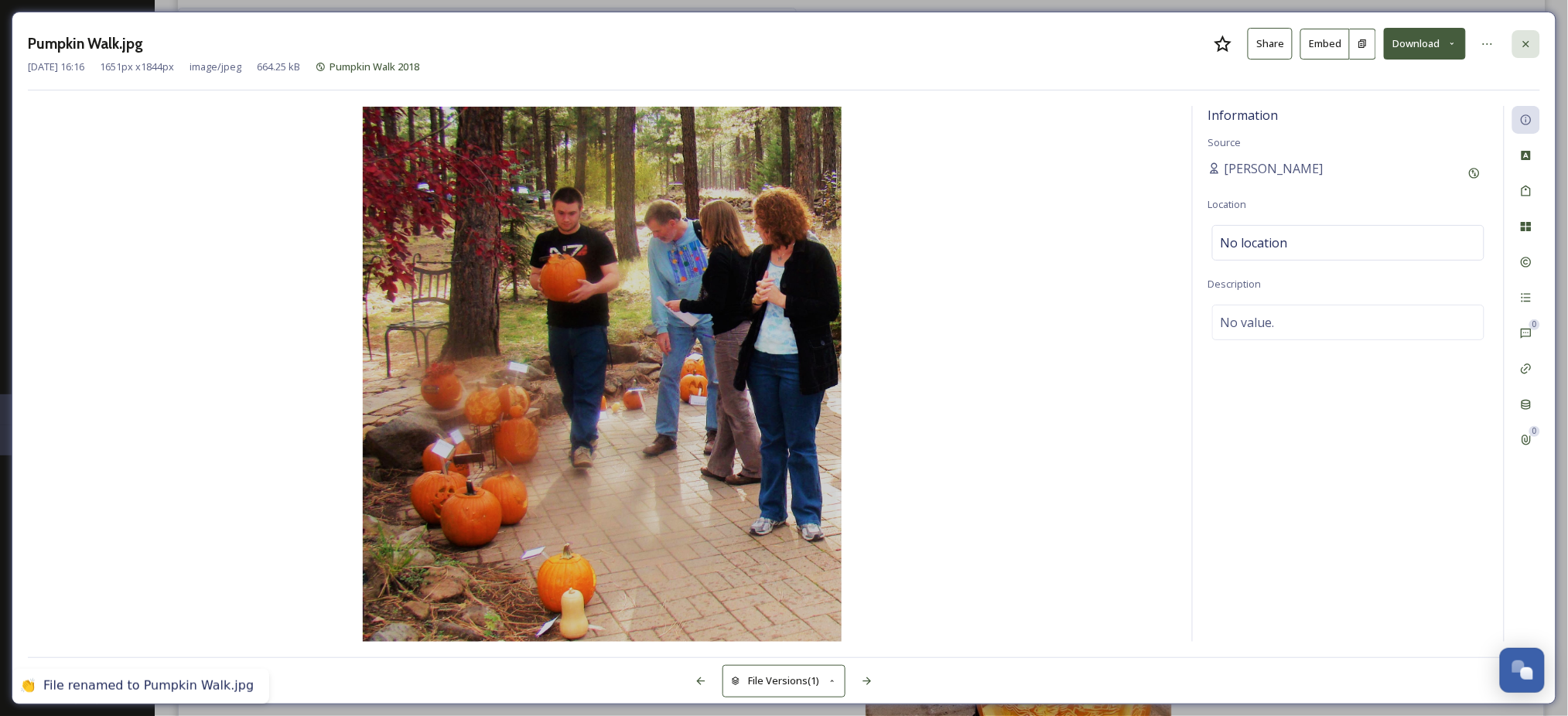
click at [1524, 43] on icon at bounding box center [1526, 43] width 6 height 6
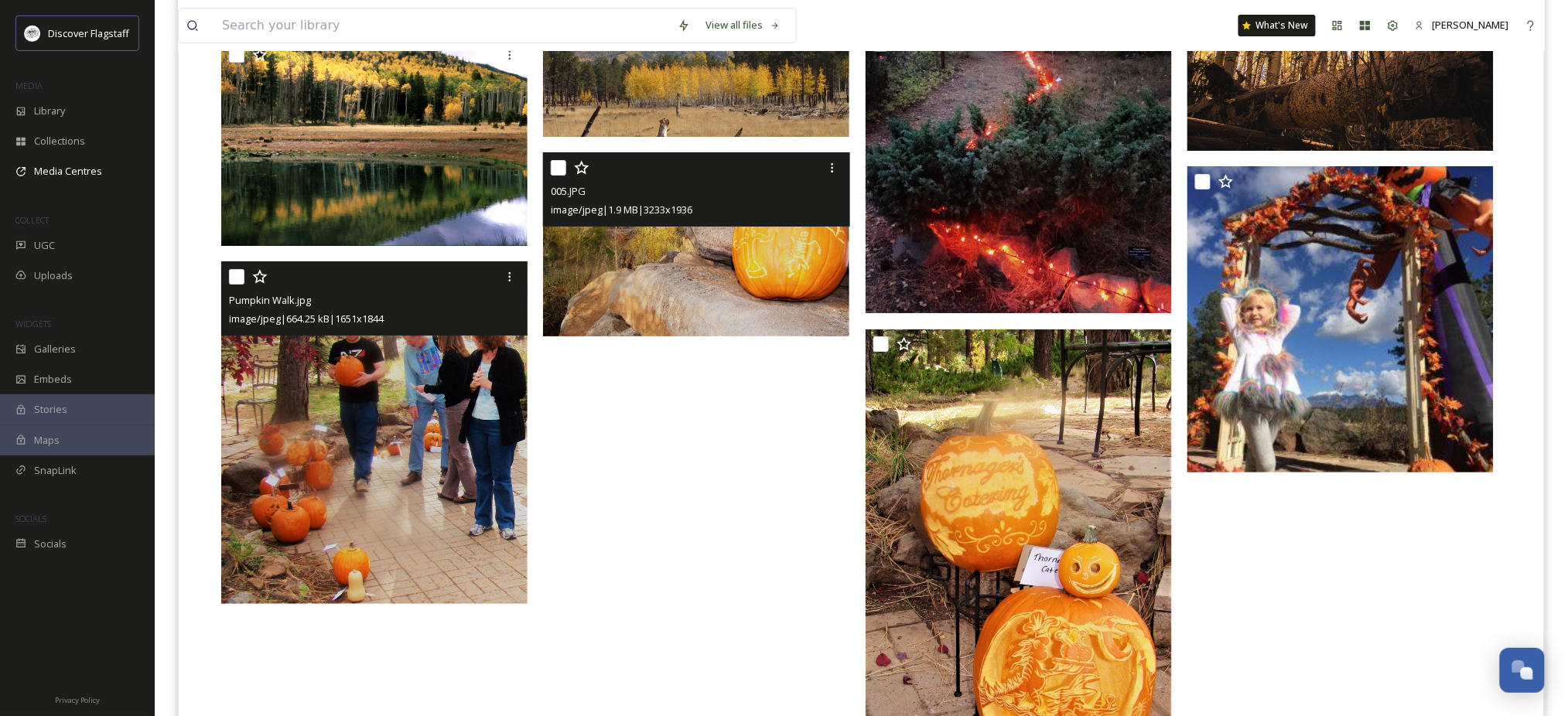
click at [685, 291] on img at bounding box center [696, 244] width 307 height 184
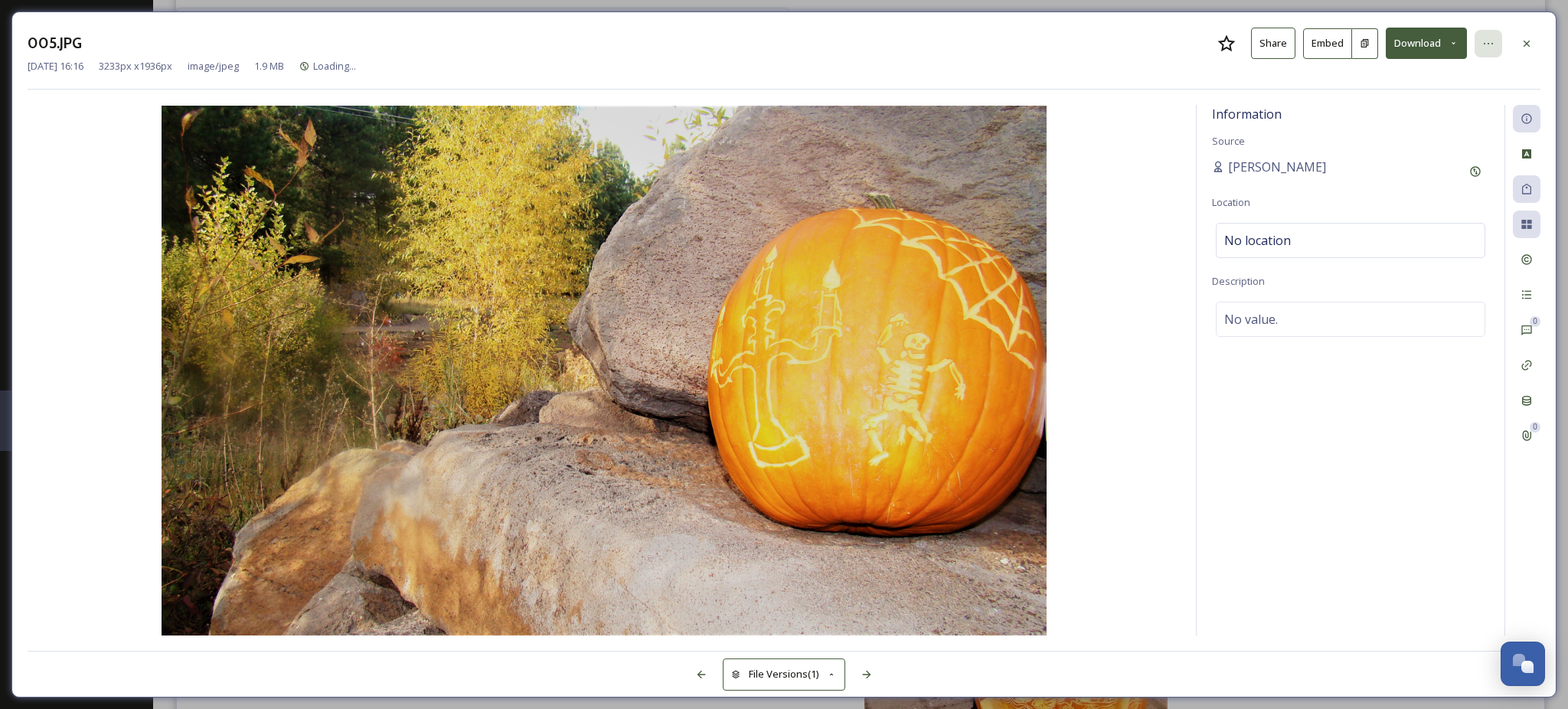
click at [1487, 42] on icon at bounding box center [1488, 43] width 12 height 12
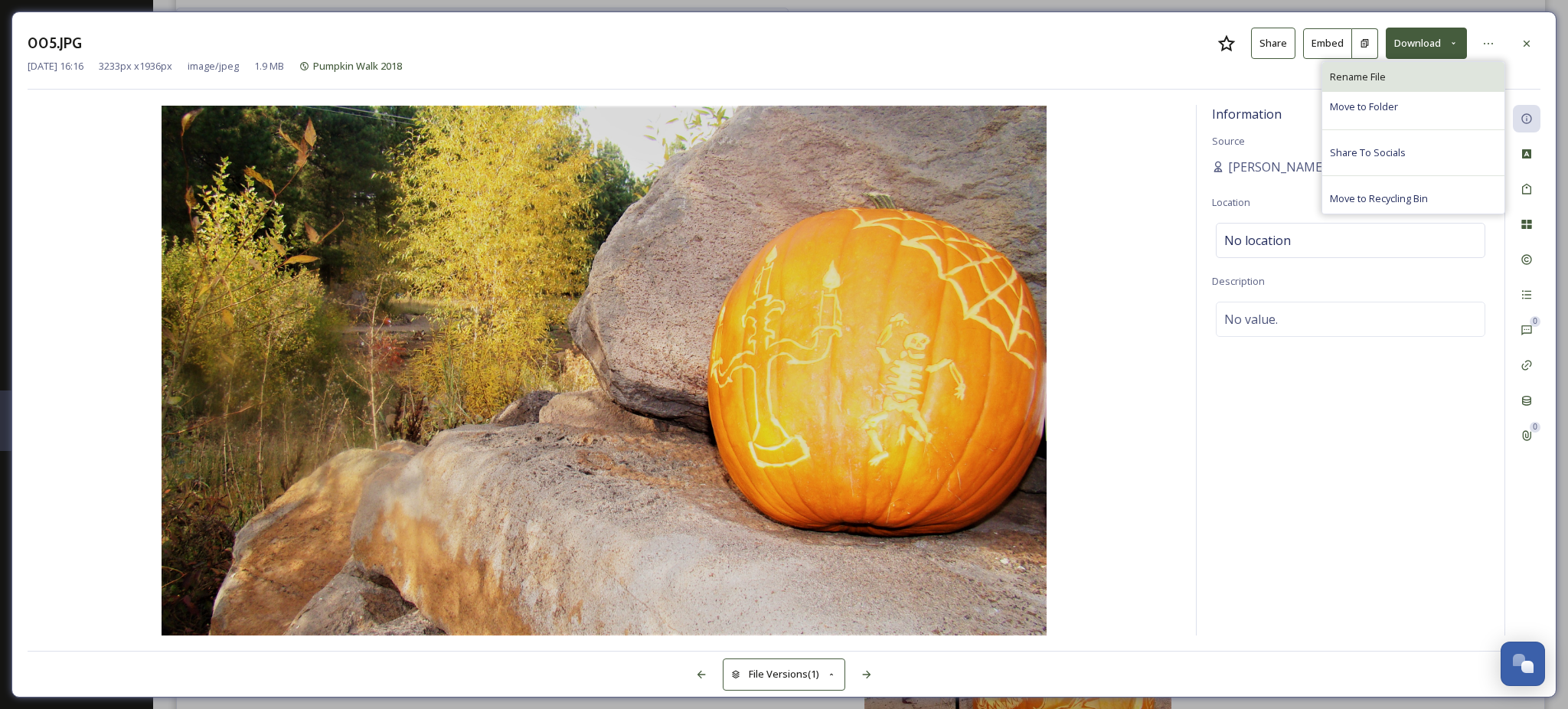
click at [1452, 79] on div "Rename File" at bounding box center [1413, 77] width 182 height 30
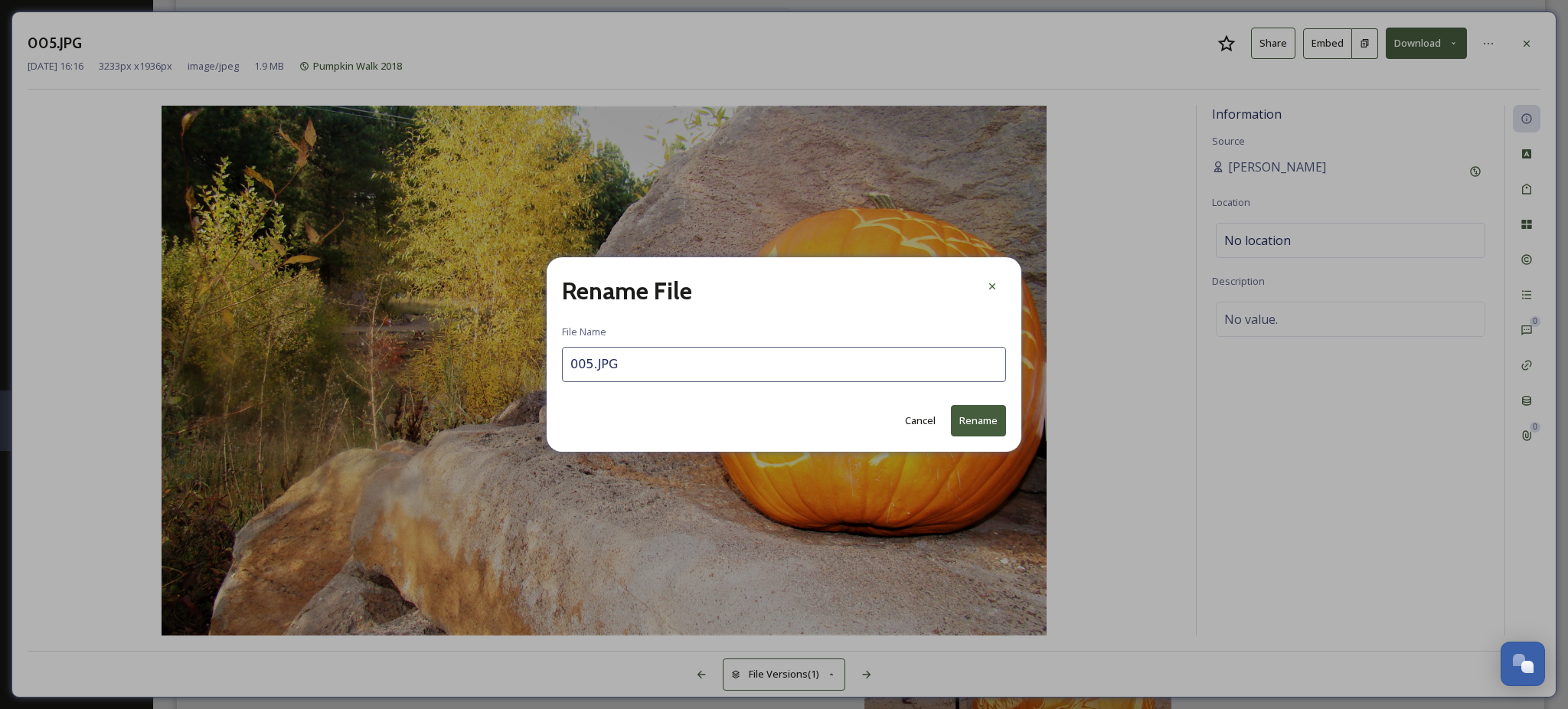
drag, startPoint x: 569, startPoint y: 373, endPoint x: 592, endPoint y: 373, distance: 23.0
click at [592, 373] on input "005.JPG" at bounding box center [783, 364] width 444 height 35
type input "Pumpkin Walk.JPG"
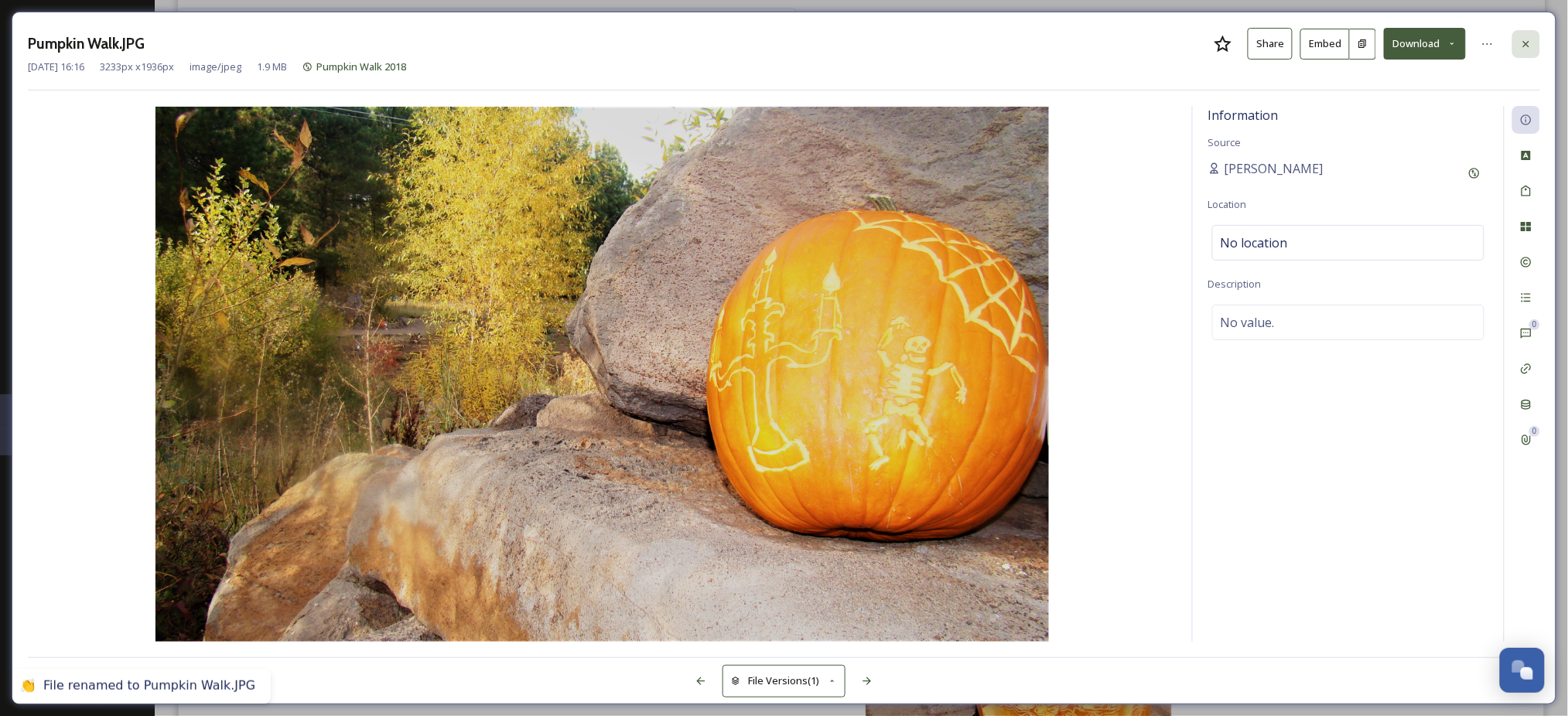
click at [1524, 44] on icon at bounding box center [1526, 43] width 6 height 6
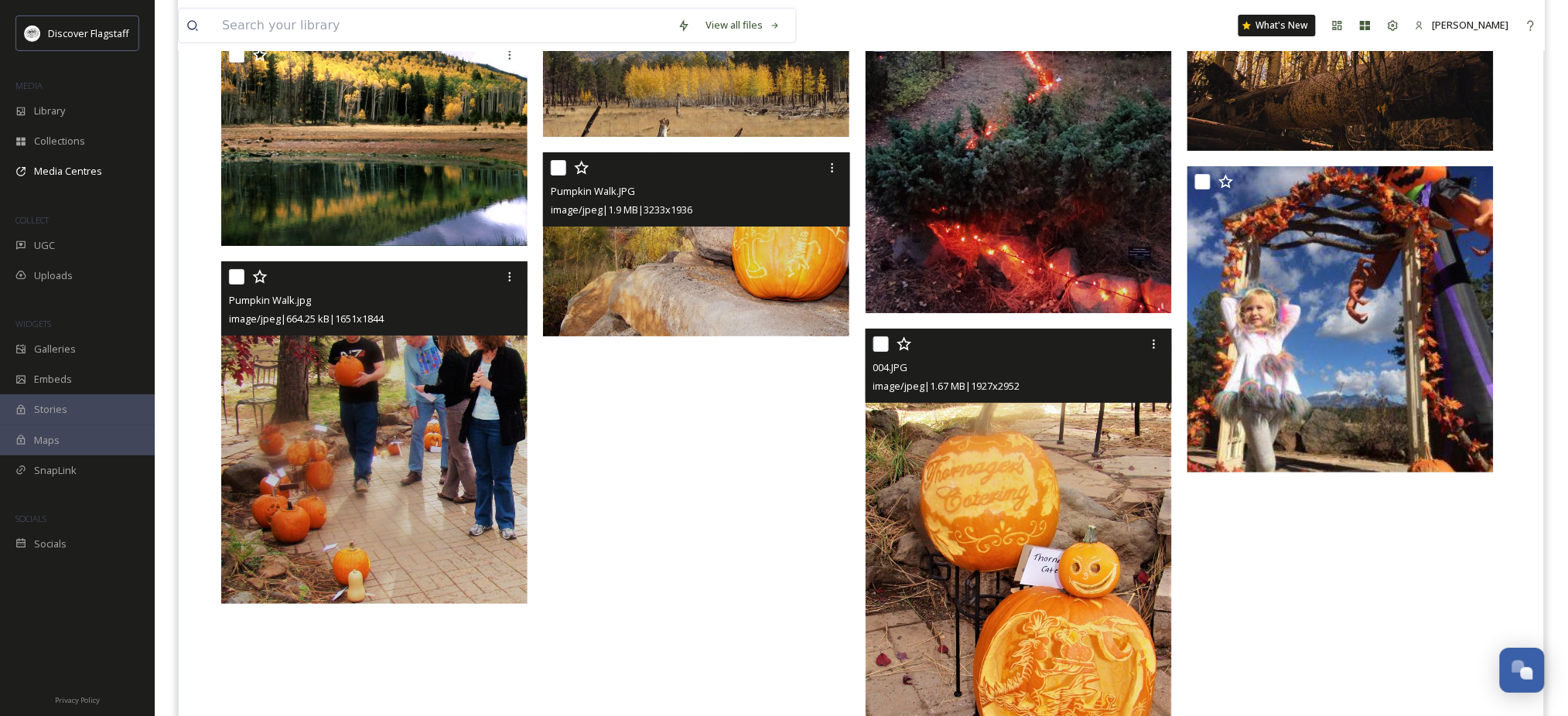
click at [938, 595] on img at bounding box center [1019, 564] width 307 height 468
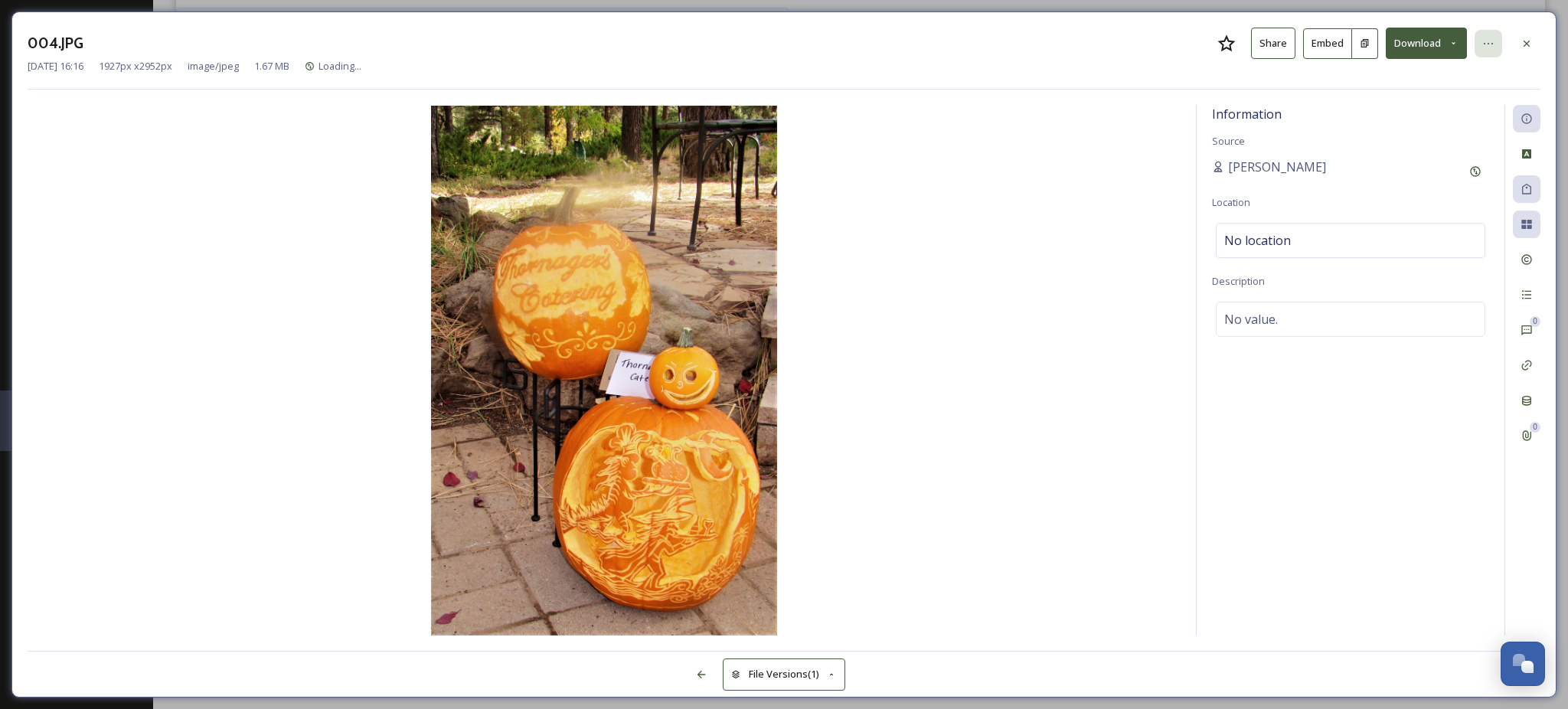
click at [1491, 44] on icon at bounding box center [1488, 43] width 12 height 12
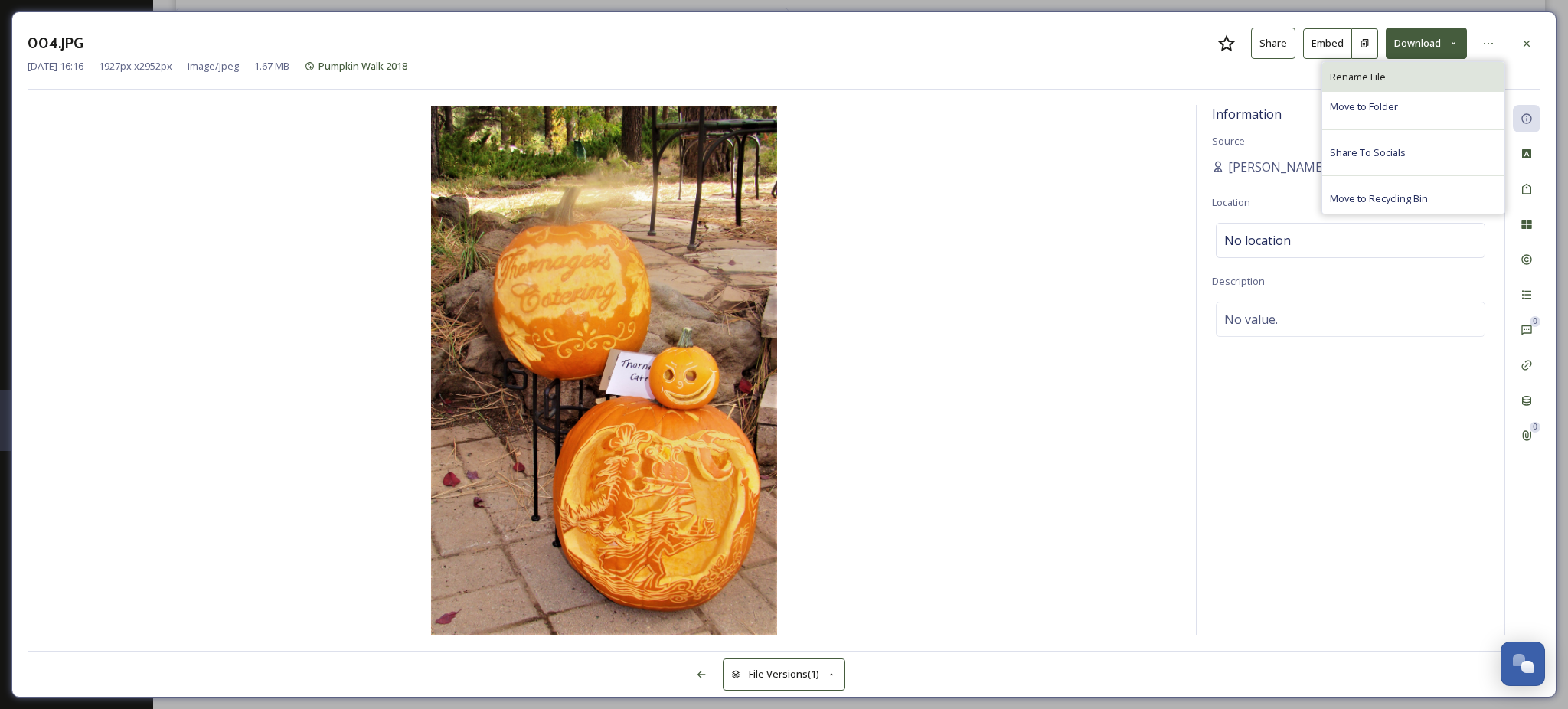
click at [1430, 73] on div "Rename File" at bounding box center [1413, 77] width 182 height 30
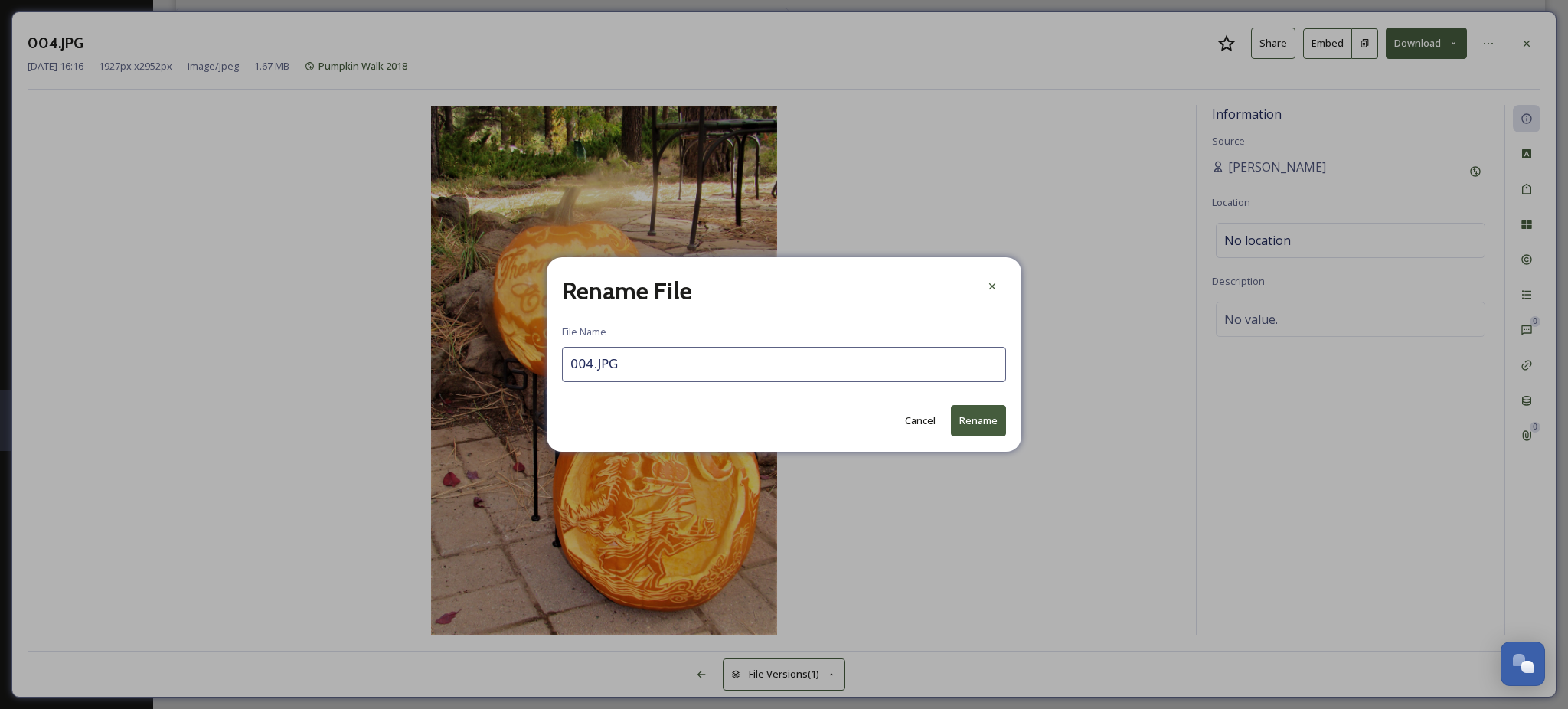
drag, startPoint x: 572, startPoint y: 373, endPoint x: 594, endPoint y: 371, distance: 22.1
click at [594, 371] on input "004.JPG" at bounding box center [783, 364] width 444 height 35
type input "Pumpkin Walk.JPG"
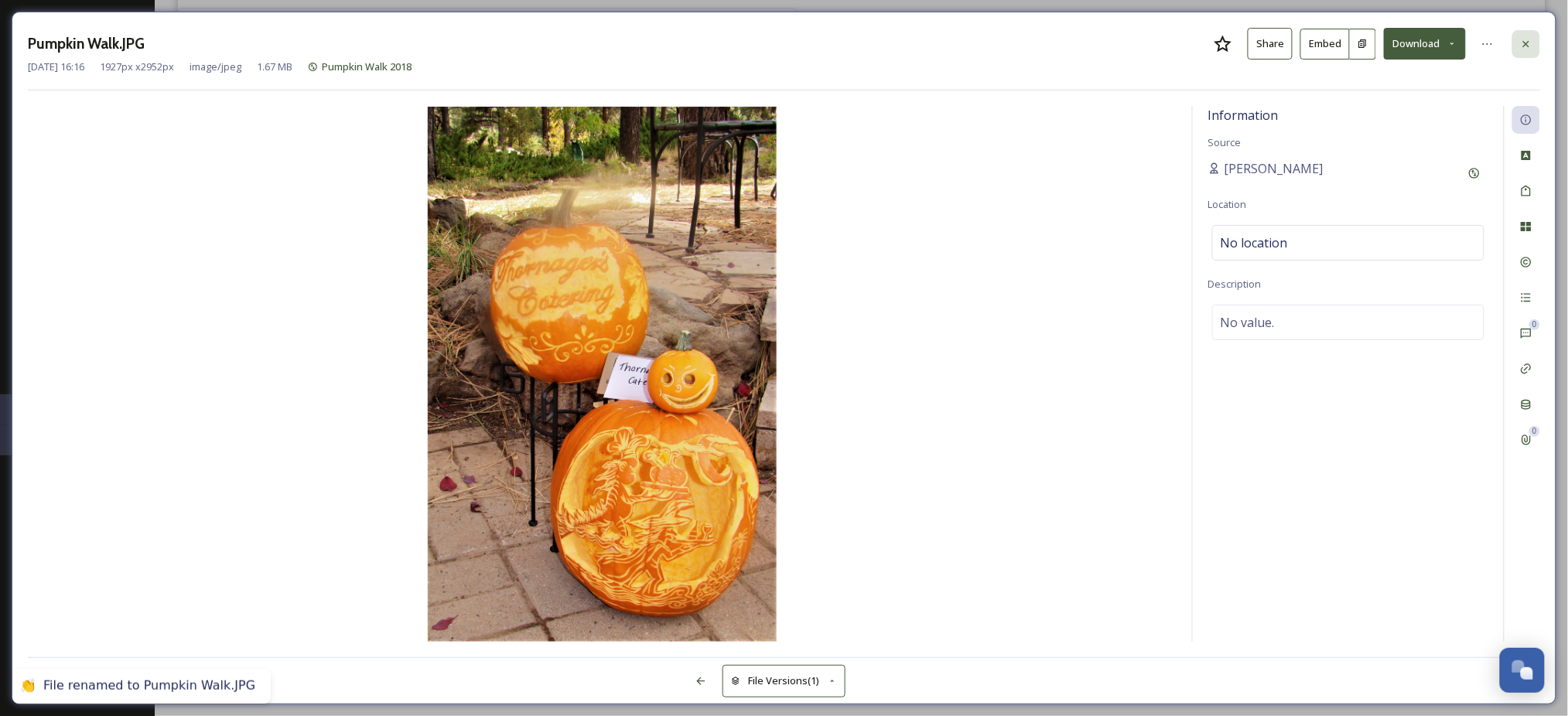
click at [1529, 39] on icon at bounding box center [1525, 44] width 12 height 12
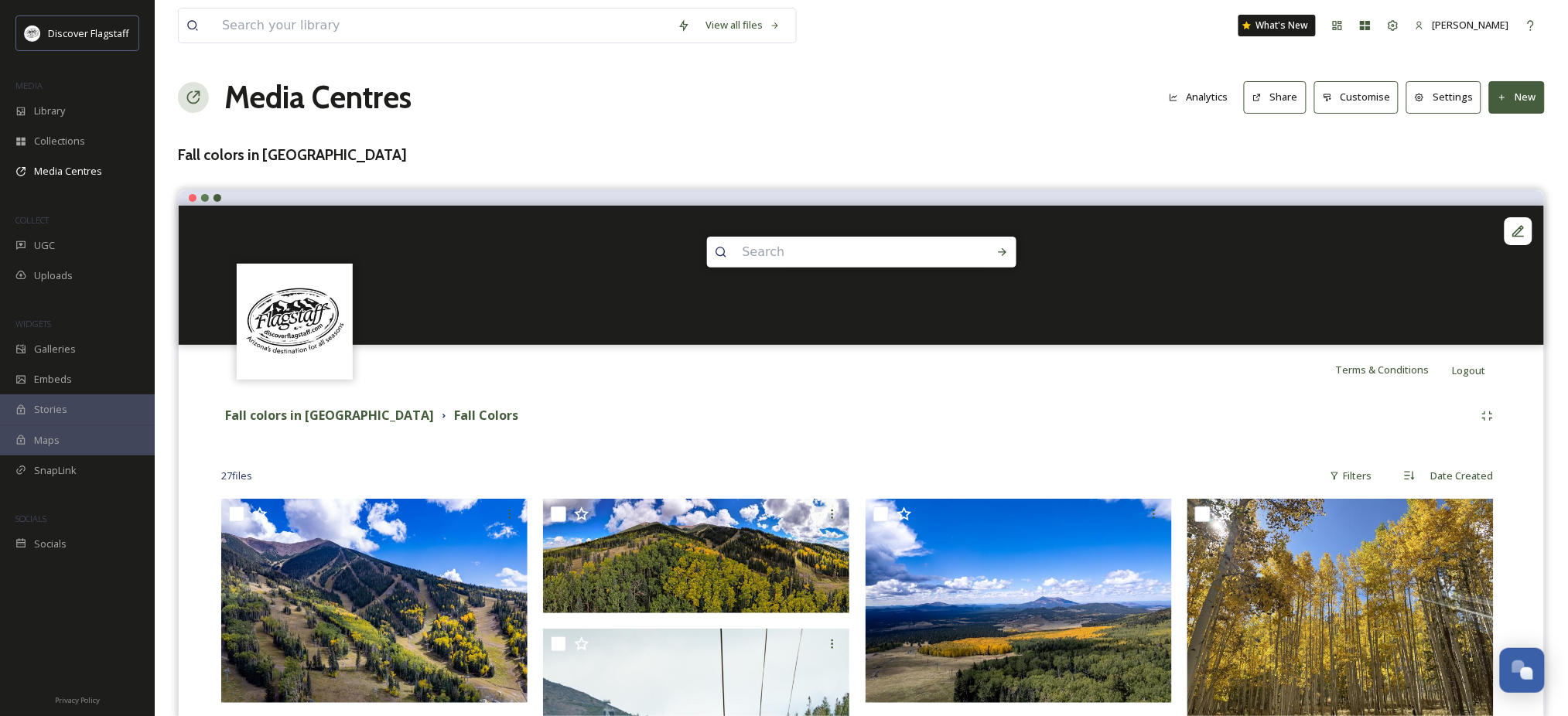
click at [1259, 107] on button "Share" at bounding box center [1275, 96] width 63 height 31
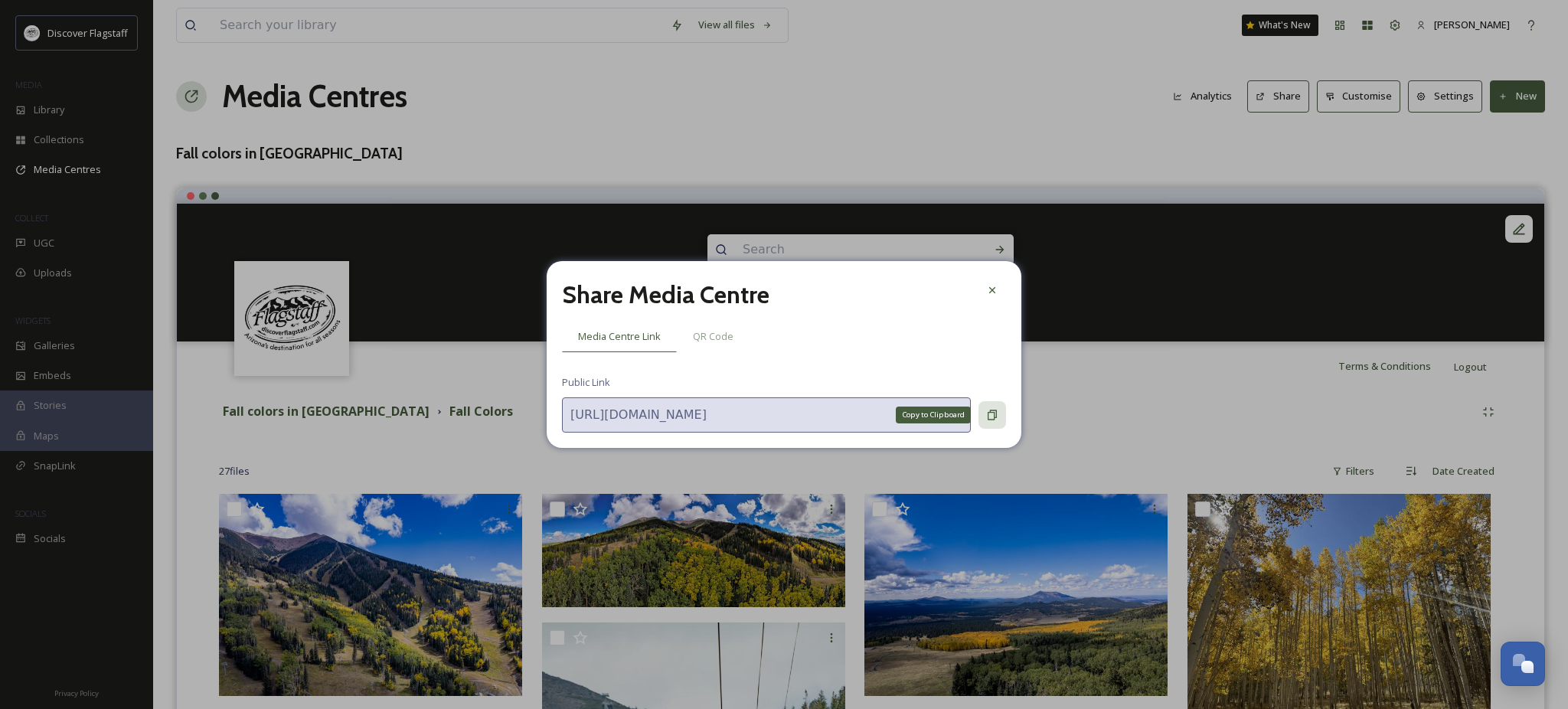
click at [988, 420] on icon at bounding box center [992, 415] width 9 height 10
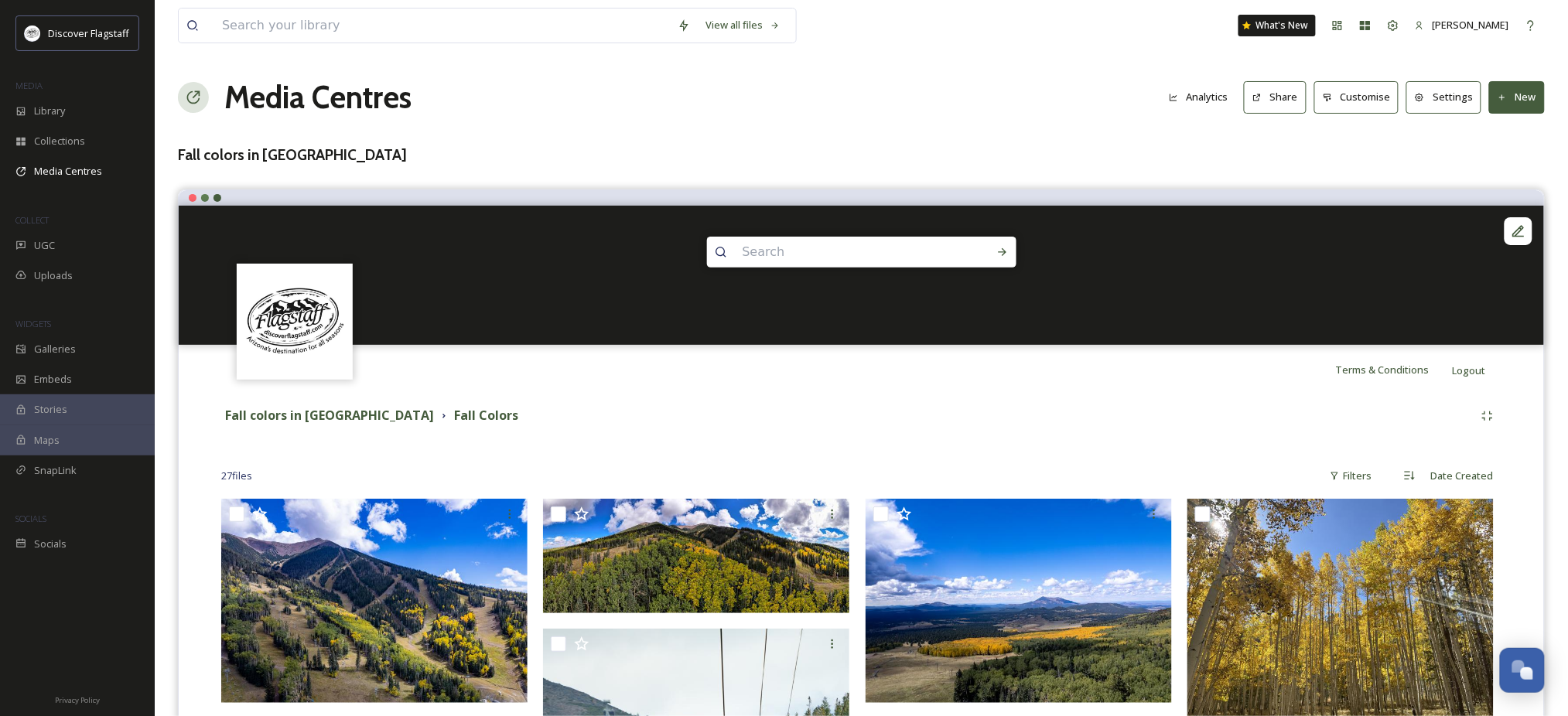
click at [1428, 99] on button "Settings" at bounding box center [1443, 96] width 75 height 31
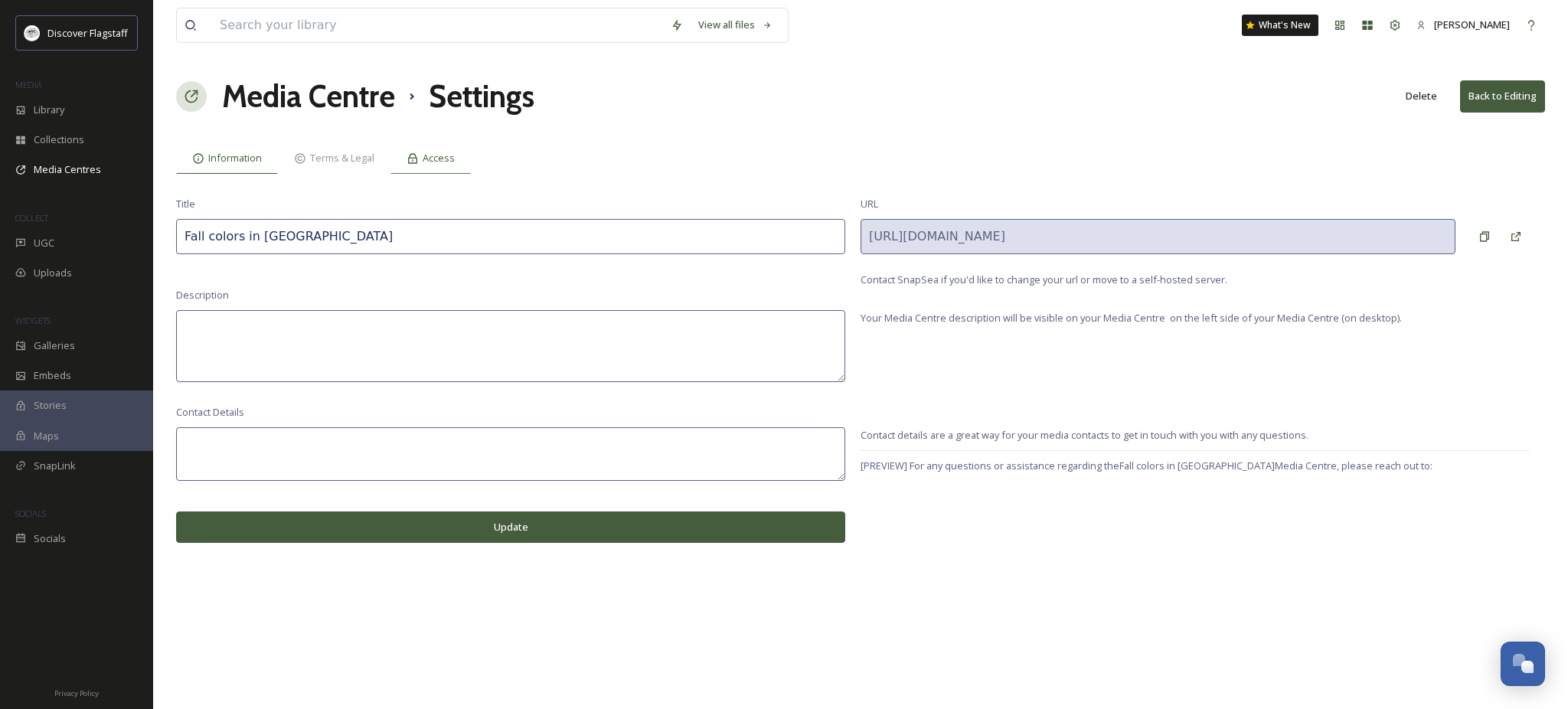
click at [455, 165] on span "Access" at bounding box center [438, 157] width 32 height 14
